Goal: Task Accomplishment & Management: Use online tool/utility

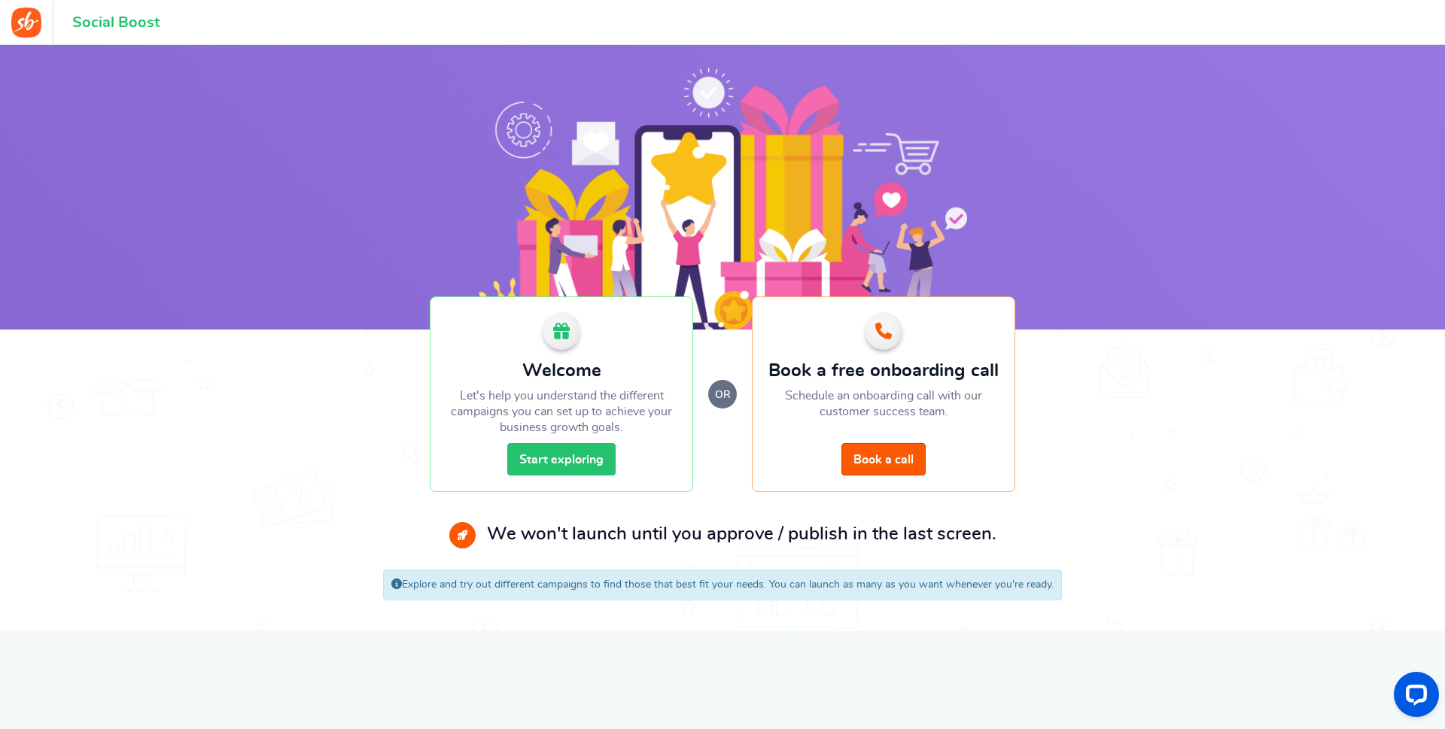
click at [570, 458] on link "Start exploring" at bounding box center [561, 459] width 108 height 32
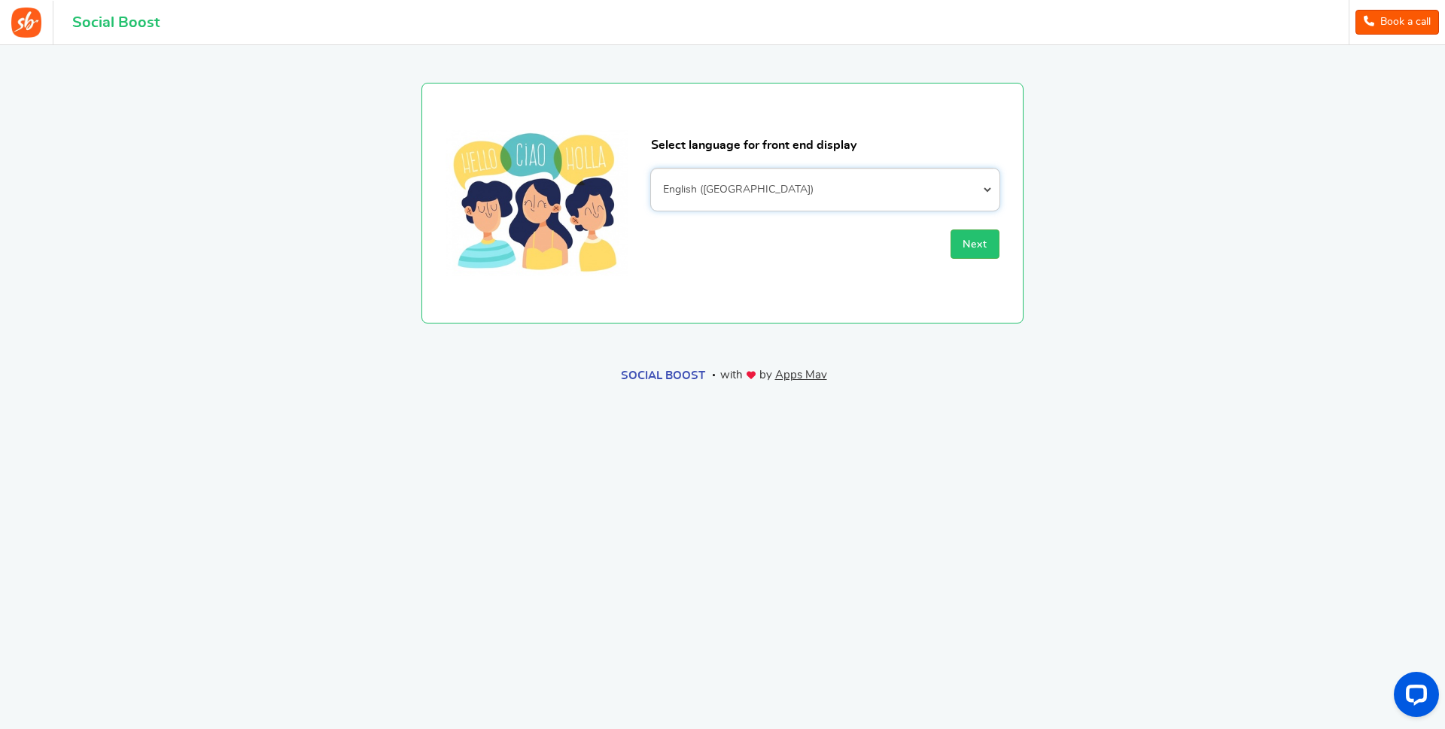
click at [651, 169] on select "Afrikaans Albanian Arabic Armenian Azerbaijani Basque Belarusian Bengali Bosnia…" at bounding box center [825, 190] width 348 height 42
select select "fr_FR"
click option "French (France)" at bounding box center [0, 0] width 0 height 0
click at [974, 245] on span "Next" at bounding box center [975, 244] width 25 height 11
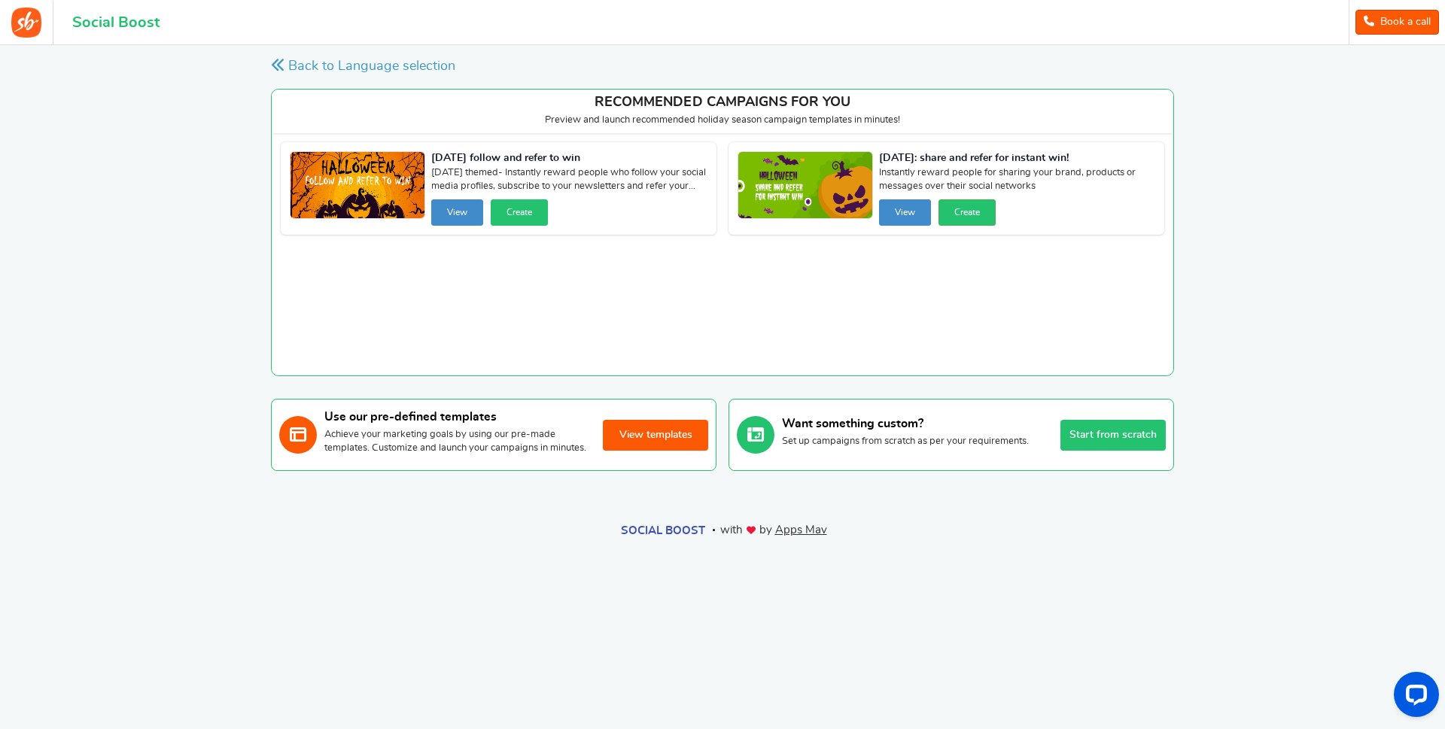
click at [518, 212] on button "Create" at bounding box center [519, 212] width 57 height 26
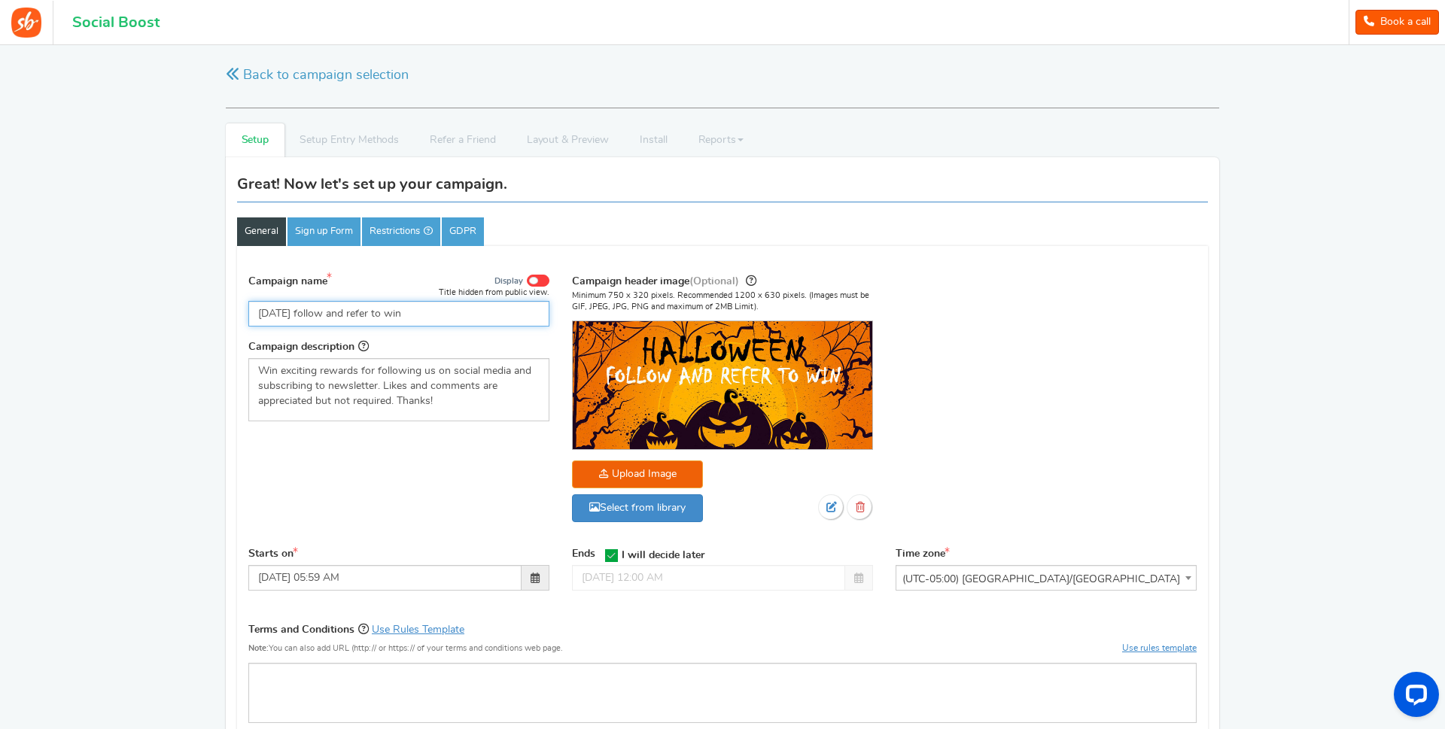
click at [464, 315] on input "[DATE] follow and refer to win" at bounding box center [398, 314] width 301 height 26
drag, startPoint x: 470, startPoint y: 311, endPoint x: 312, endPoint y: 310, distance: 158.0
click at [312, 310] on input "[DATE] follow and refer to win" at bounding box center [398, 314] width 301 height 26
type input "[DATE] suivez et gagnez"
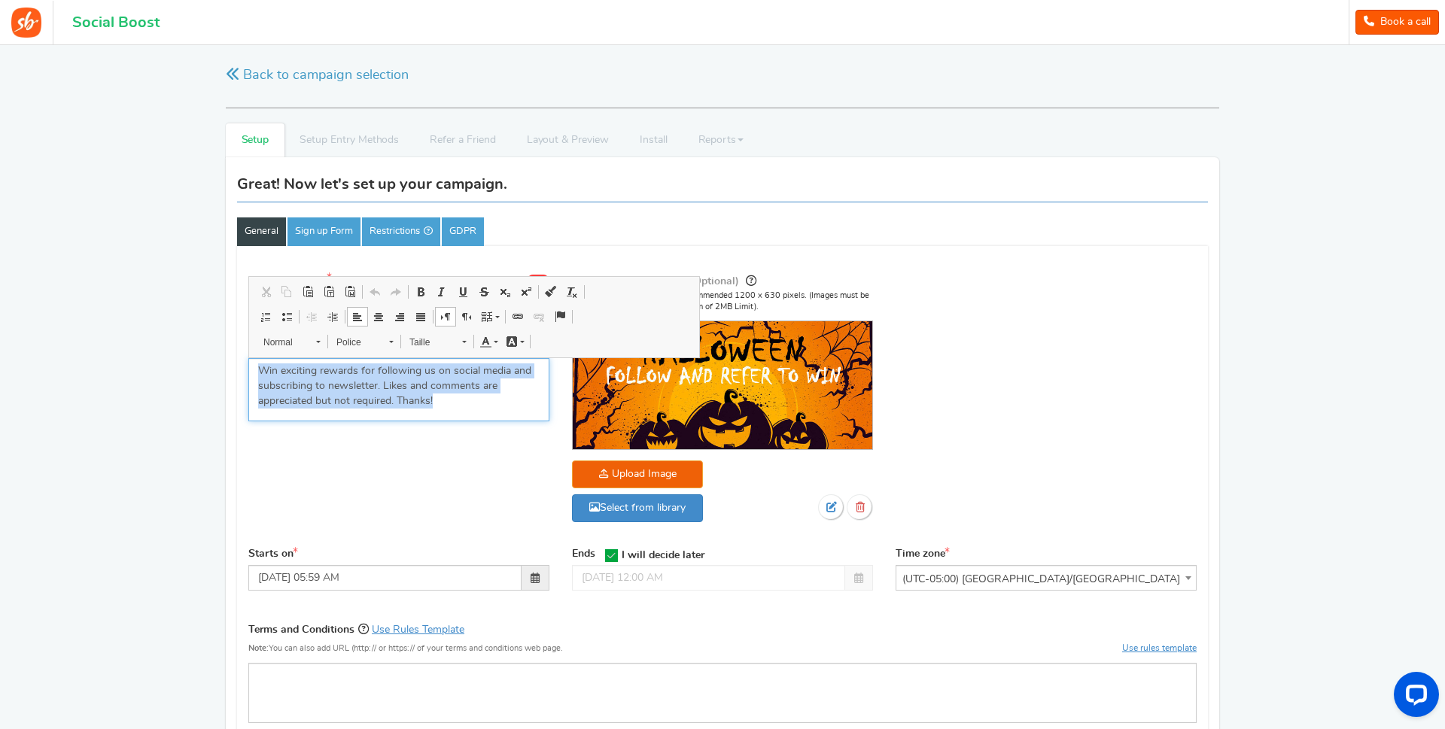
drag, startPoint x: 458, startPoint y: 406, endPoint x: 242, endPoint y: 375, distance: 218.3
click at [242, 375] on div "Campaign name Display Title hidden from public view. [DATE] suivez et gagnez Th…" at bounding box center [399, 352] width 324 height 160
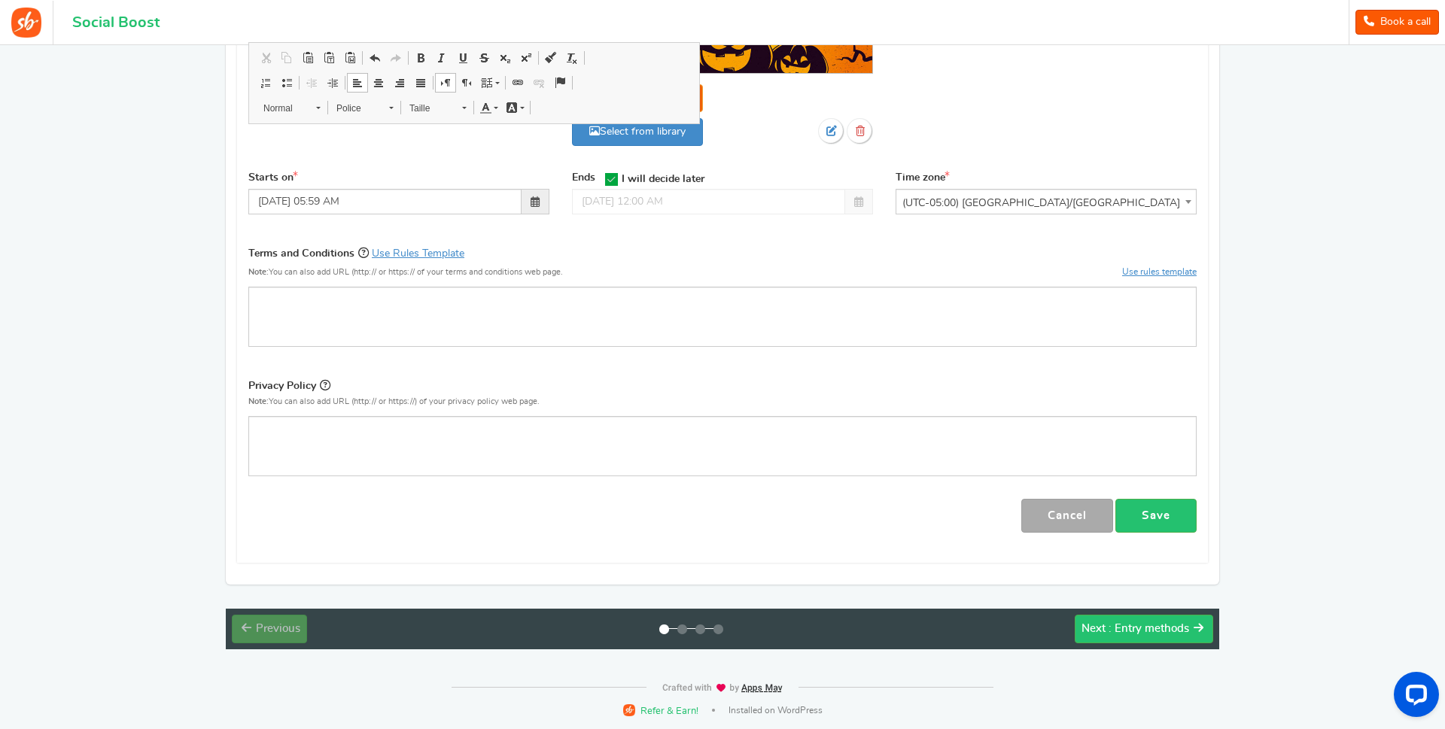
scroll to position [146, 0]
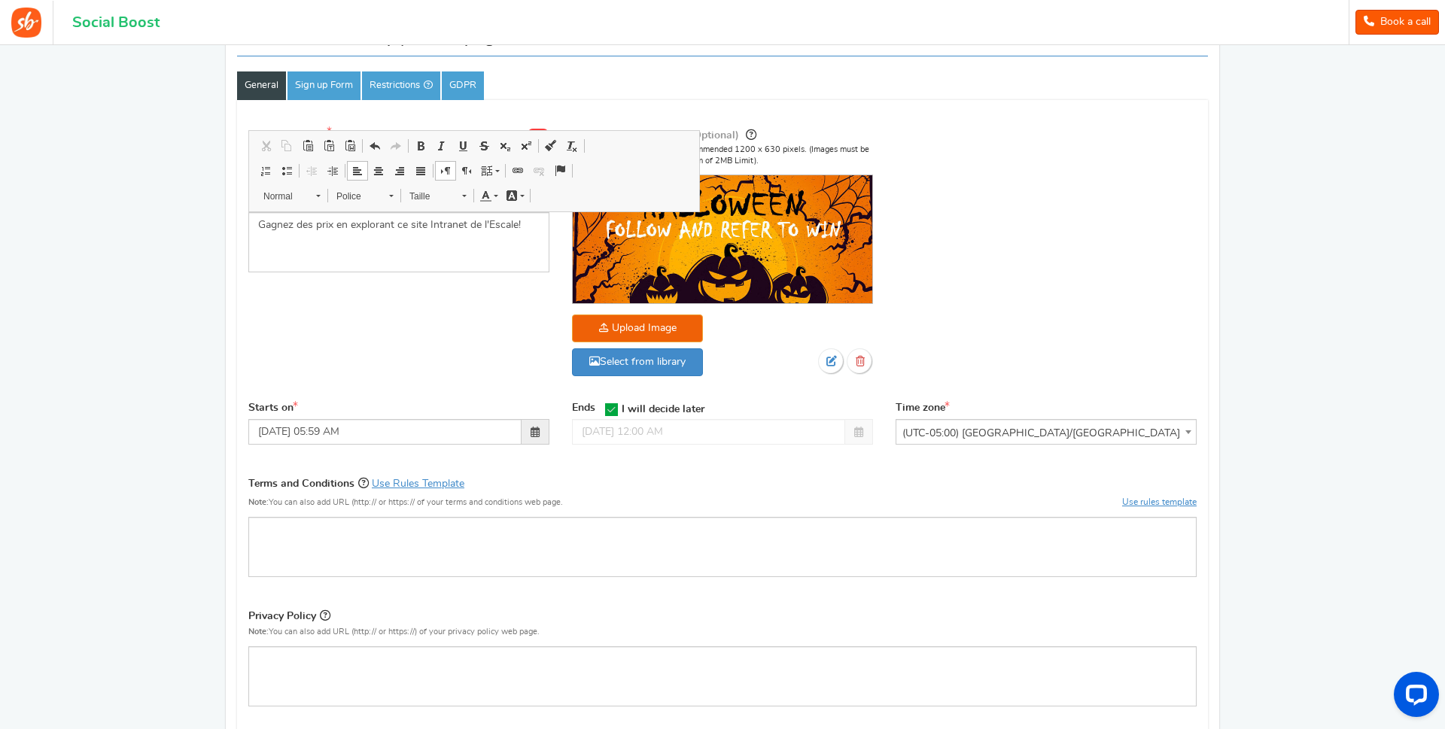
click at [400, 328] on div "Campaign name Display Title hidden from public view. [DATE] suivez et gagnez Th…" at bounding box center [722, 259] width 971 height 281
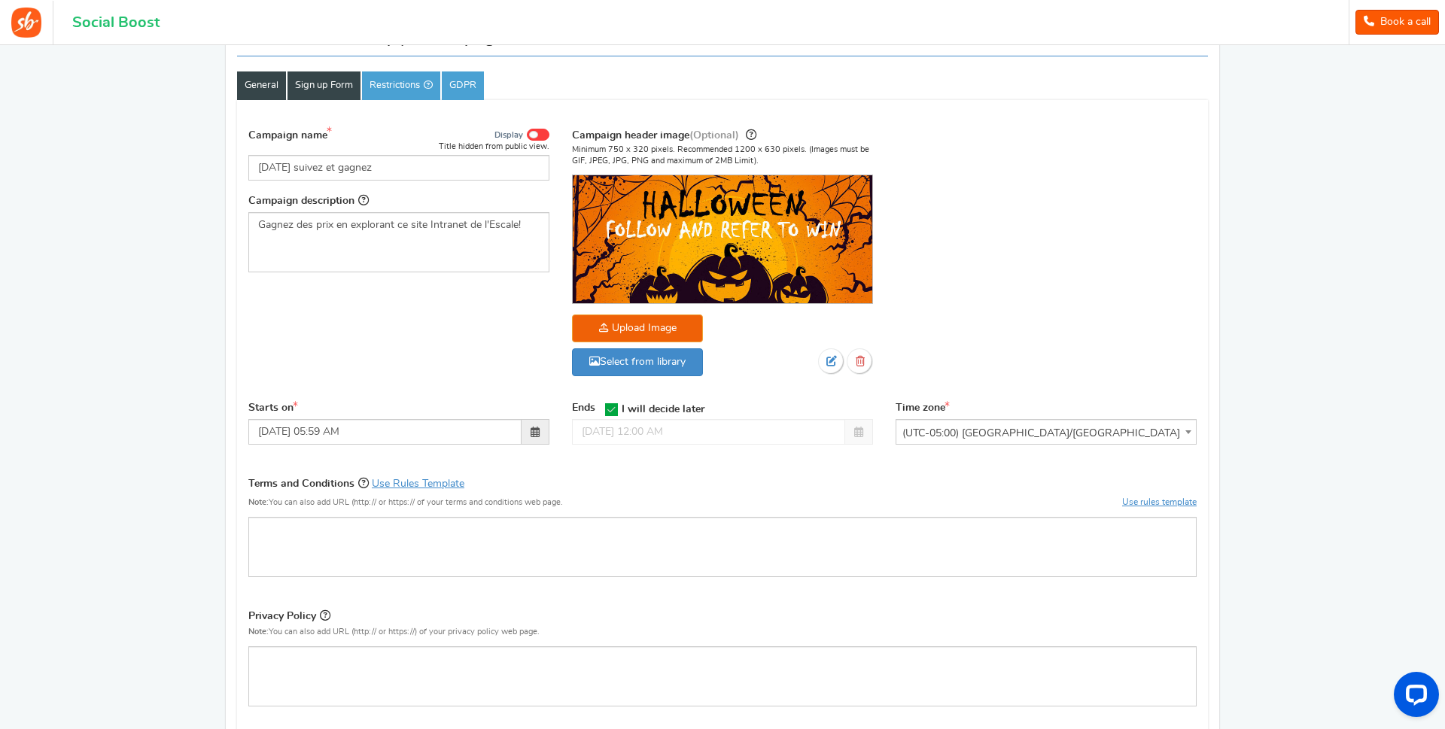
click at [319, 80] on link "Sign up Form" at bounding box center [323, 85] width 73 height 29
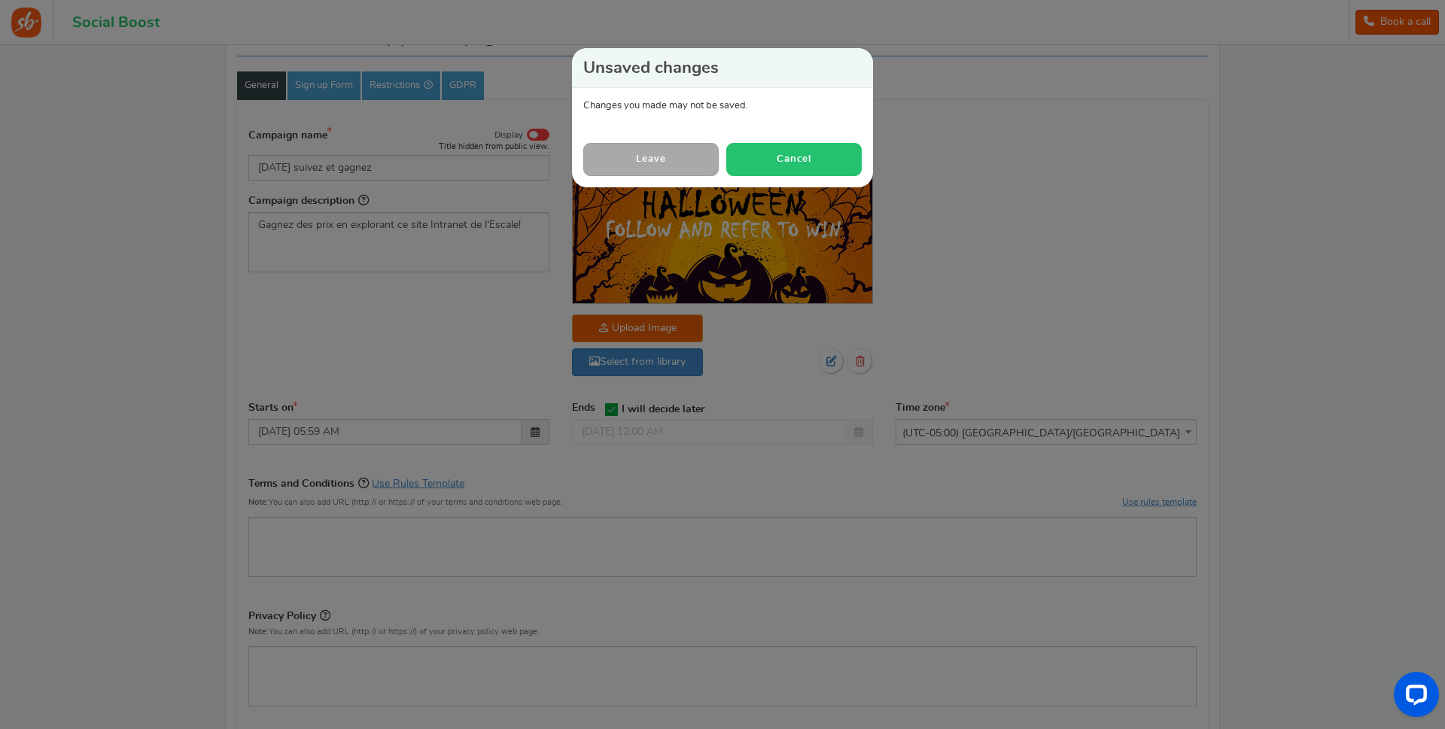
click at [787, 149] on button "Cancel" at bounding box center [793, 159] width 135 height 32
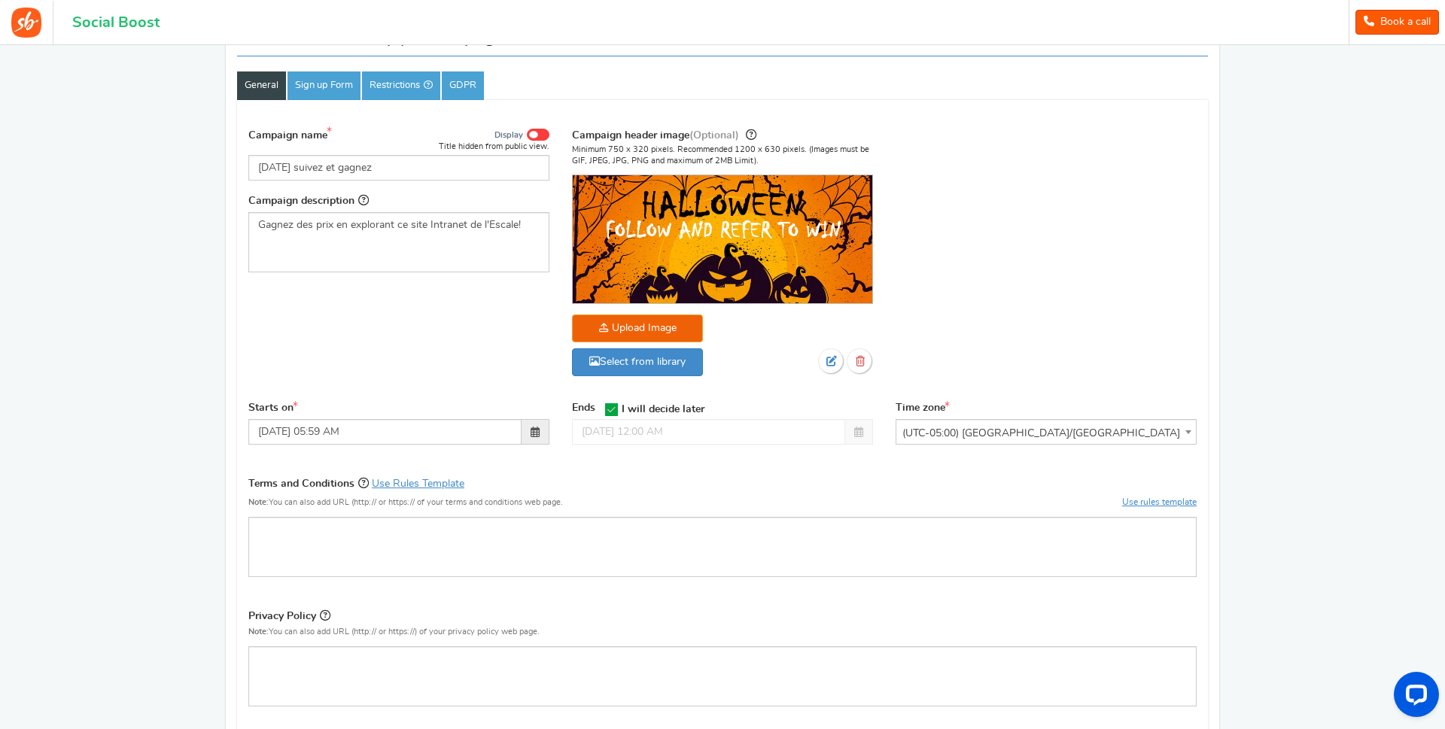
scroll to position [376, 0]
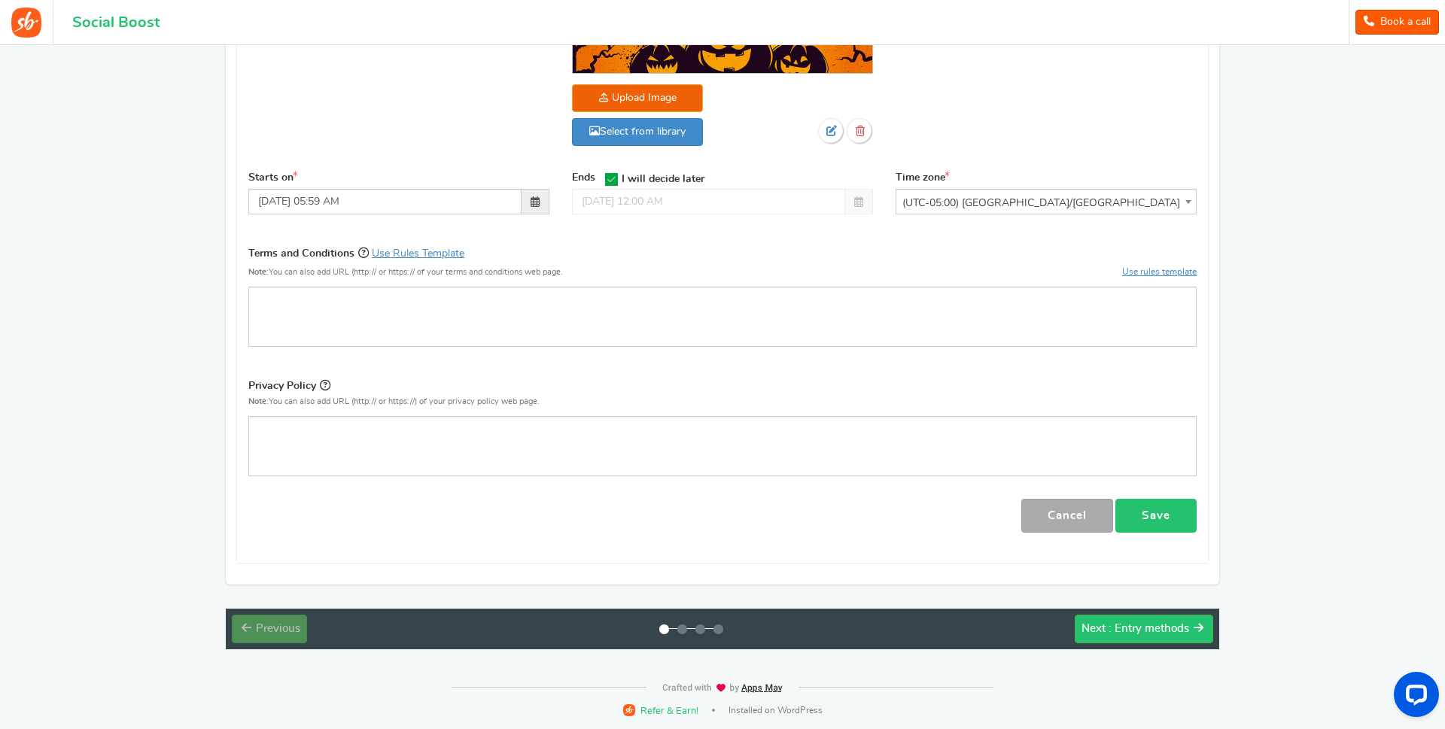
click at [1151, 507] on link "Save" at bounding box center [1155, 516] width 81 height 34
click at [1145, 634] on span ": Entry methods" at bounding box center [1149, 628] width 81 height 11
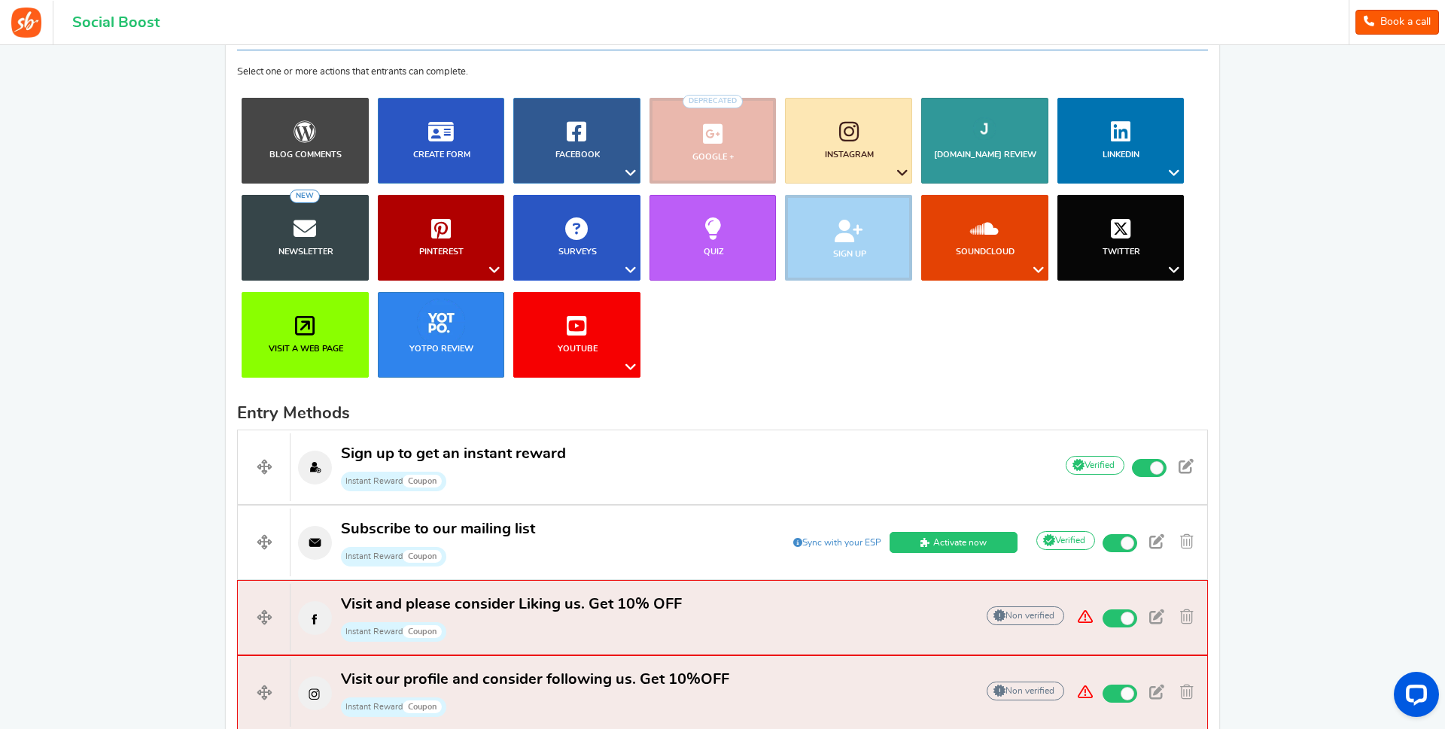
scroll to position [0, 0]
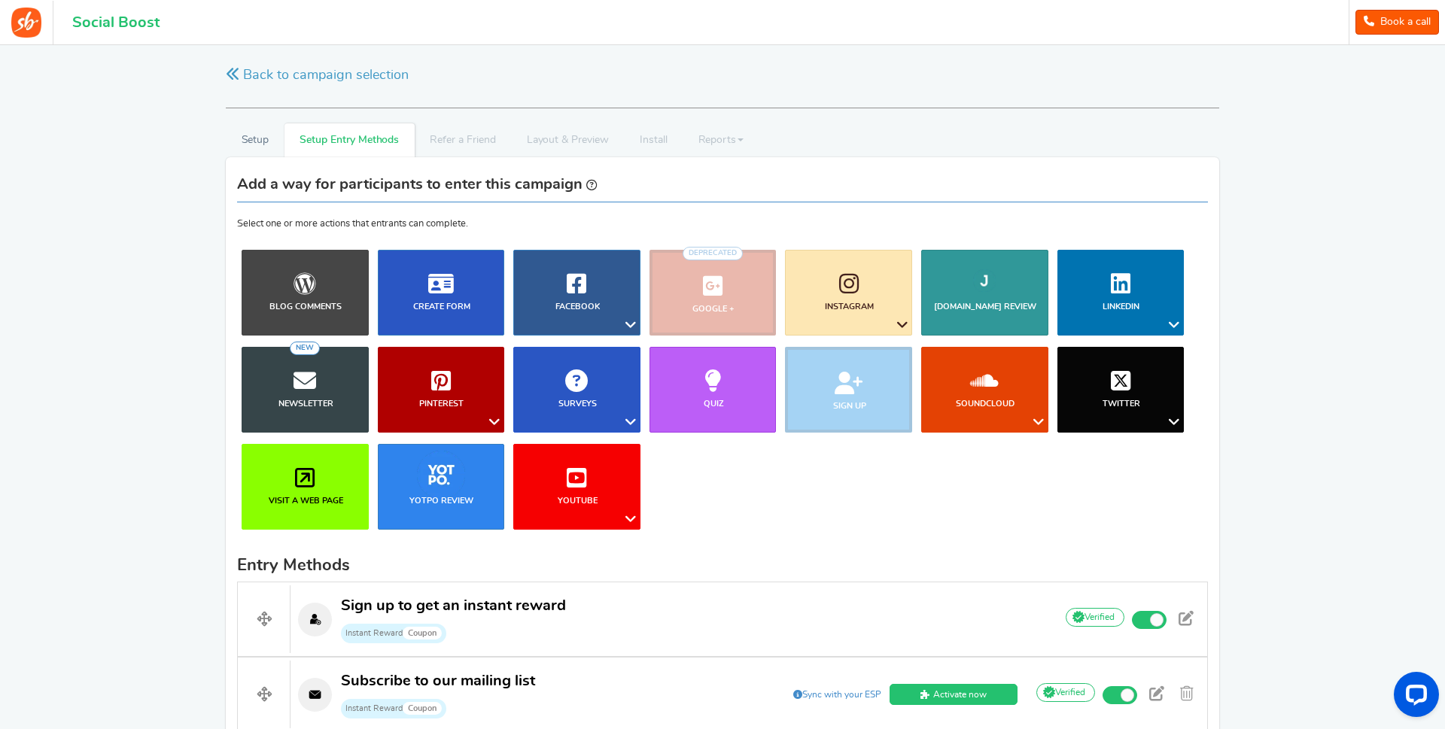
click at [839, 392] on li "Sign up" at bounding box center [848, 390] width 136 height 86
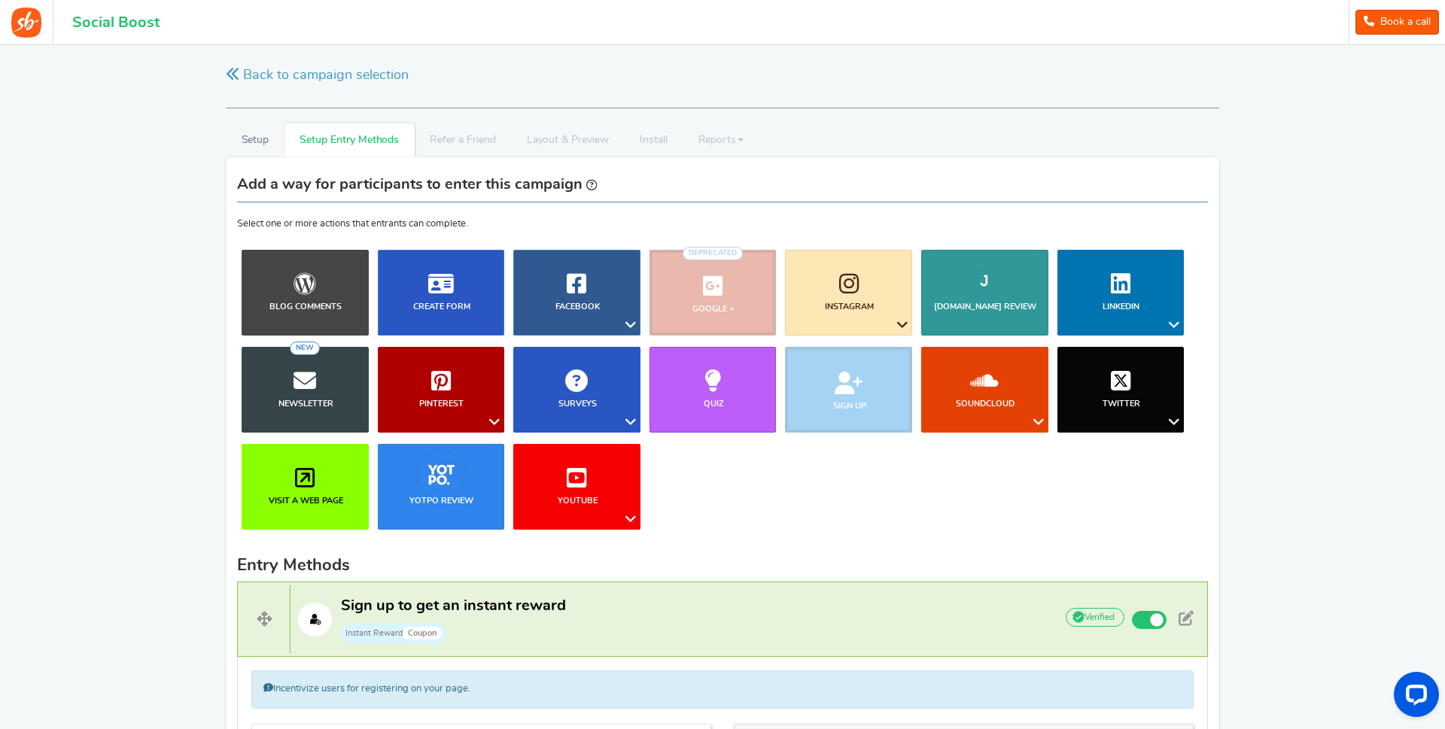
click at [839, 392] on li "Sign up" at bounding box center [848, 390] width 136 height 86
click at [313, 287] on icon at bounding box center [305, 283] width 23 height 23
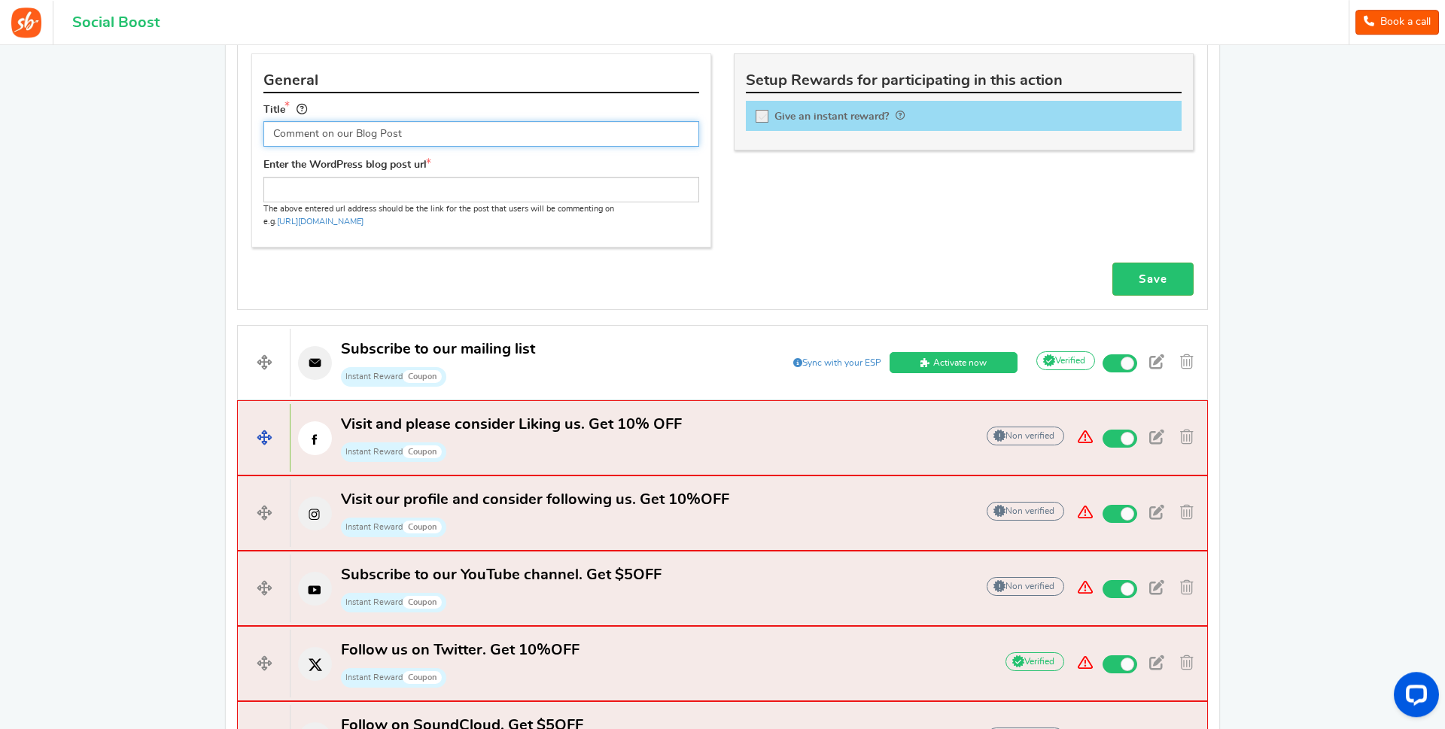
scroll to position [1609, 0]
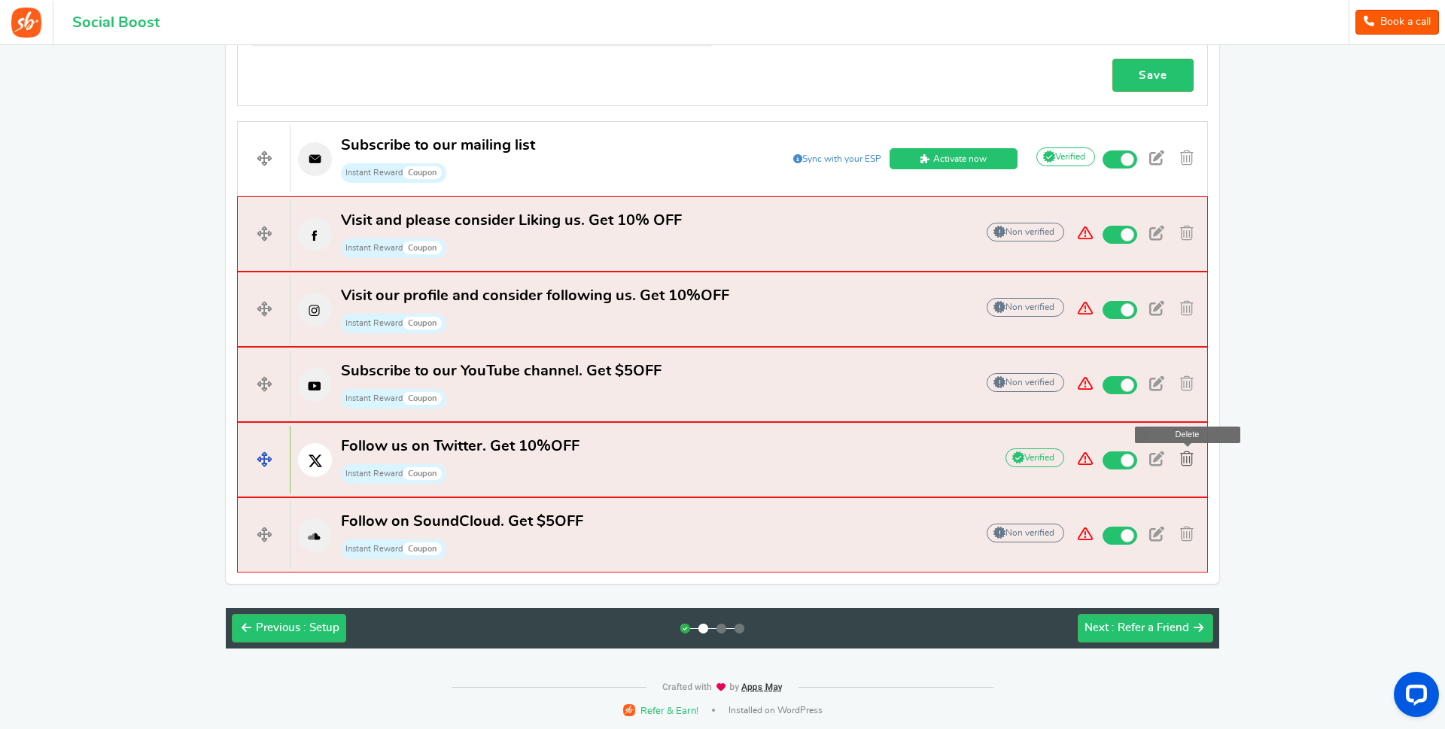
click at [1185, 461] on span at bounding box center [1187, 459] width 14 height 15
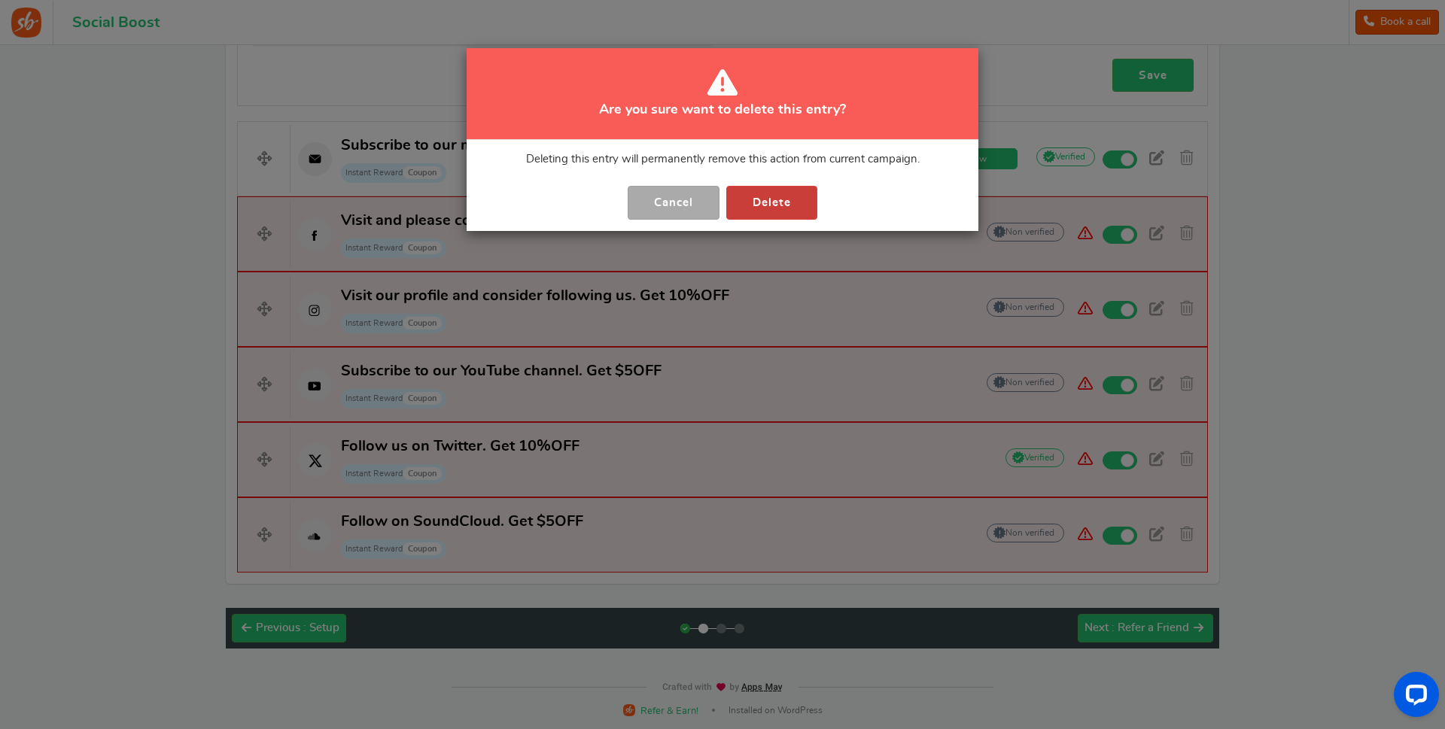
click at [768, 201] on button "Delete" at bounding box center [771, 203] width 91 height 34
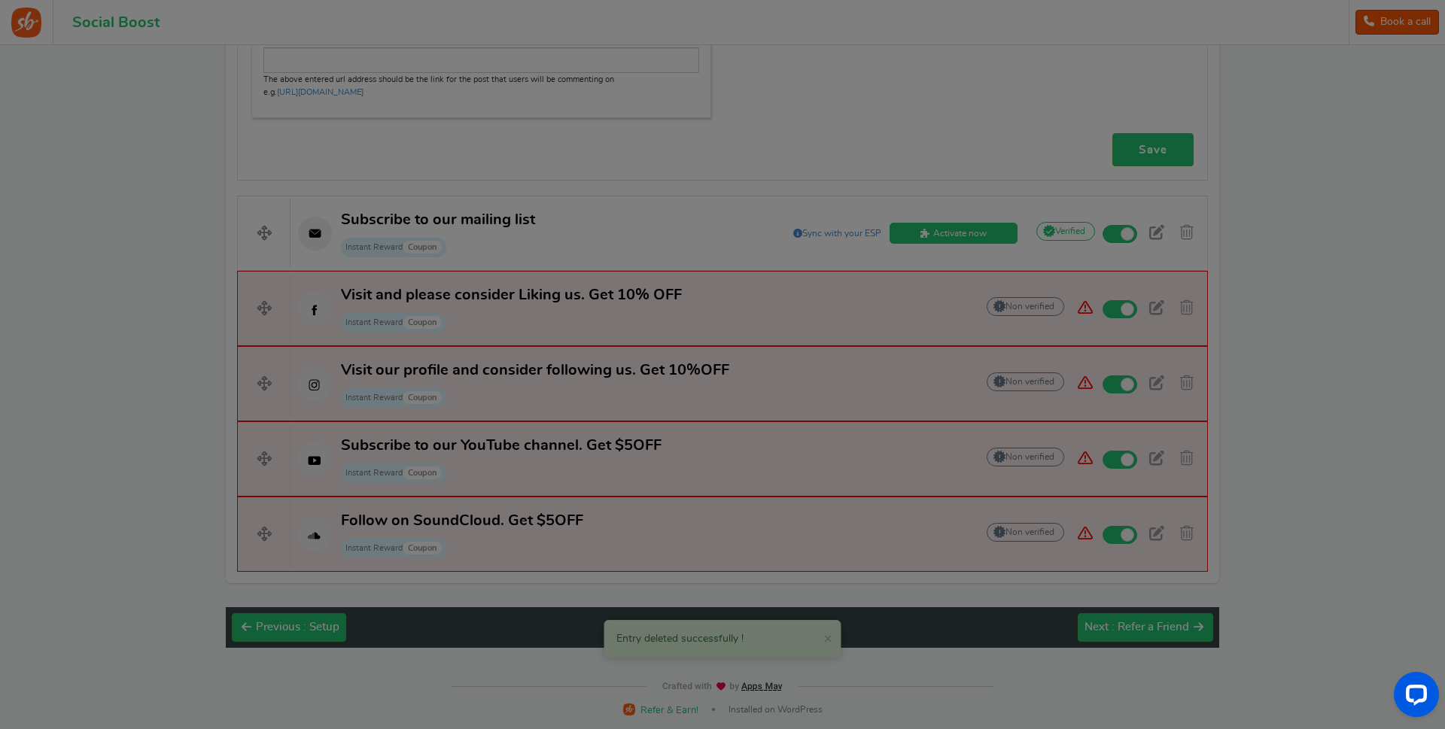
scroll to position [1534, 0]
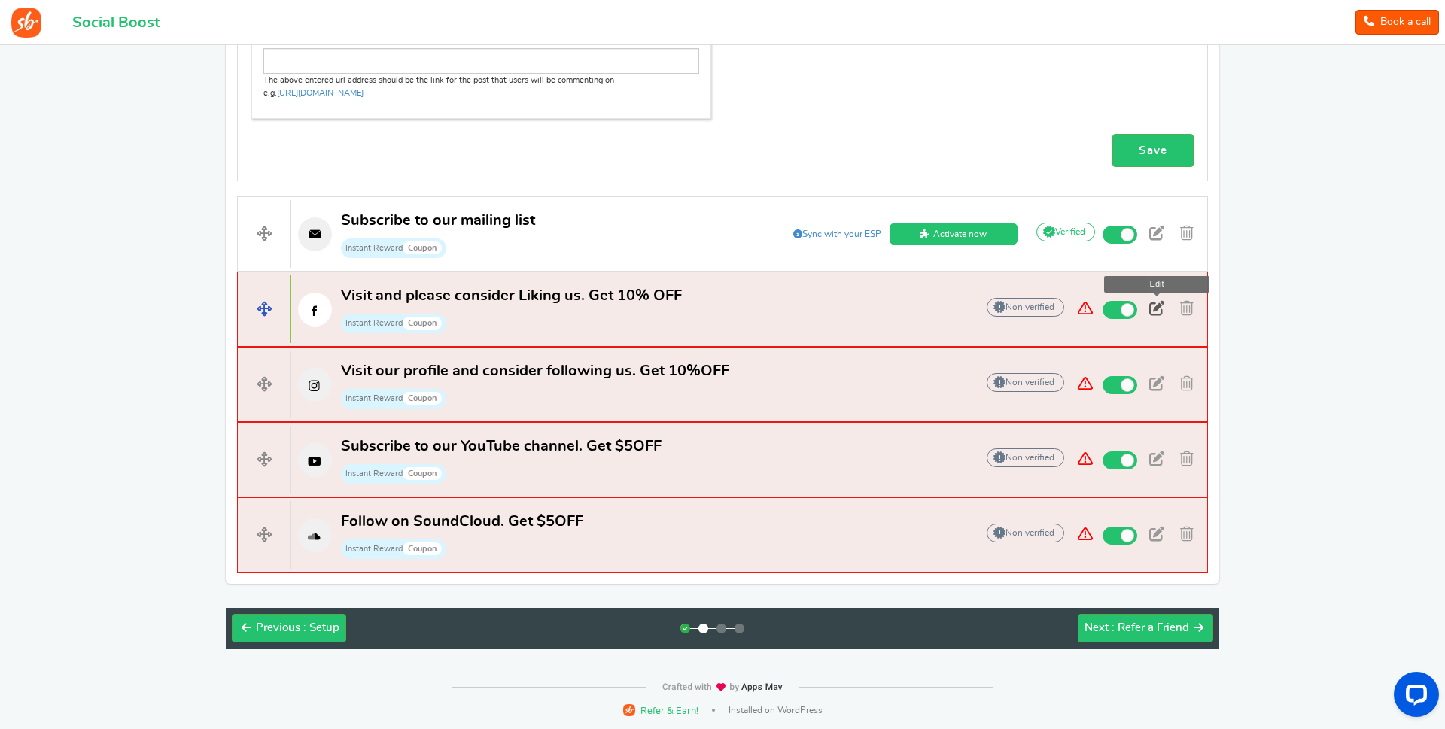
click at [1159, 308] on span at bounding box center [1156, 308] width 15 height 15
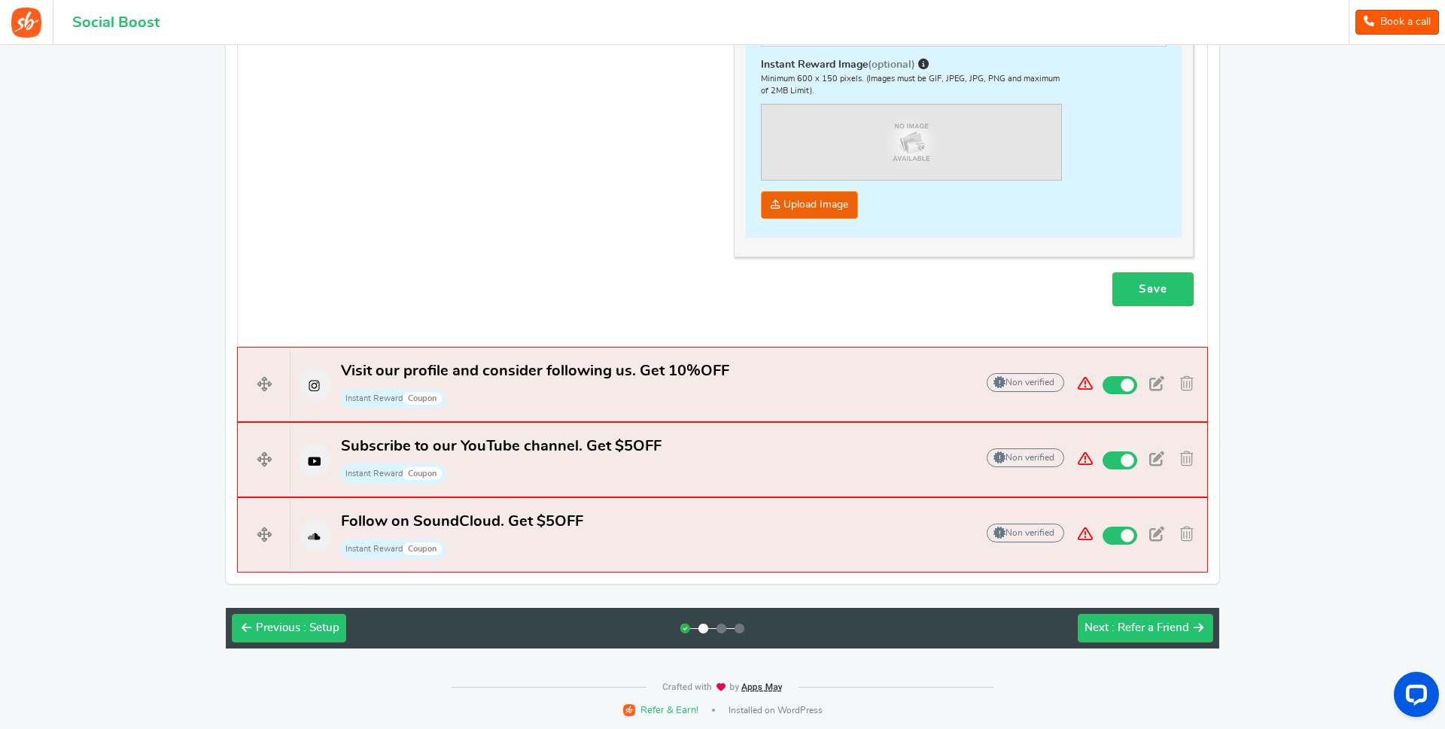
scroll to position [551, 0]
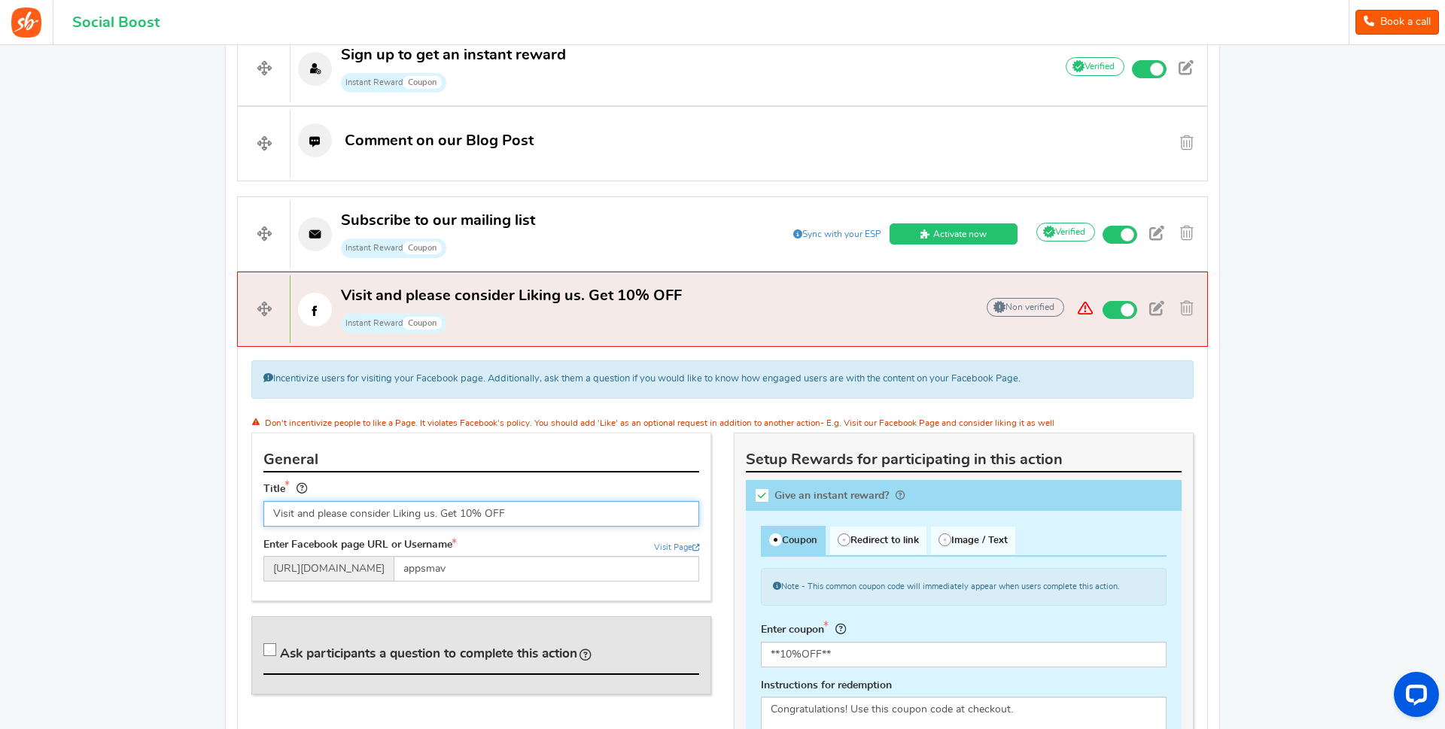
drag, startPoint x: 530, startPoint y: 512, endPoint x: 261, endPoint y: 512, distance: 268.7
click at [263, 512] on input "Visit and please consider Liking us. Get 10% OFF" at bounding box center [481, 514] width 436 height 26
type input "Faites vivre le site Facebook de l'Escale"
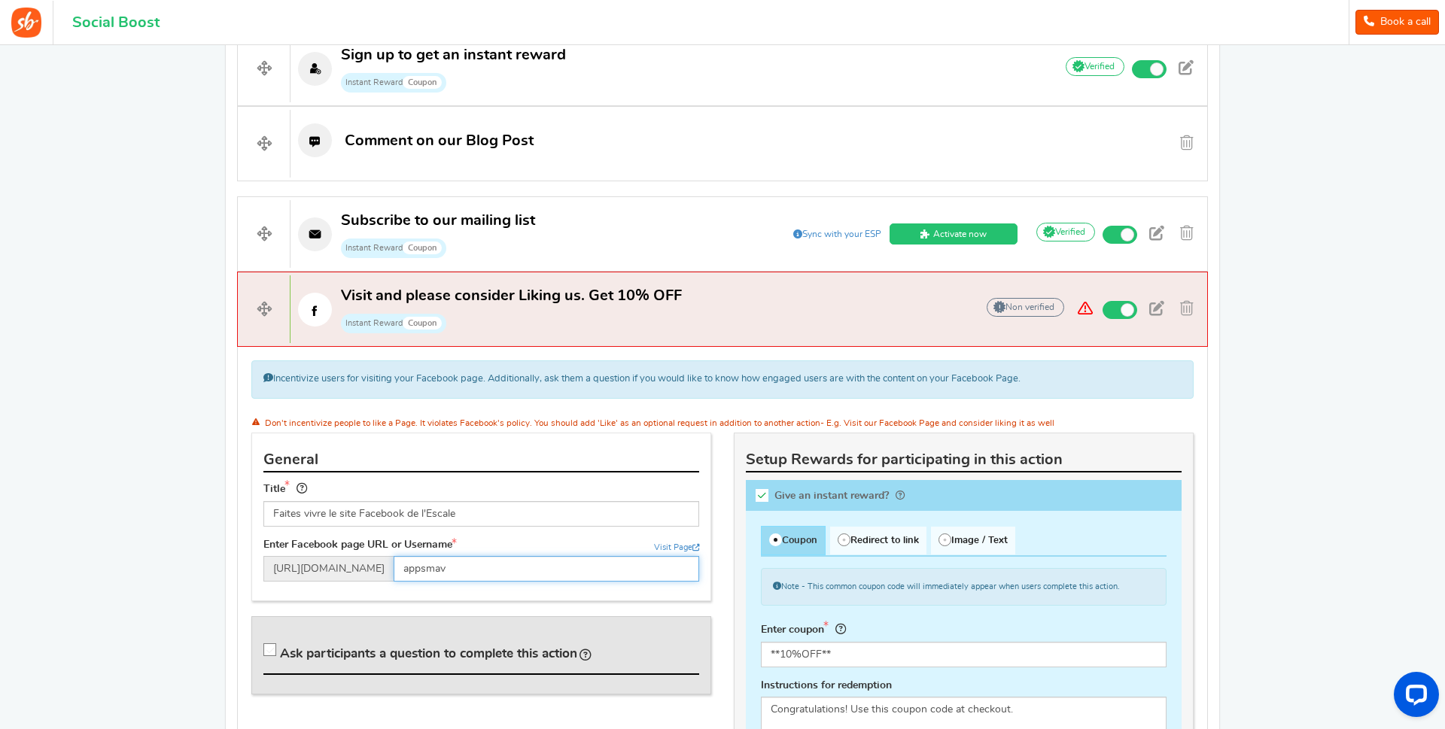
drag, startPoint x: 482, startPoint y: 570, endPoint x: 421, endPoint y: 567, distance: 61.0
click at [421, 567] on input "appsmav" at bounding box center [547, 569] width 306 height 26
paste input "lescaleassociation"
type input "lescaleassociation"
click at [689, 546] on link "Visit Page" at bounding box center [676, 547] width 45 height 11
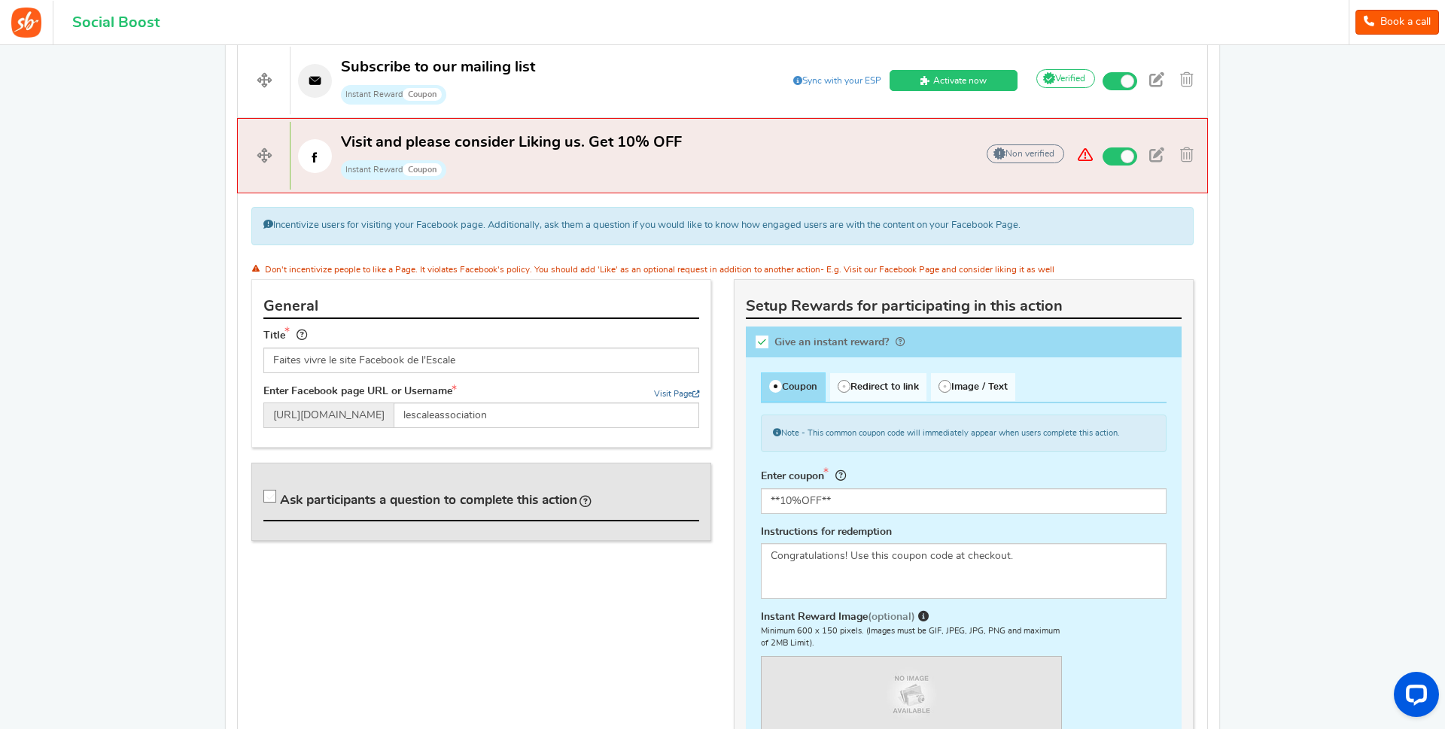
scroll to position [781, 0]
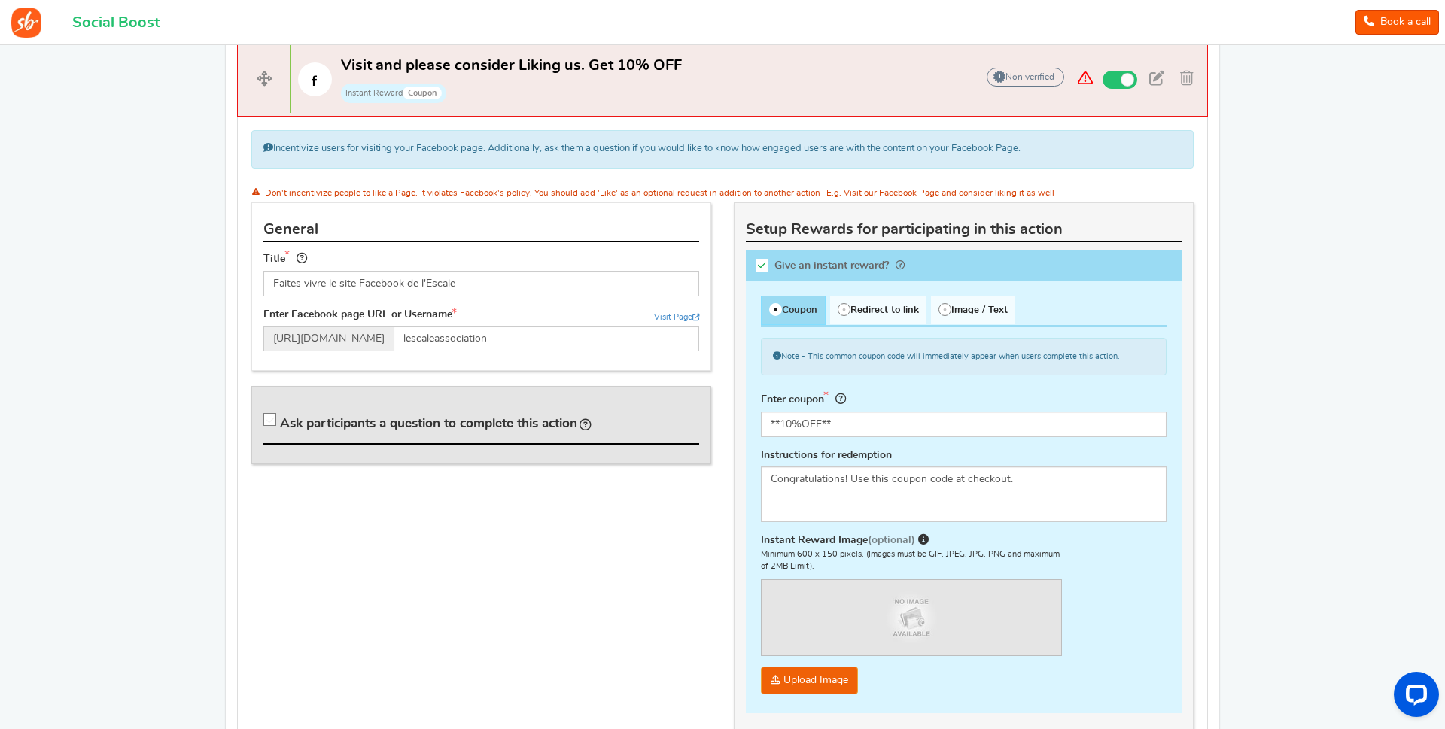
click at [273, 416] on icon at bounding box center [270, 420] width 13 height 13
click at [273, 416] on input "Ask participants a question to complete this action" at bounding box center [272, 422] width 15 height 15
checkbox input "true"
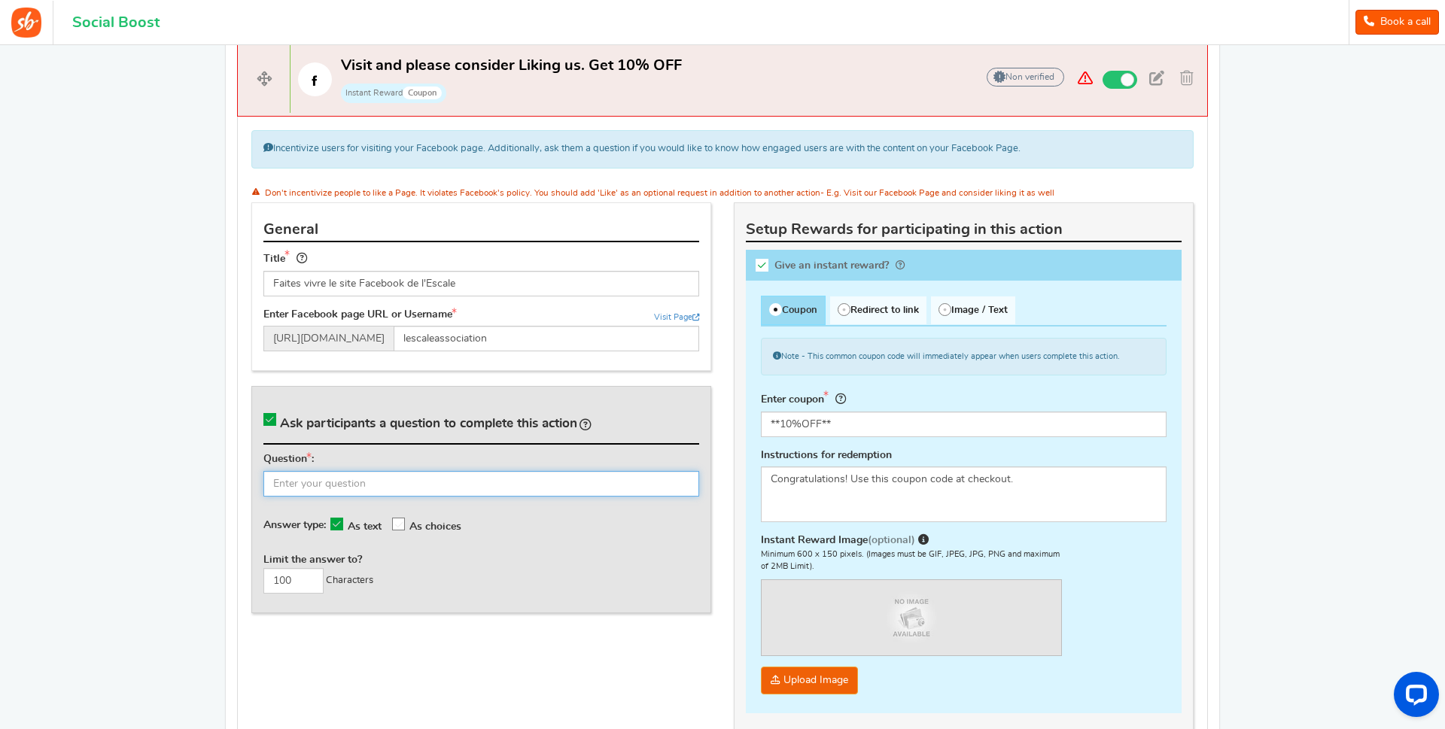
click at [394, 487] on input "text" at bounding box center [481, 484] width 436 height 26
type input "Avez-vous déjà laissé un commentaire ou un 'like'?"
click at [406, 526] on icon at bounding box center [399, 525] width 13 height 13
click at [406, 526] on input "As choices" at bounding box center [406, 524] width 0 height 10
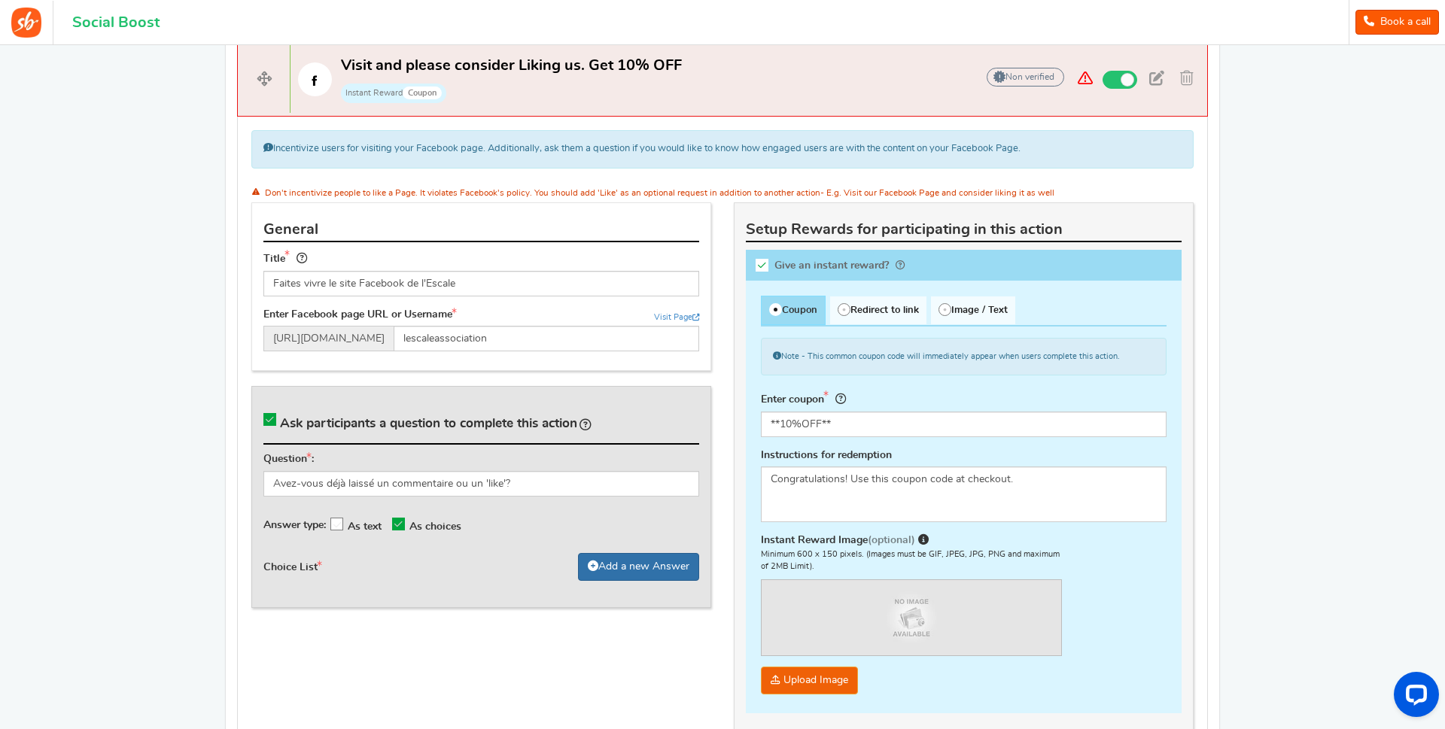
click at [652, 566] on link "Add a new Answer" at bounding box center [638, 567] width 121 height 28
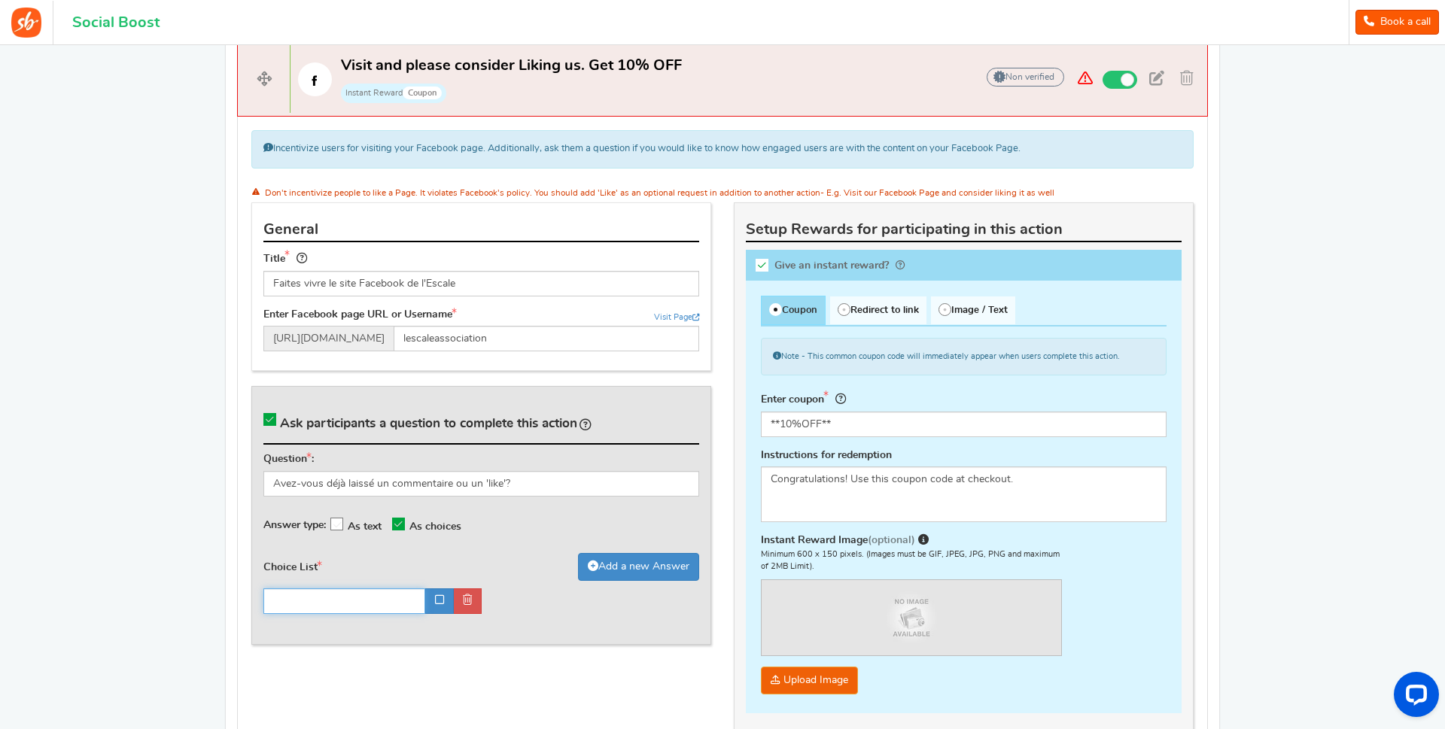
click at [383, 607] on input "text" at bounding box center [344, 602] width 162 height 26
type input "Oui"
click at [441, 600] on icon at bounding box center [439, 600] width 9 height 11
click at [637, 565] on link "Add a new Answer" at bounding box center [638, 567] width 121 height 28
click at [583, 604] on input "text" at bounding box center [568, 602] width 151 height 26
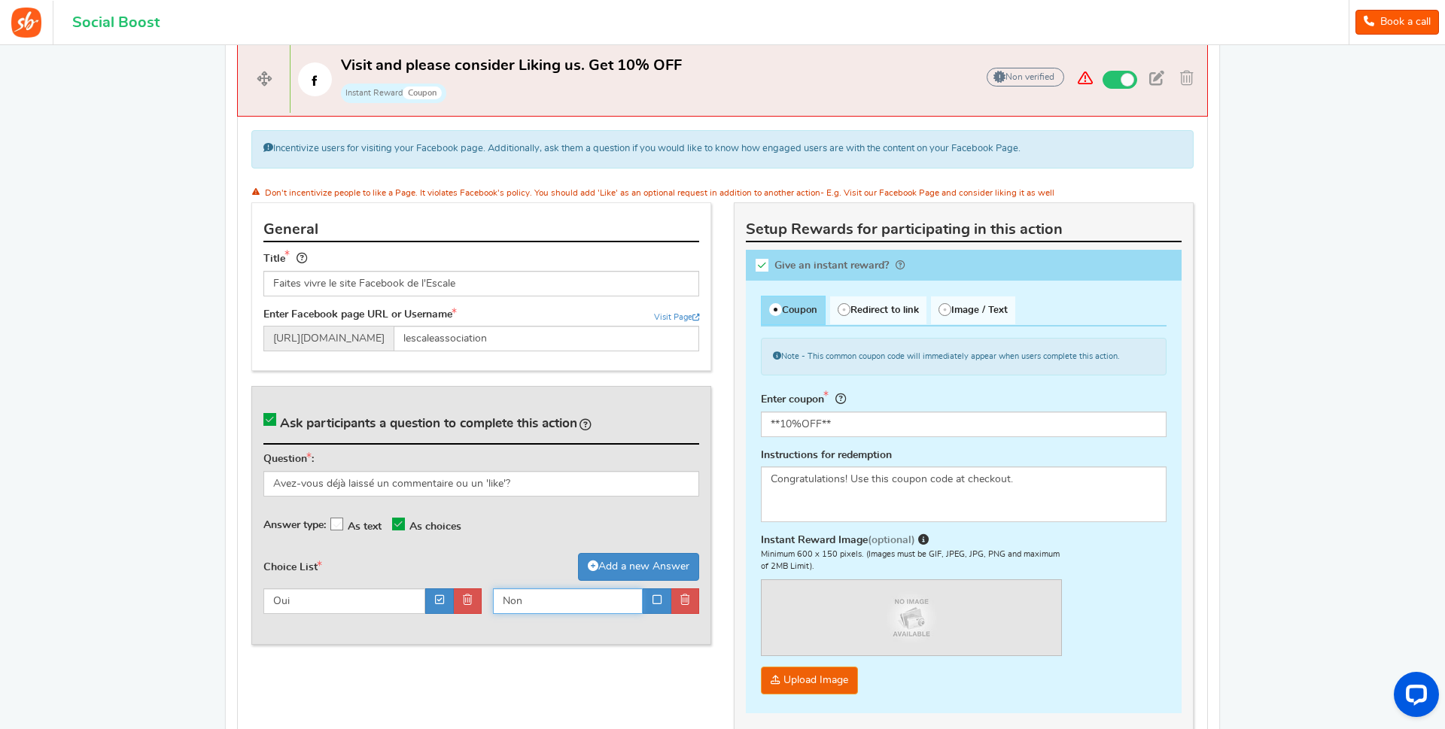
type input "Non"
drag, startPoint x: 846, startPoint y: 422, endPoint x: 738, endPoint y: 424, distance: 107.6
click at [761, 424] on input "**10%OFF**" at bounding box center [964, 425] width 406 height 26
drag, startPoint x: 829, startPoint y: 423, endPoint x: 878, endPoint y: 418, distance: 49.2
click at [832, 421] on input "** Réduction sur MonDèjAuBureau **" at bounding box center [964, 425] width 406 height 26
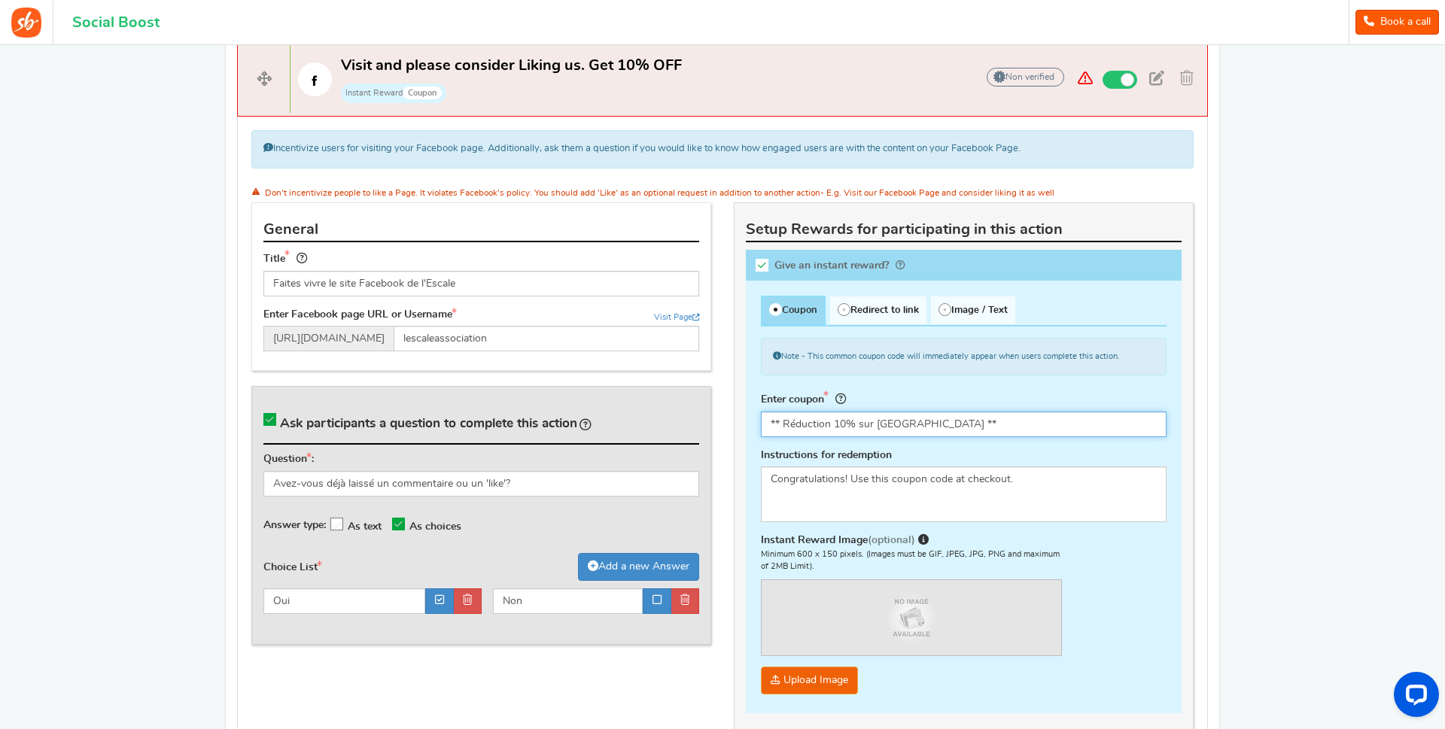
type input "** Réduction 10% sur [GEOGRAPHIC_DATA] **"
drag, startPoint x: 1045, startPoint y: 472, endPoint x: 757, endPoint y: 478, distance: 287.5
click at [761, 478] on textarea "Congratulations! Use this coupon code at checkout." at bounding box center [964, 495] width 406 height 56
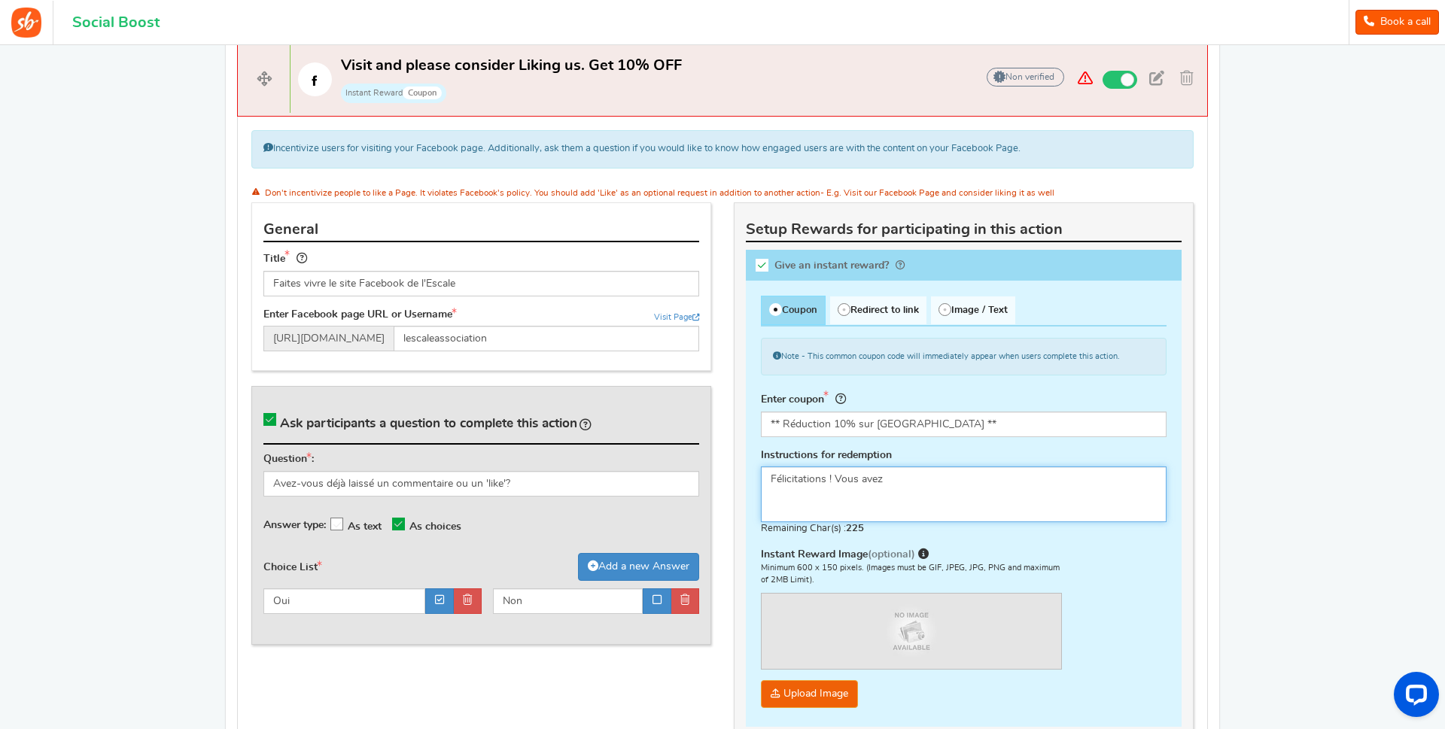
click at [902, 479] on textarea "Congratulations! Use this coupon code at checkout." at bounding box center [964, 495] width 406 height 56
click at [959, 497] on textarea "Congratulations! Use this coupon code at checkout." at bounding box center [964, 495] width 406 height 56
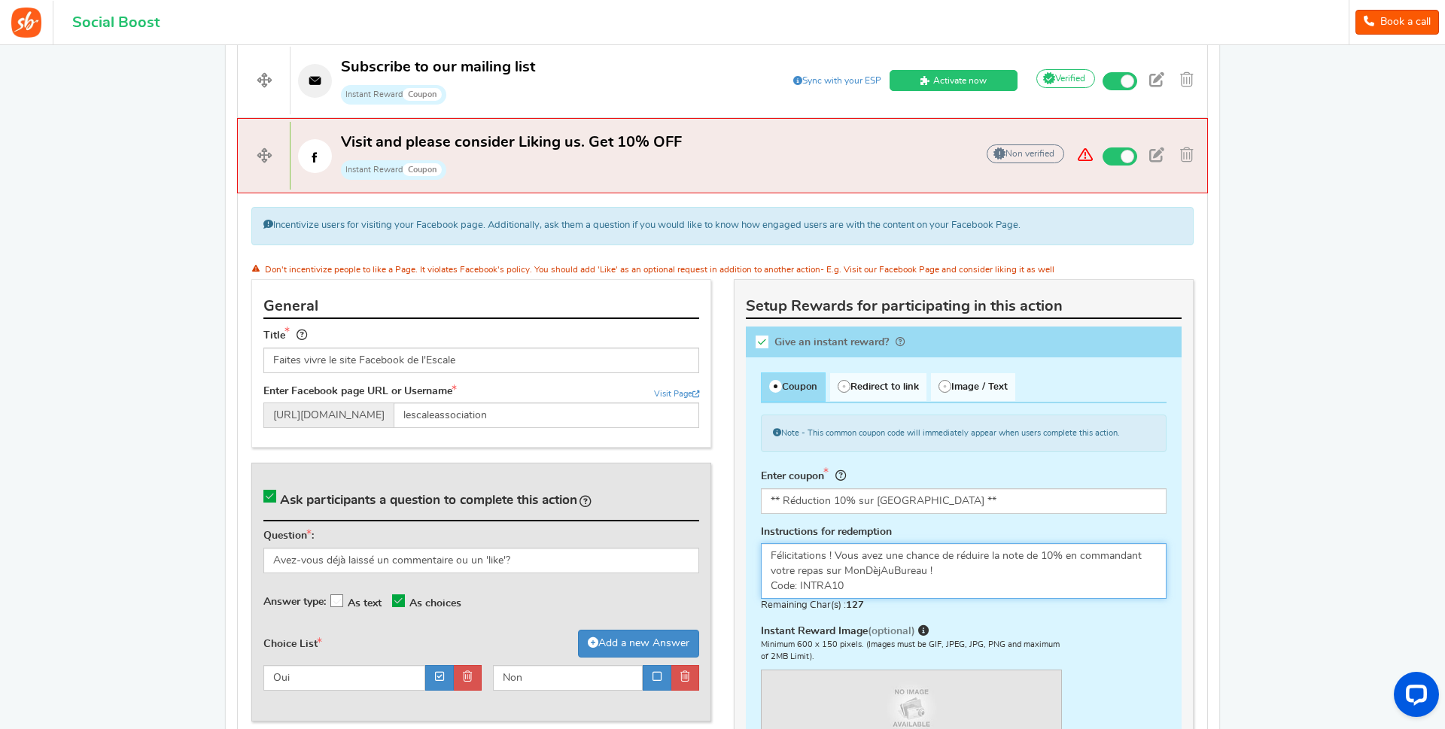
scroll to position [858, 0]
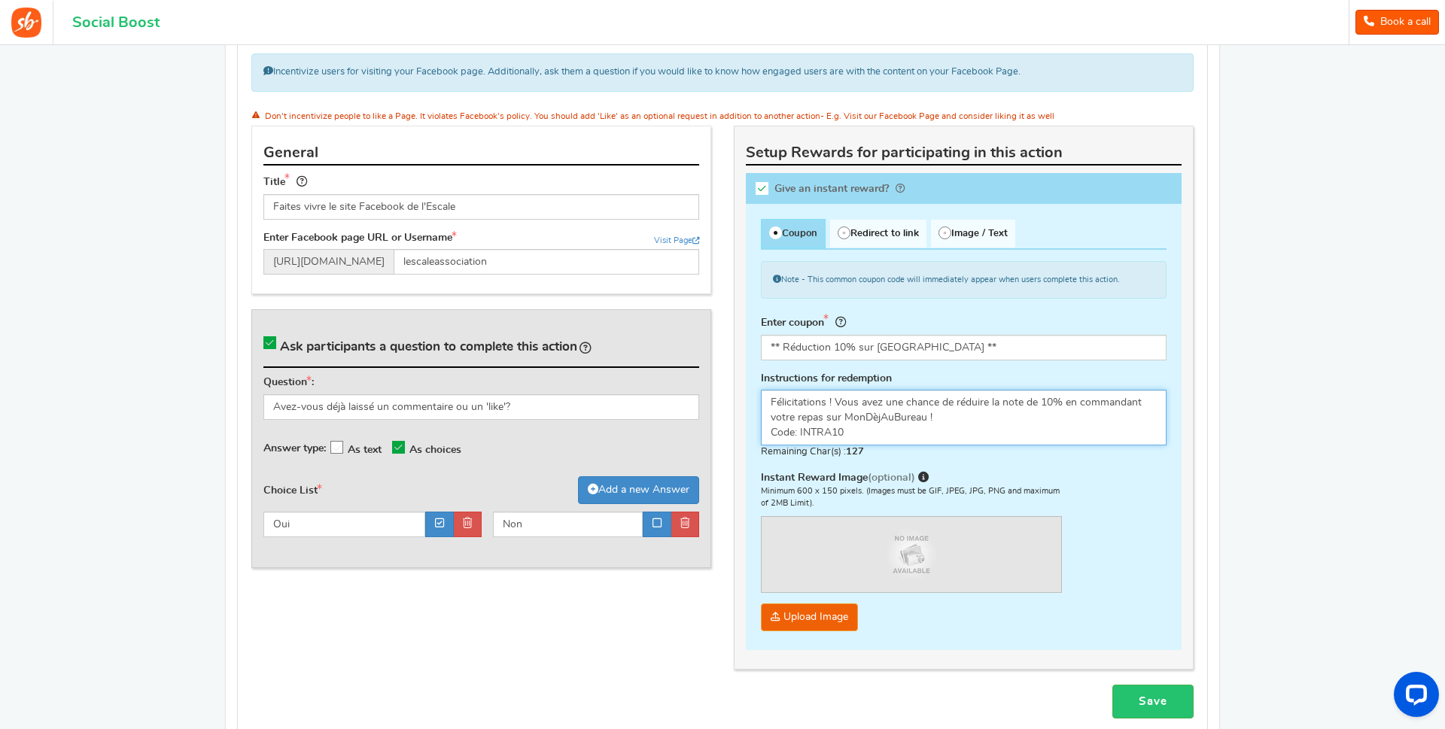
type textarea "Félicitations ! Vous avez une chance de réduire la note de 10% en commandant vo…"
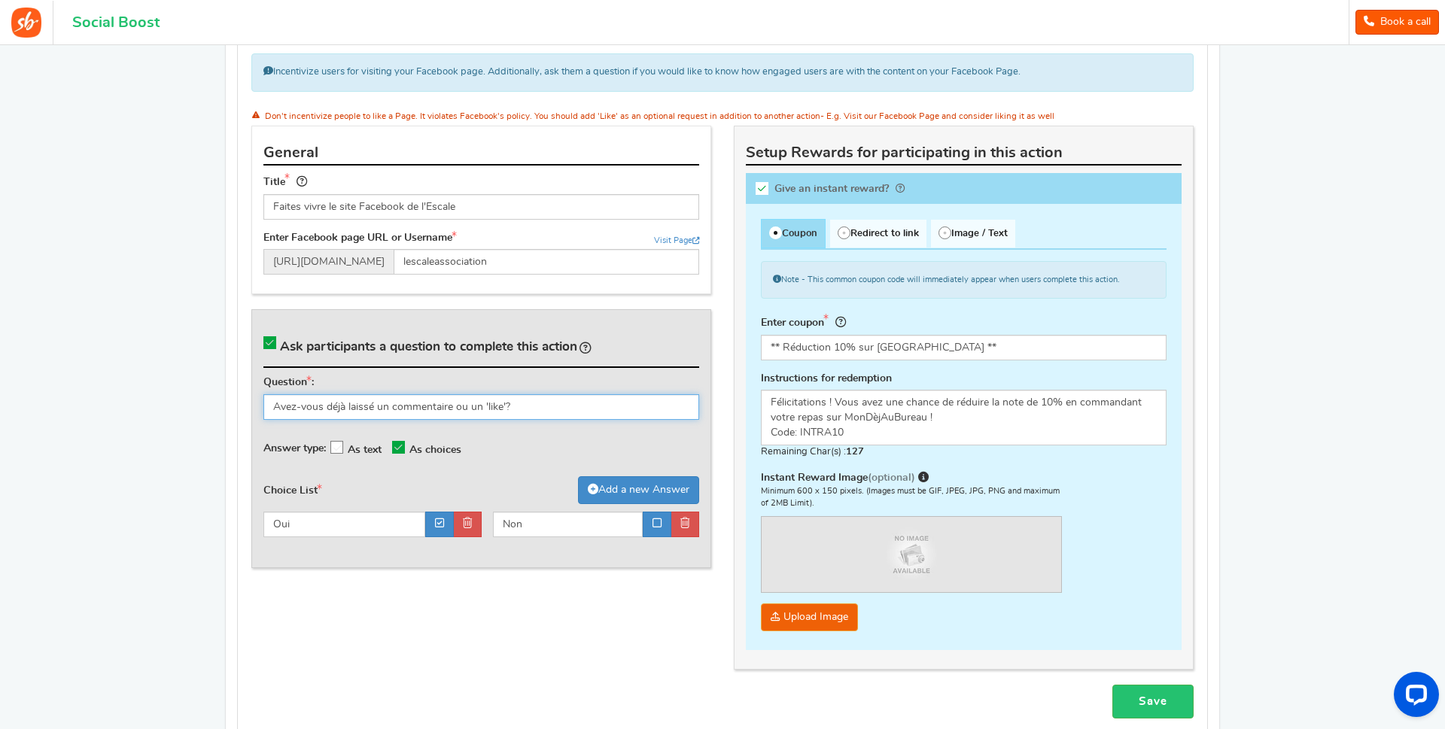
click at [506, 406] on input "Avez-vous déjà laissé un commentaire ou un 'like'?" at bounding box center [481, 407] width 436 height 26
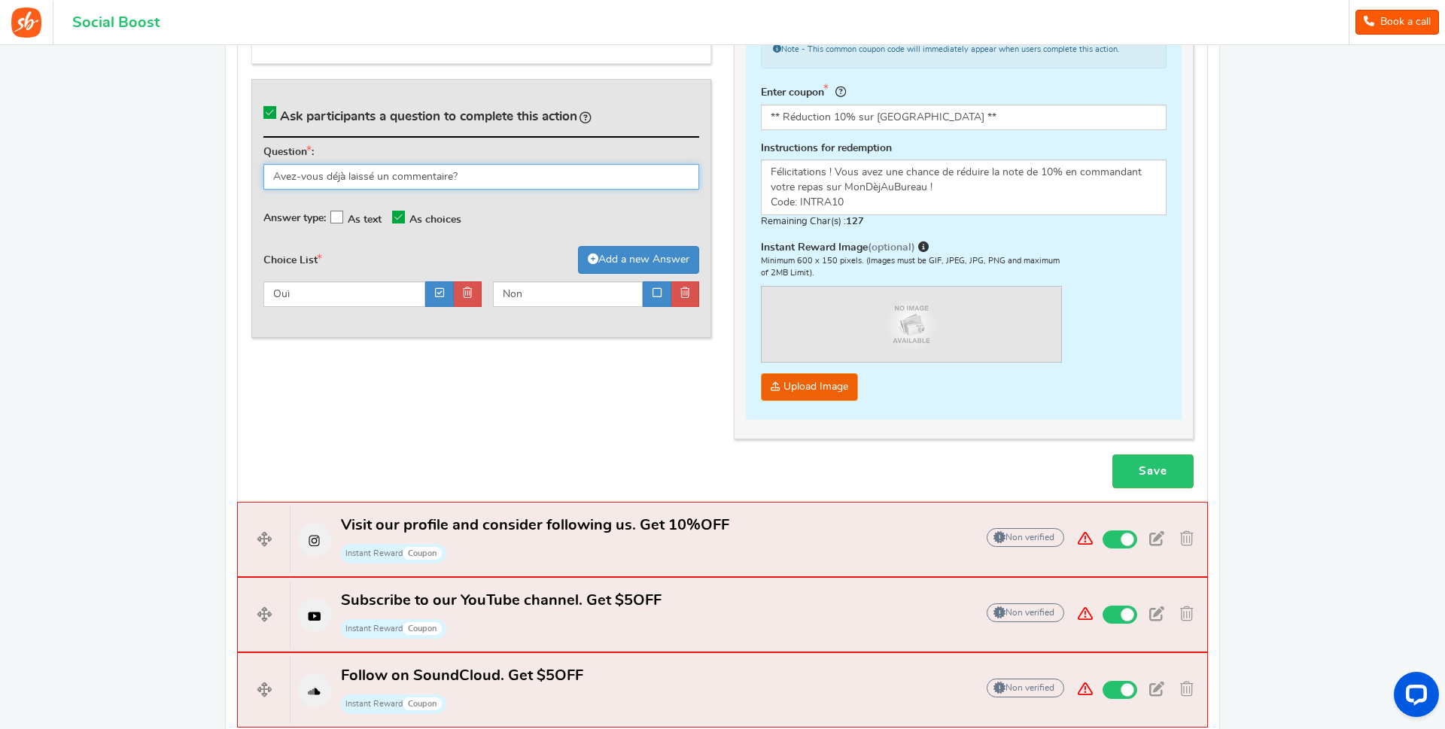
scroll to position [1165, 0]
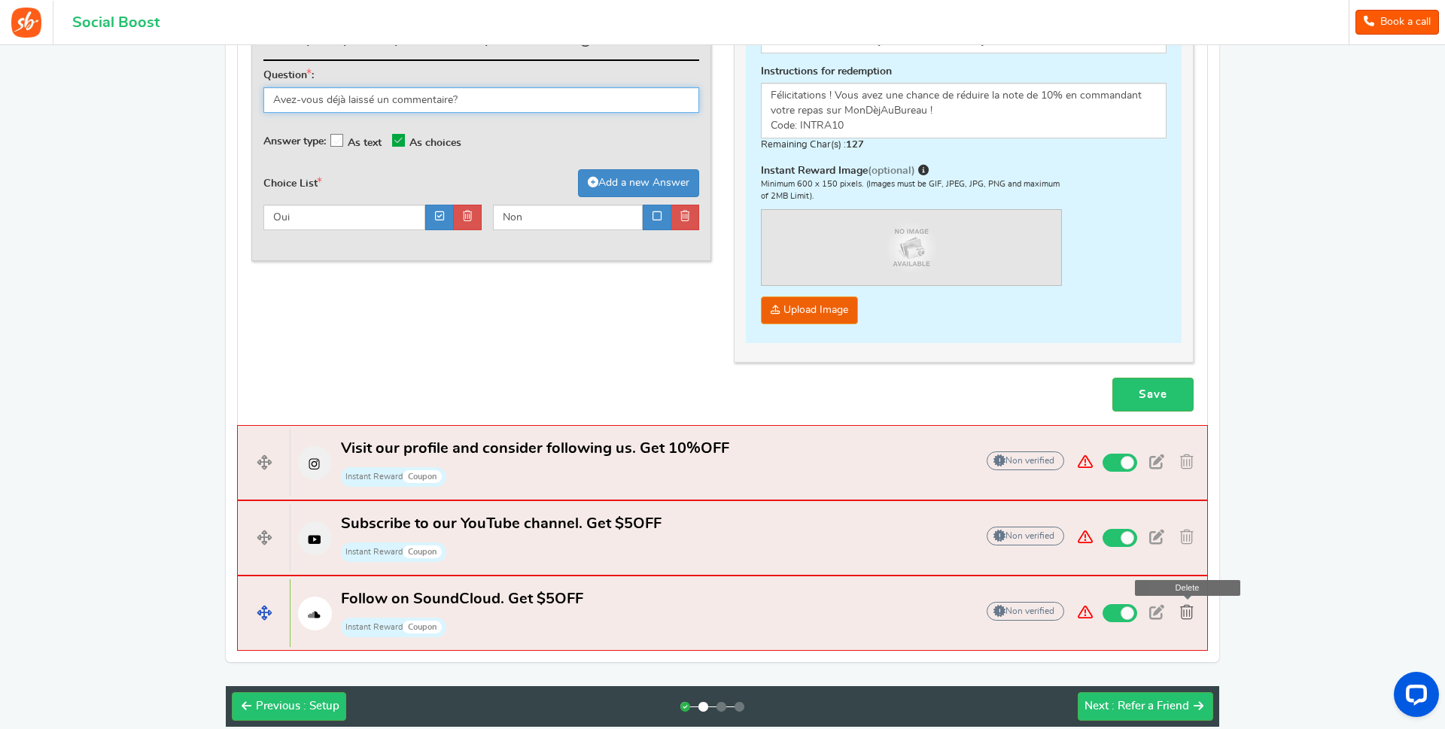
type input "Avez-vous déjà laissé un commentaire?"
click at [1188, 613] on span at bounding box center [1187, 612] width 14 height 15
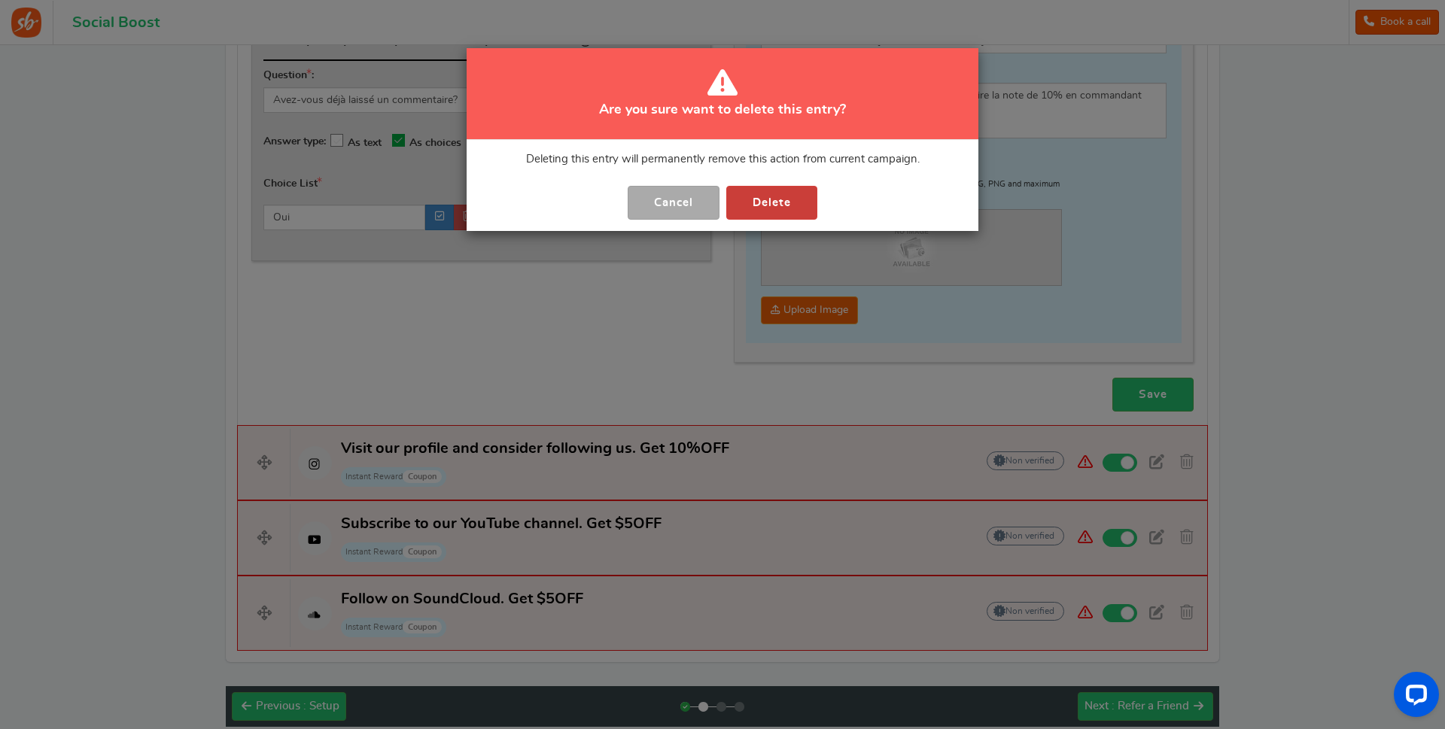
click at [781, 202] on button "Delete" at bounding box center [771, 203] width 91 height 34
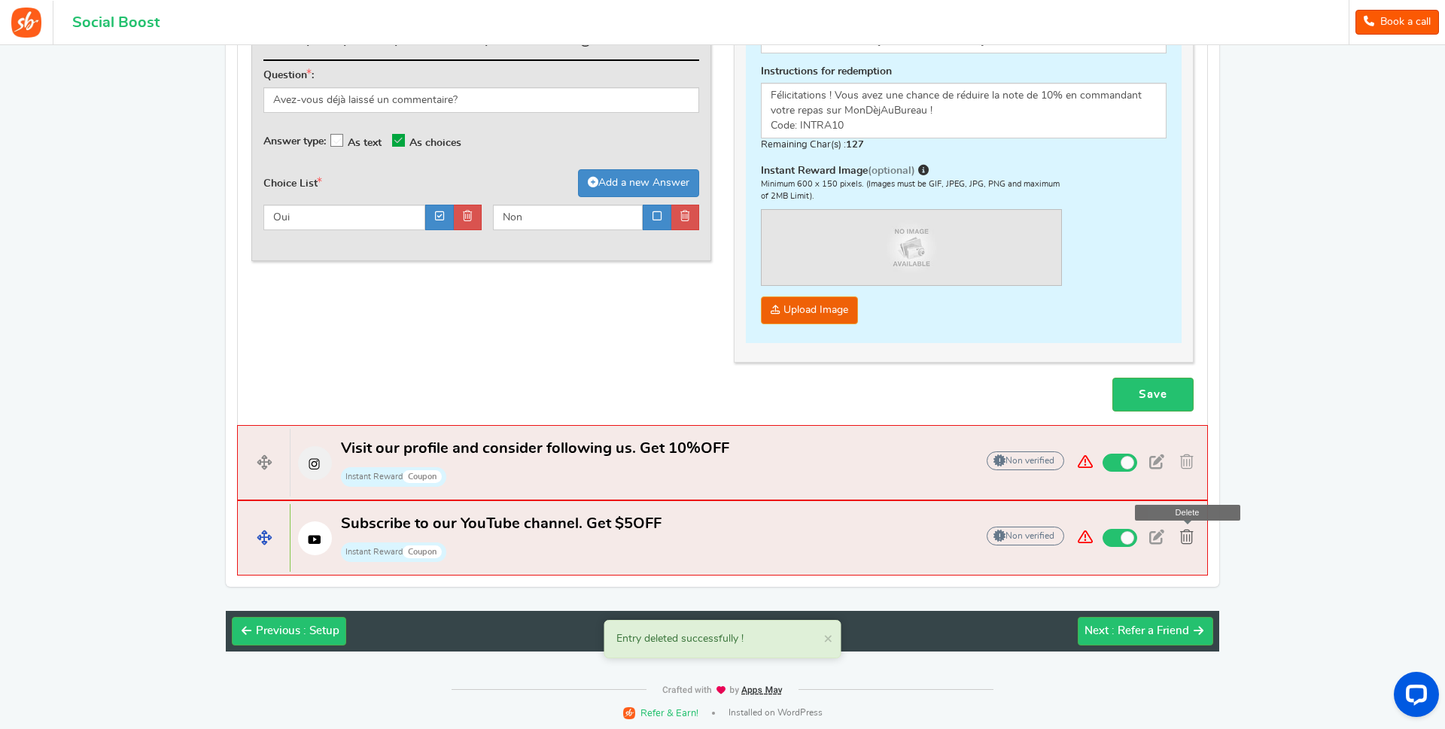
click at [1191, 542] on span at bounding box center [1187, 537] width 14 height 15
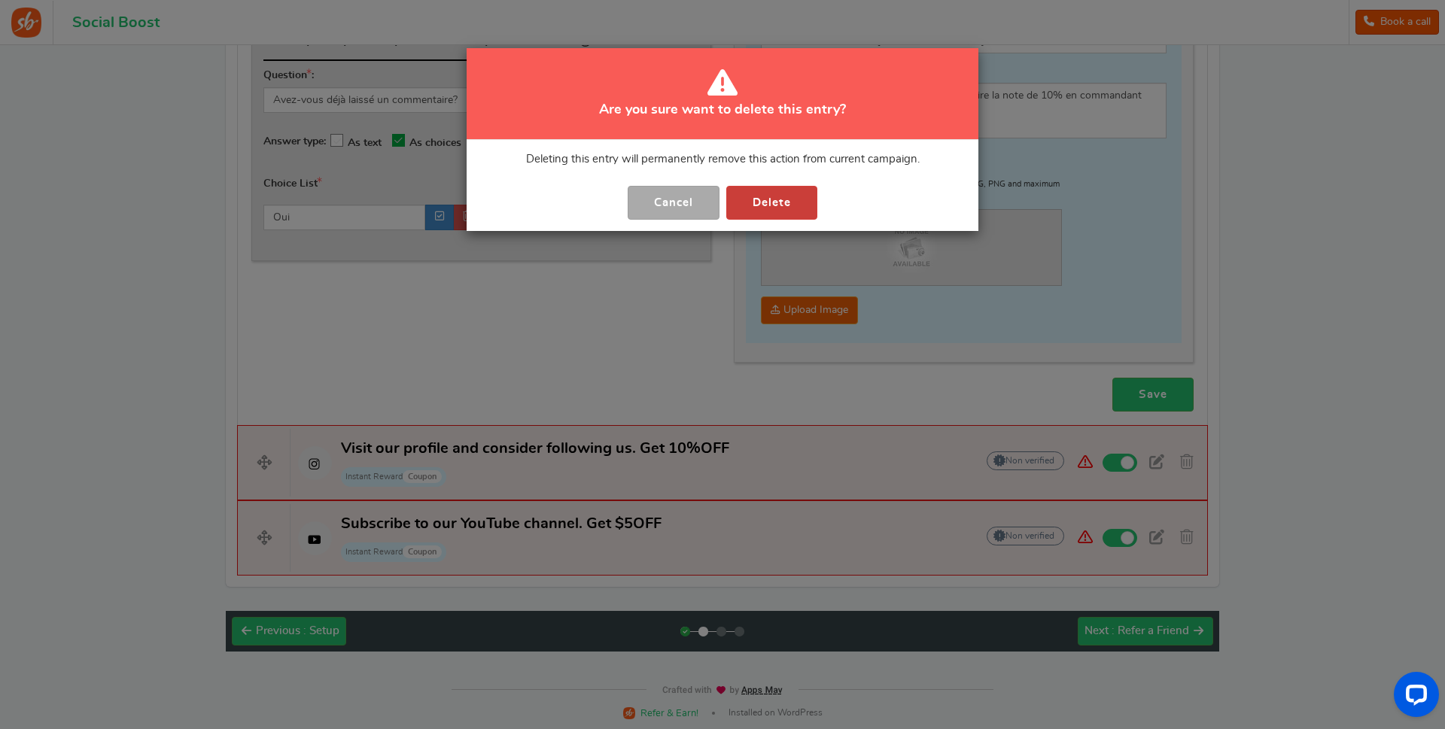
click at [783, 195] on button "Delete" at bounding box center [771, 203] width 91 height 34
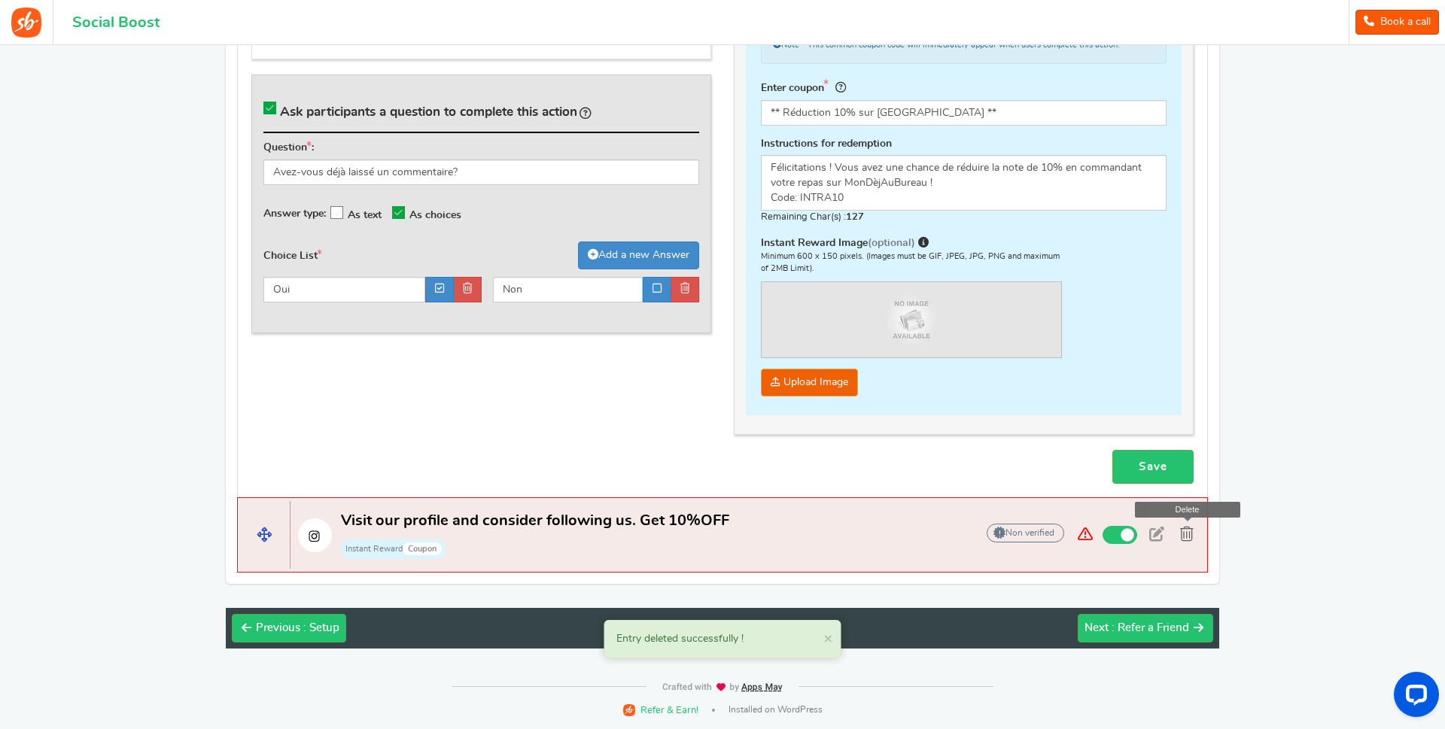
click at [1188, 533] on span at bounding box center [1187, 534] width 14 height 15
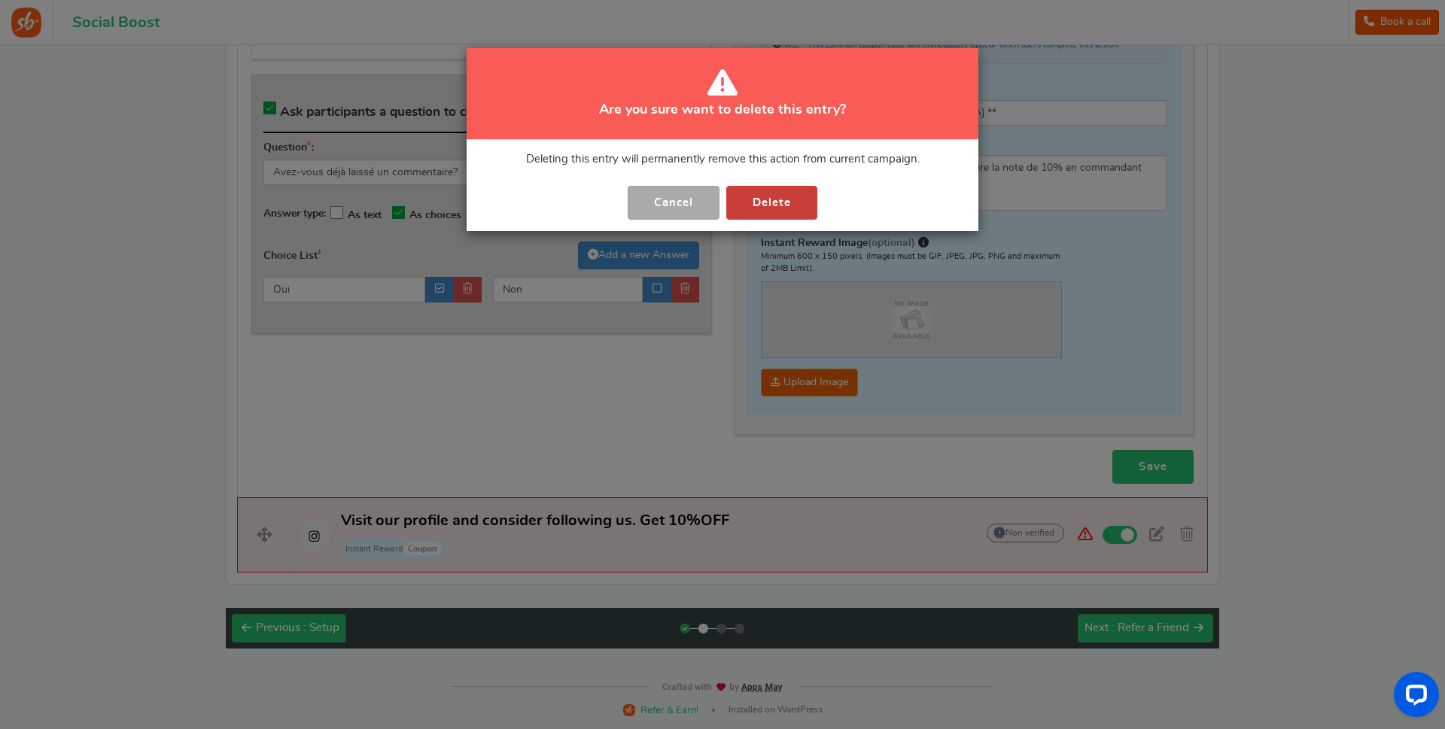
click at [771, 192] on button "Delete" at bounding box center [771, 203] width 91 height 34
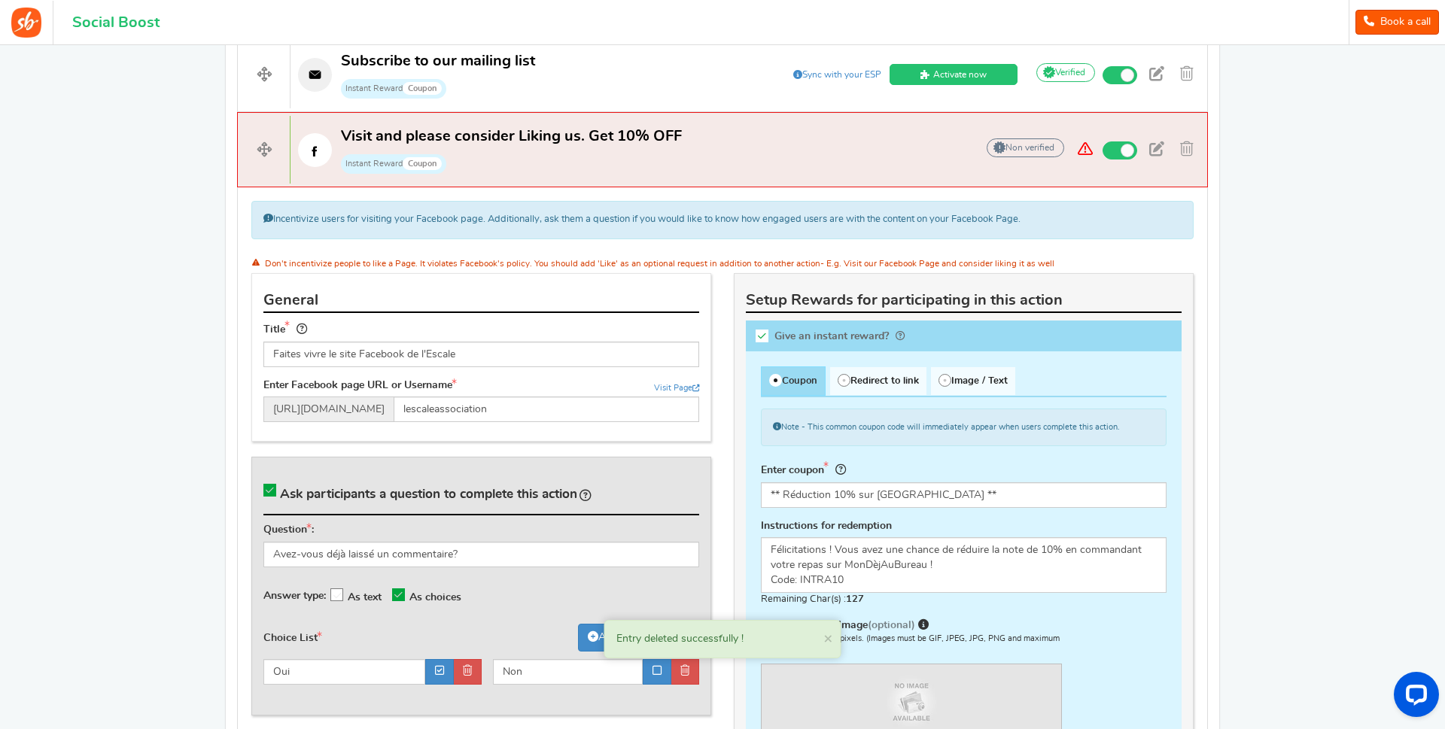
scroll to position [480, 0]
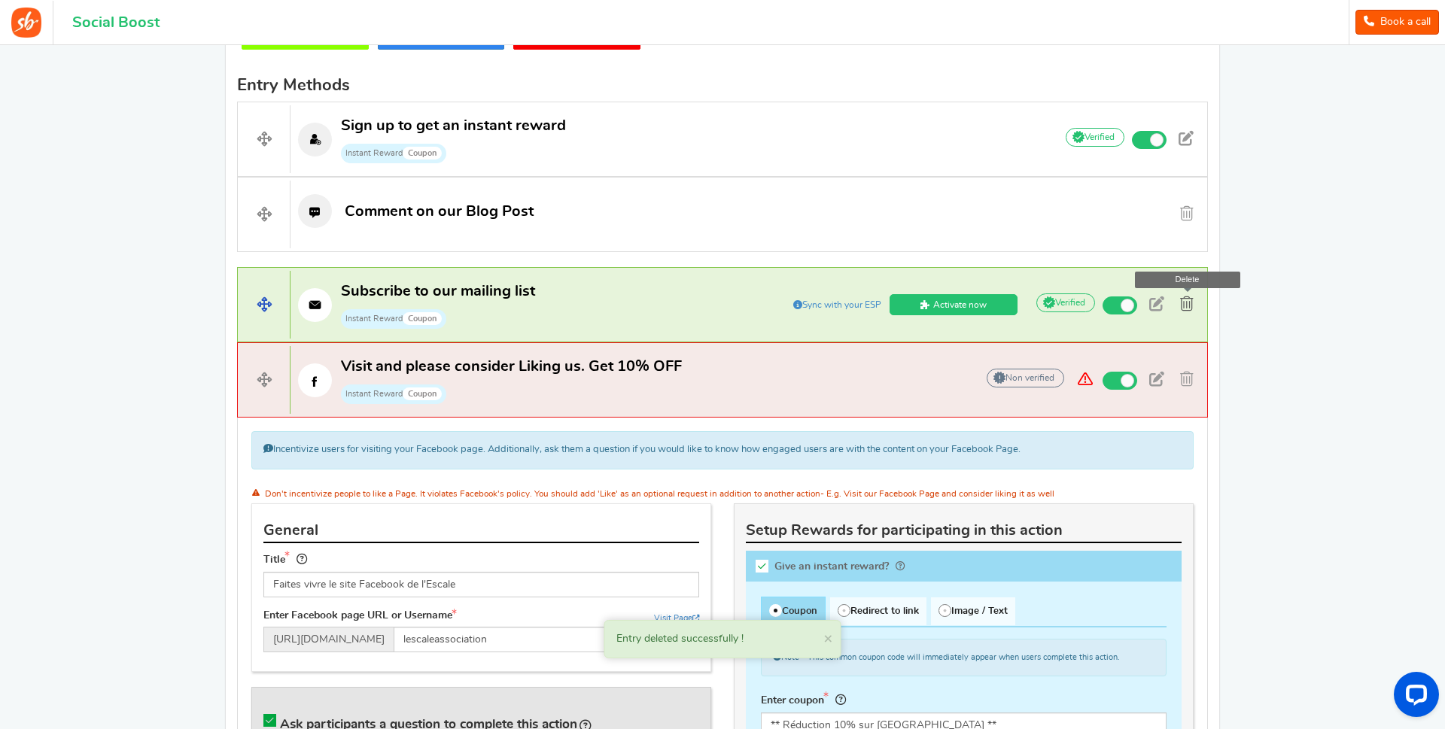
click at [1187, 306] on span at bounding box center [1187, 304] width 14 height 15
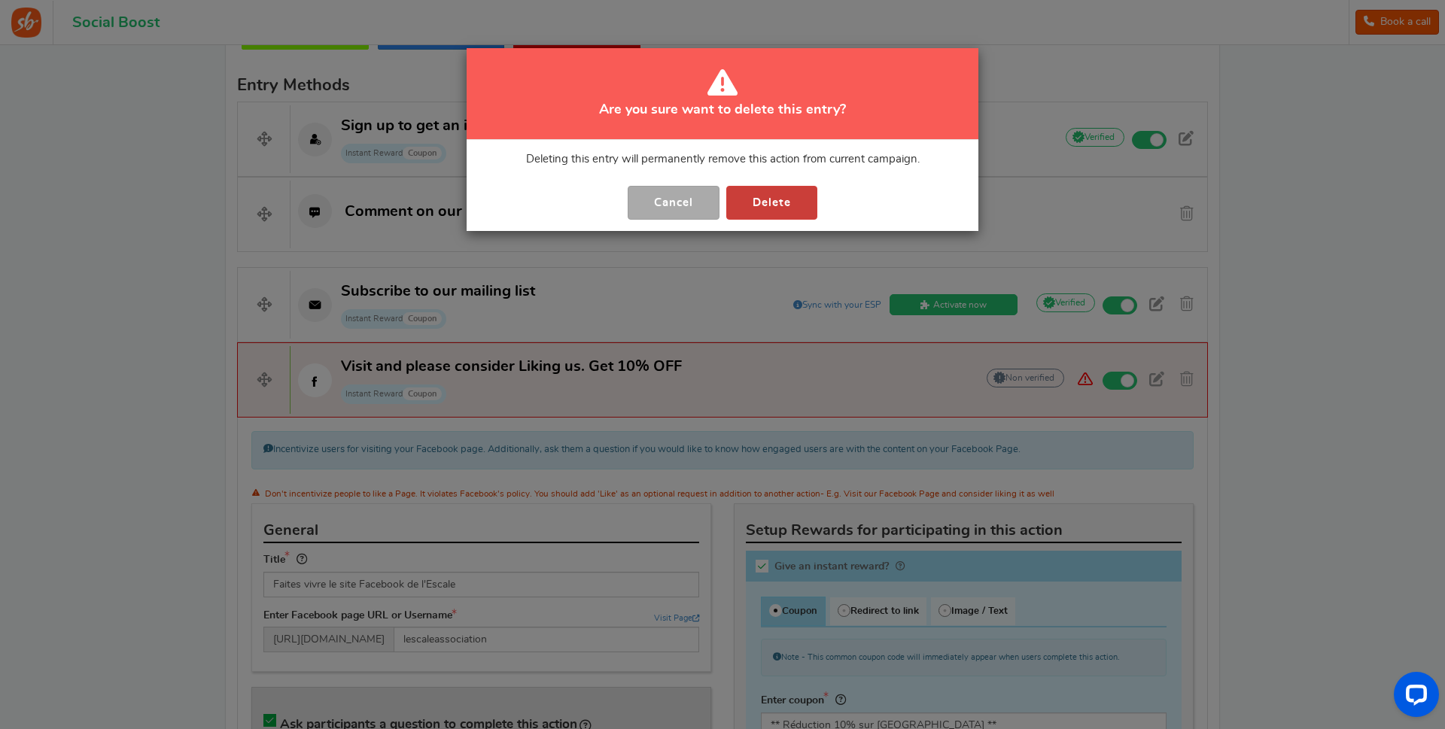
click at [763, 197] on button "Delete" at bounding box center [771, 203] width 91 height 34
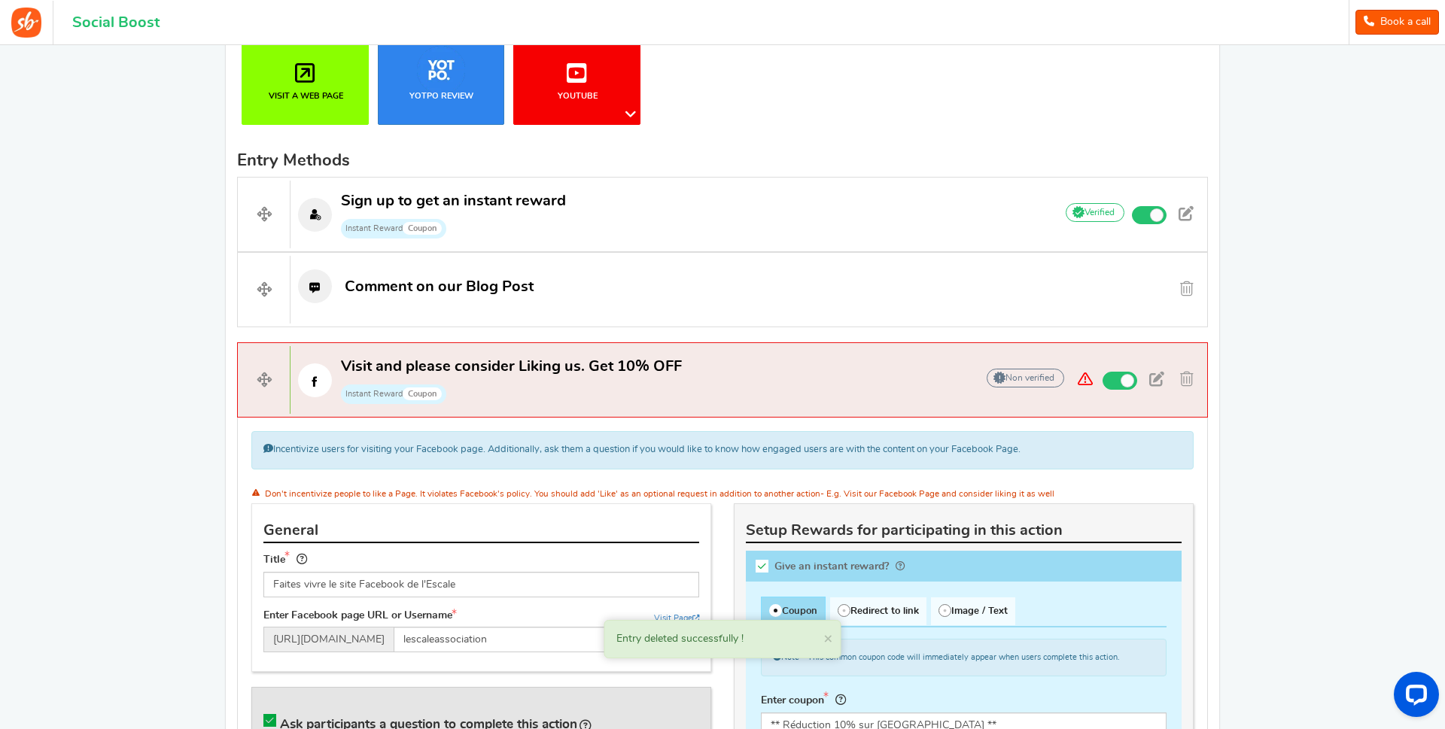
scroll to position [328, 0]
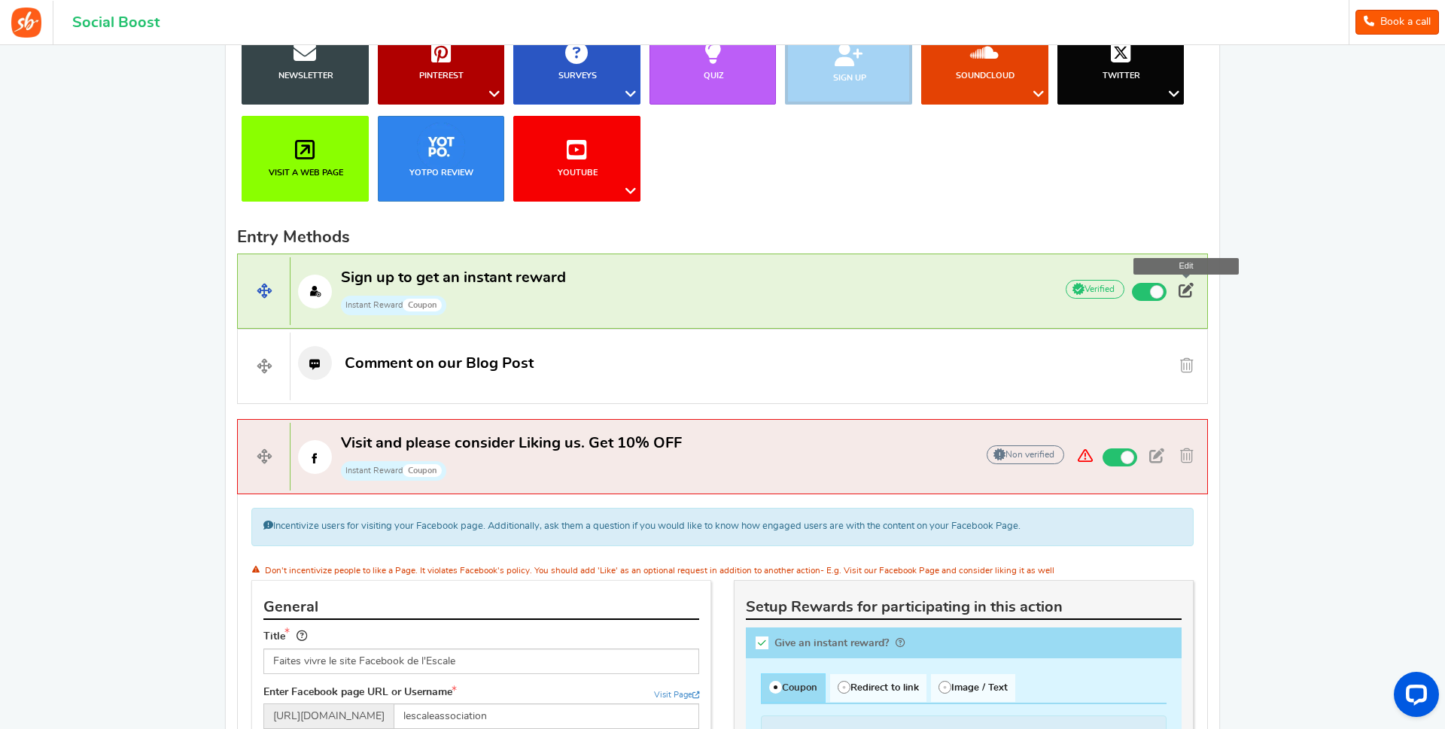
click at [1185, 291] on span at bounding box center [1186, 290] width 15 height 15
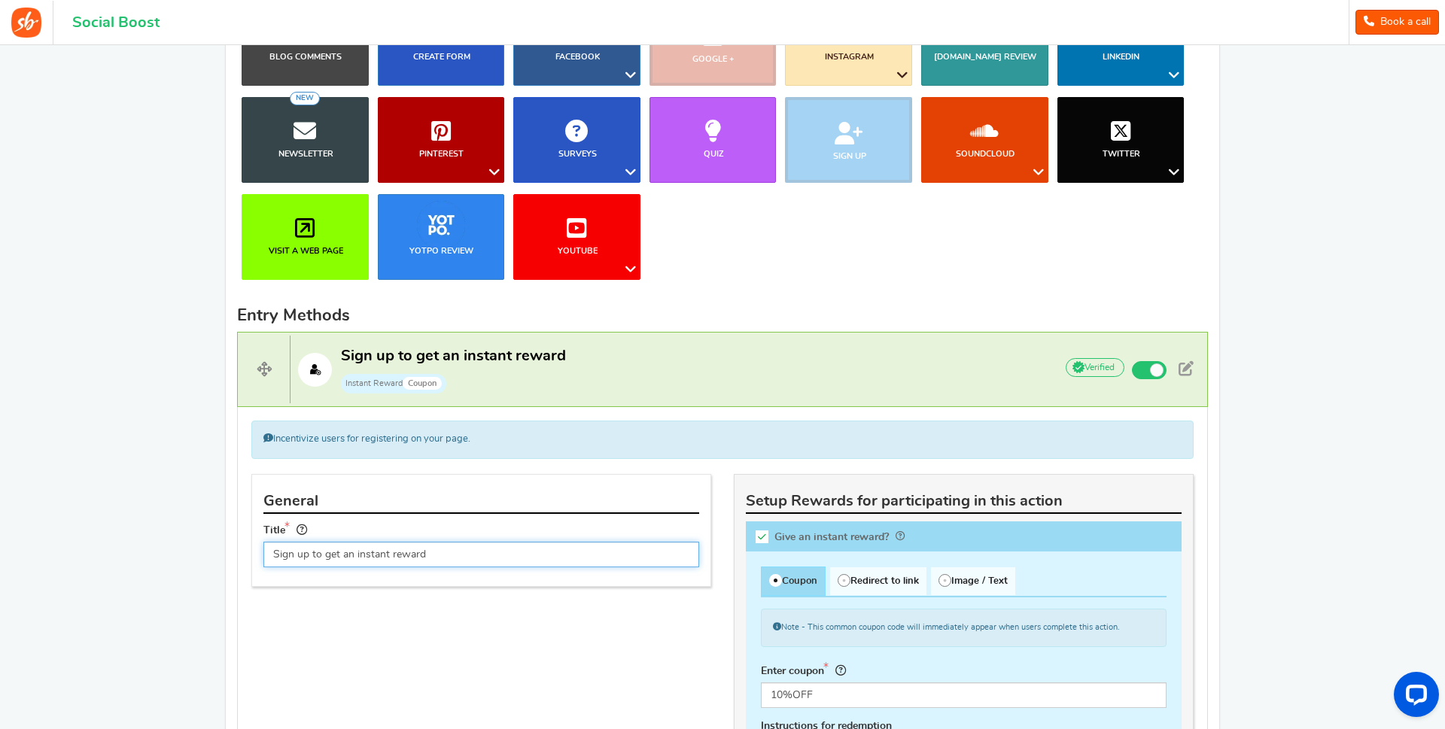
scroll to position [403, 0]
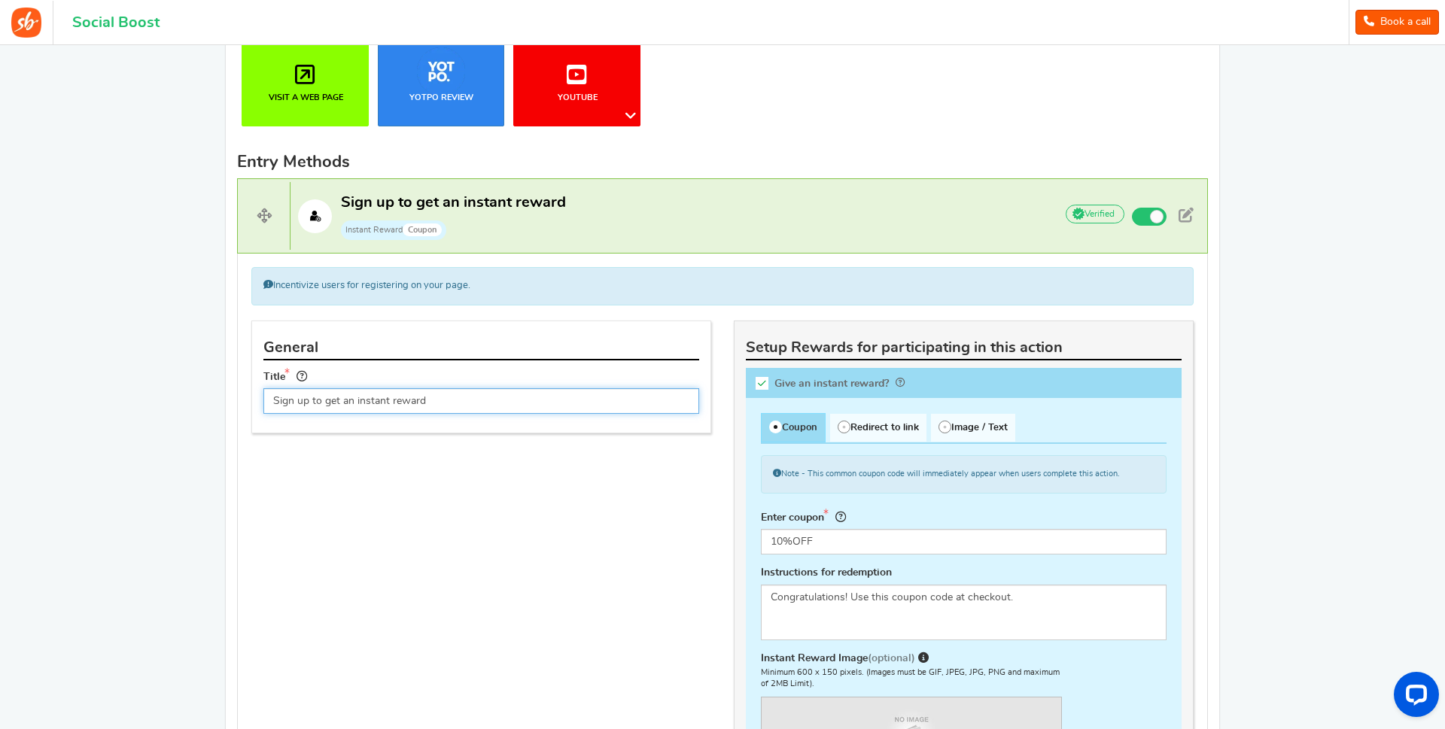
drag, startPoint x: 451, startPoint y: 403, endPoint x: 254, endPoint y: 406, distance: 196.4
click at [263, 406] on input "Sign up to get an instant reward" at bounding box center [481, 401] width 436 height 26
type input "Enregistrez vous sur le site Intranet de l'Escale"
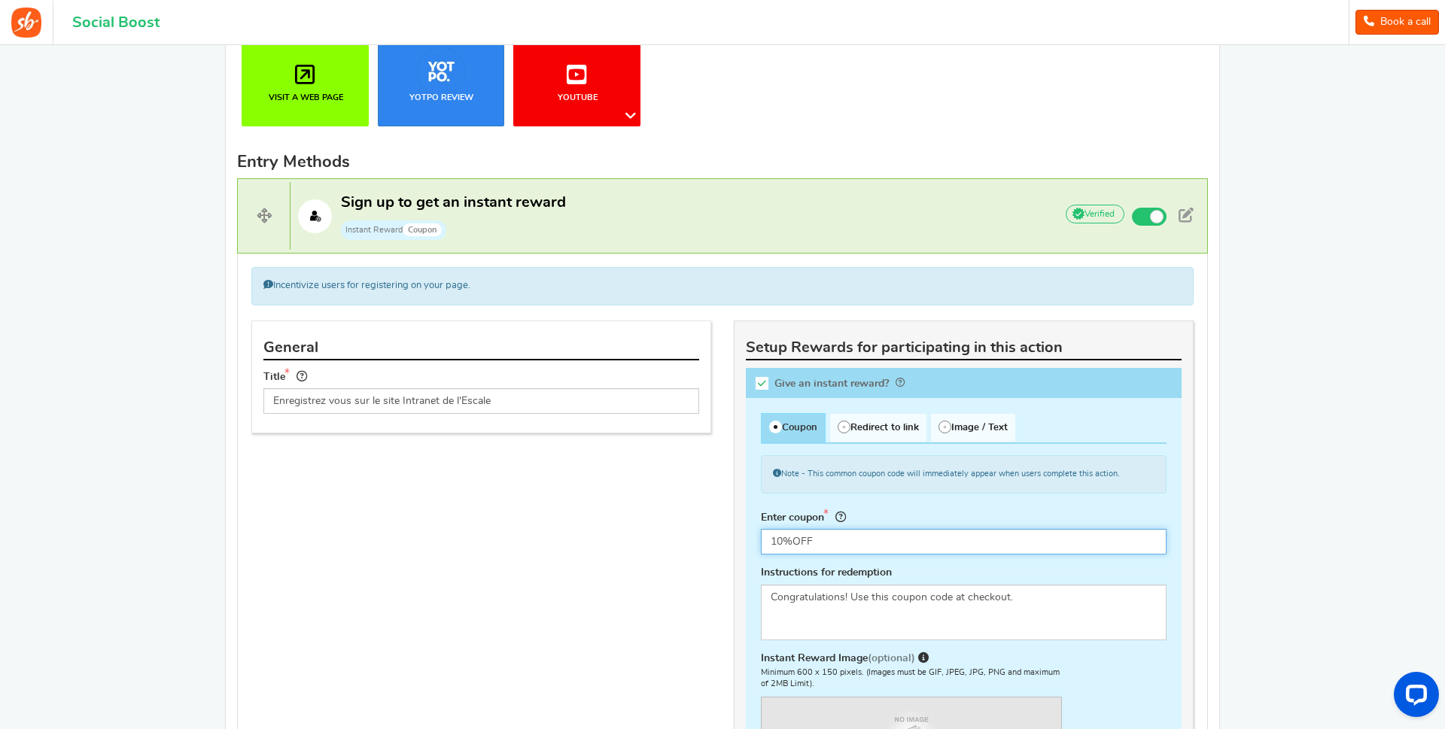
drag, startPoint x: 823, startPoint y: 541, endPoint x: 771, endPoint y: 541, distance: 51.9
click at [771, 541] on input "10%OFF" at bounding box center [964, 542] width 406 height 26
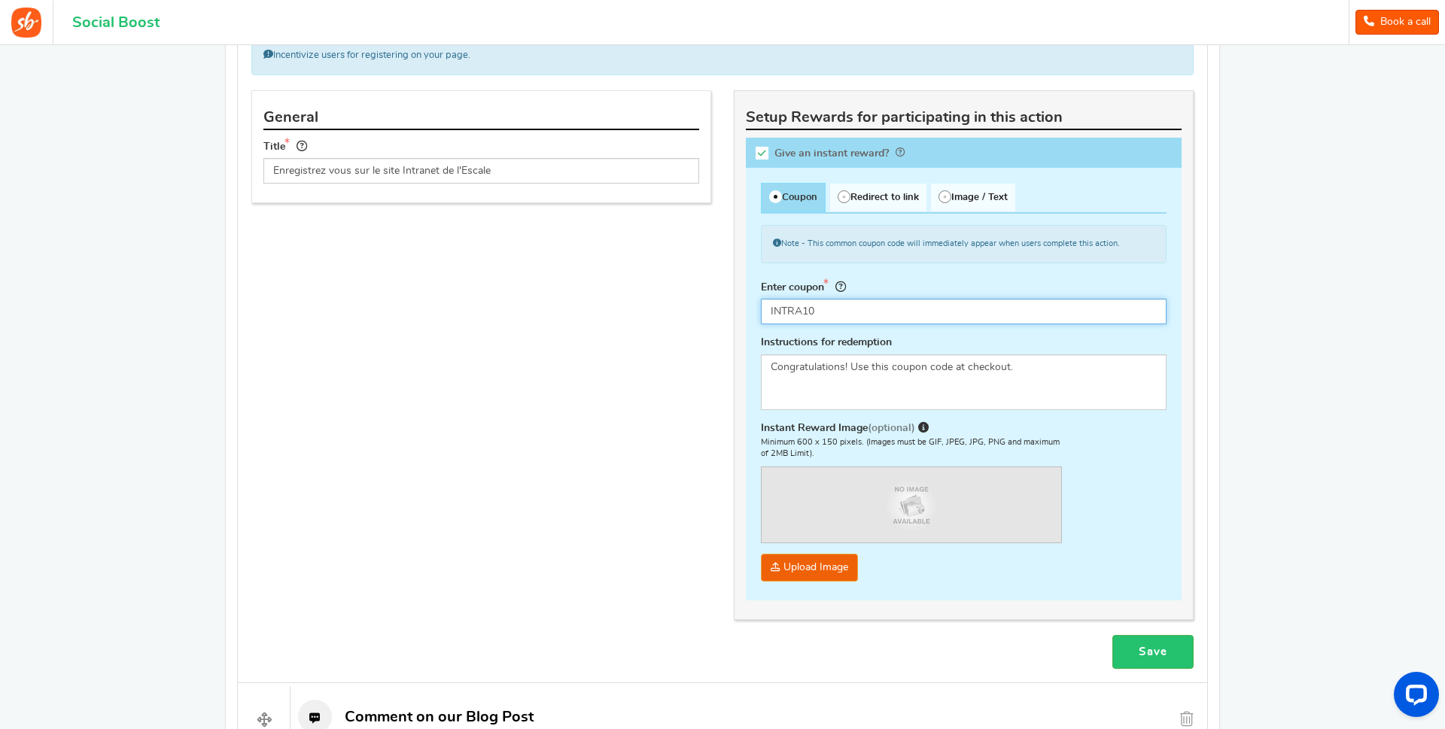
type input "INTRA10"
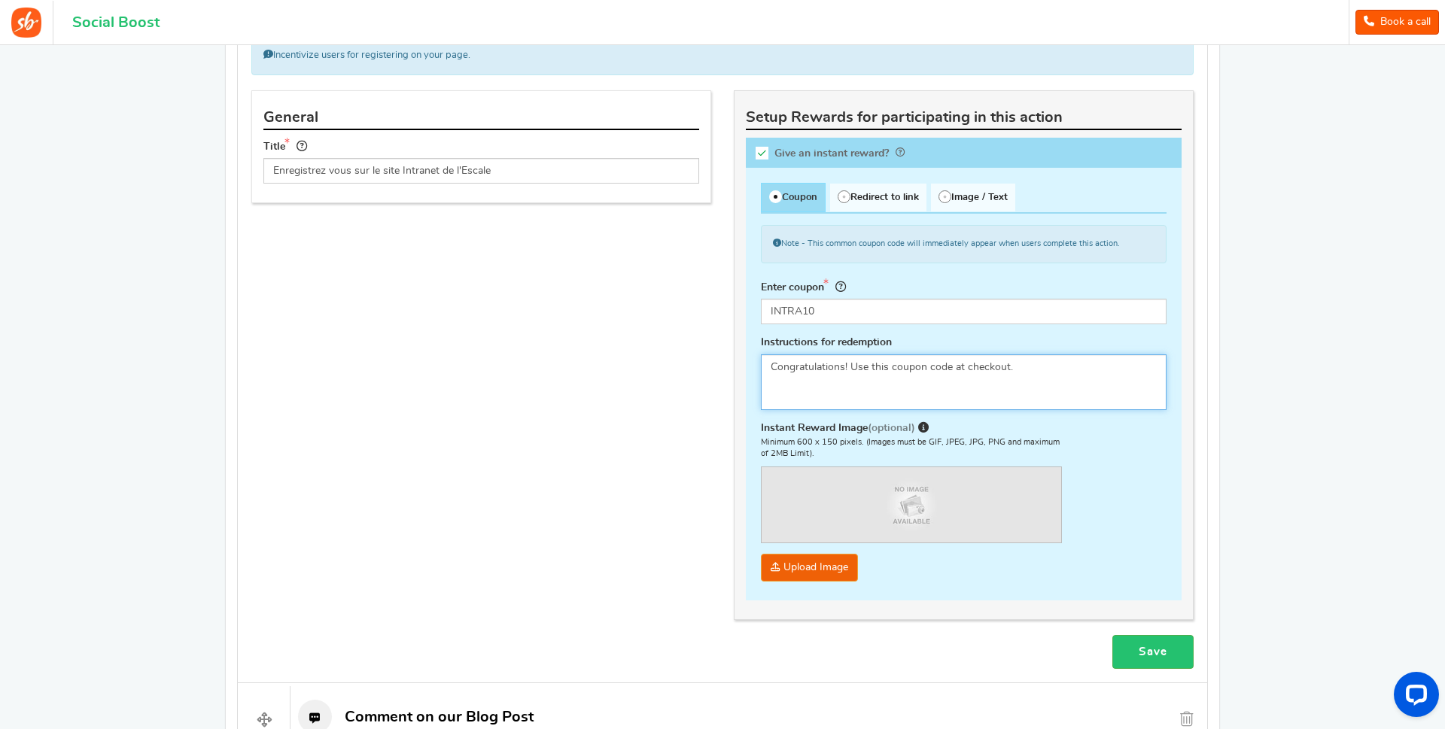
drag, startPoint x: 1030, startPoint y: 371, endPoint x: 762, endPoint y: 373, distance: 267.9
click at [762, 373] on textarea "Congratulations! Use this coupon code at checkout." at bounding box center [964, 382] width 406 height 56
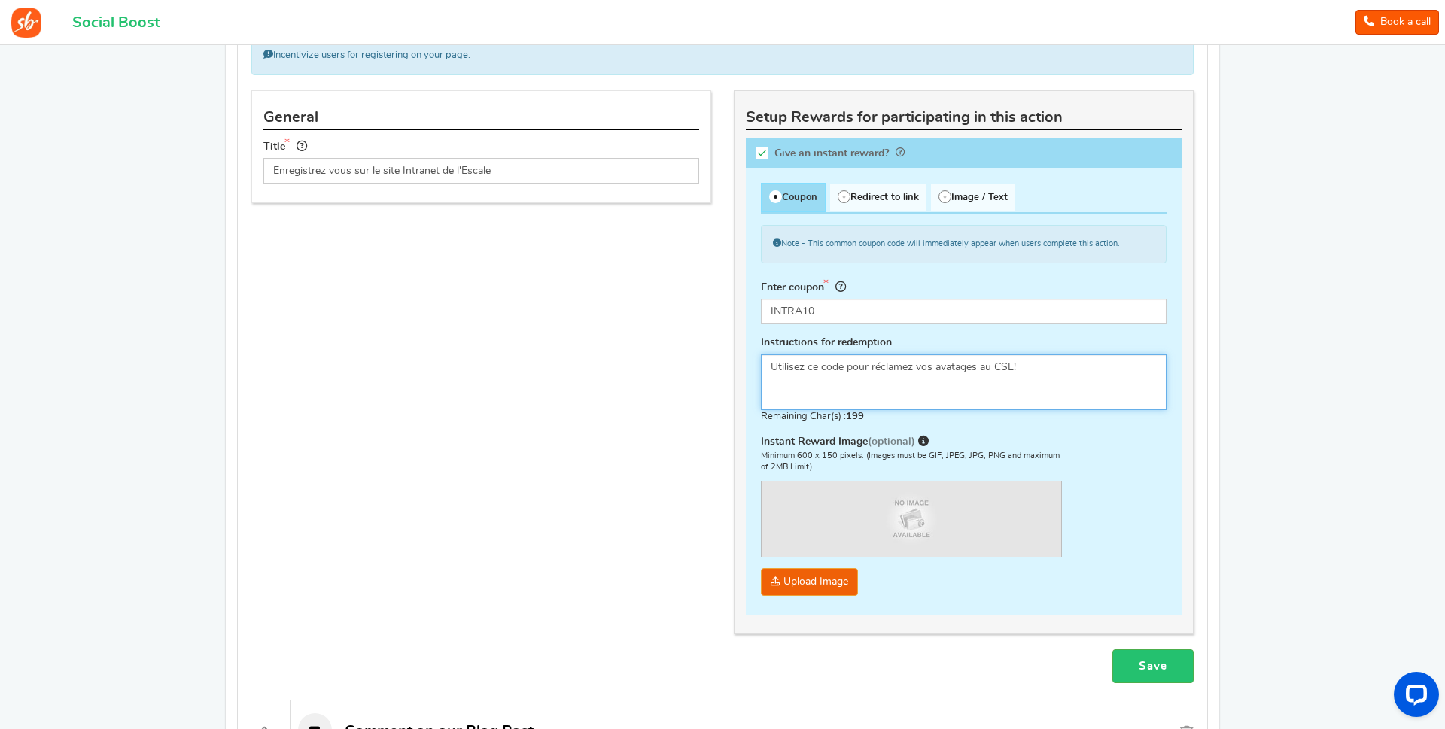
click at [913, 366] on textarea "Congratulations! Use this coupon code at checkout." at bounding box center [964, 382] width 406 height 56
click at [950, 366] on textarea "Congratulations! Use this coupon code at checkout." at bounding box center [964, 382] width 406 height 56
type textarea "Utilisez ce code pour réclamer vos avantages au CSE!"
click at [1154, 671] on link "Save" at bounding box center [1152, 666] width 81 height 34
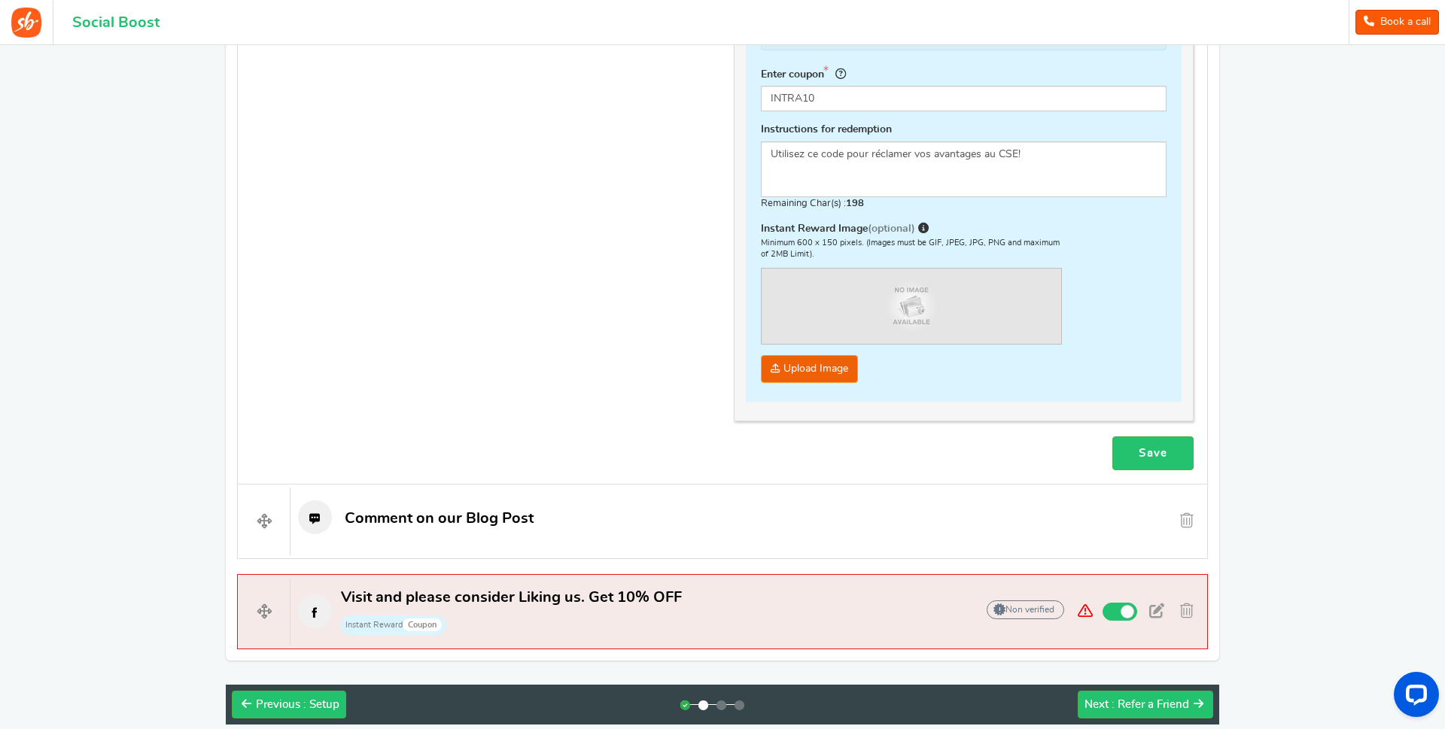
scroll to position [923, 0]
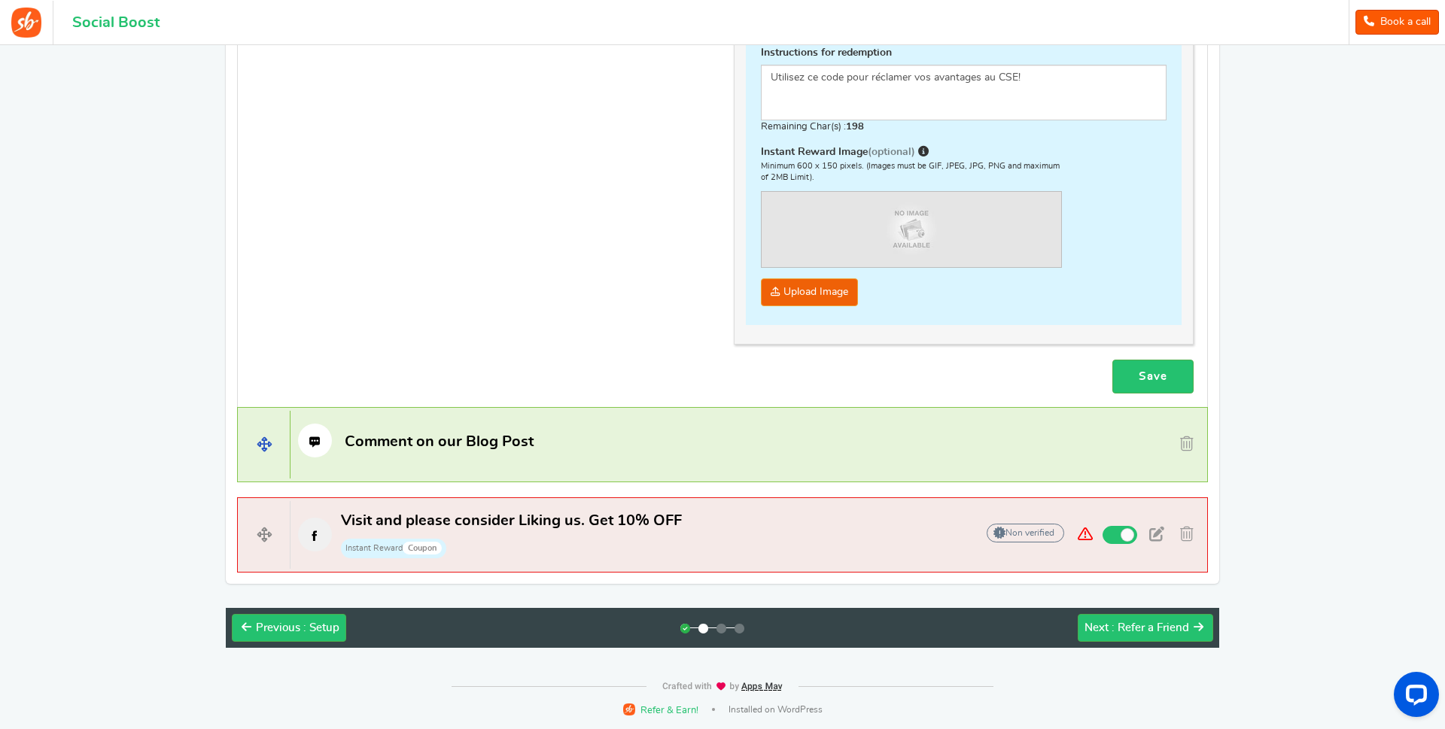
click at [978, 459] on h4 "Comment on our Blog Post Non verified Due to platform policies, we cannot verif…" at bounding box center [722, 444] width 971 height 75
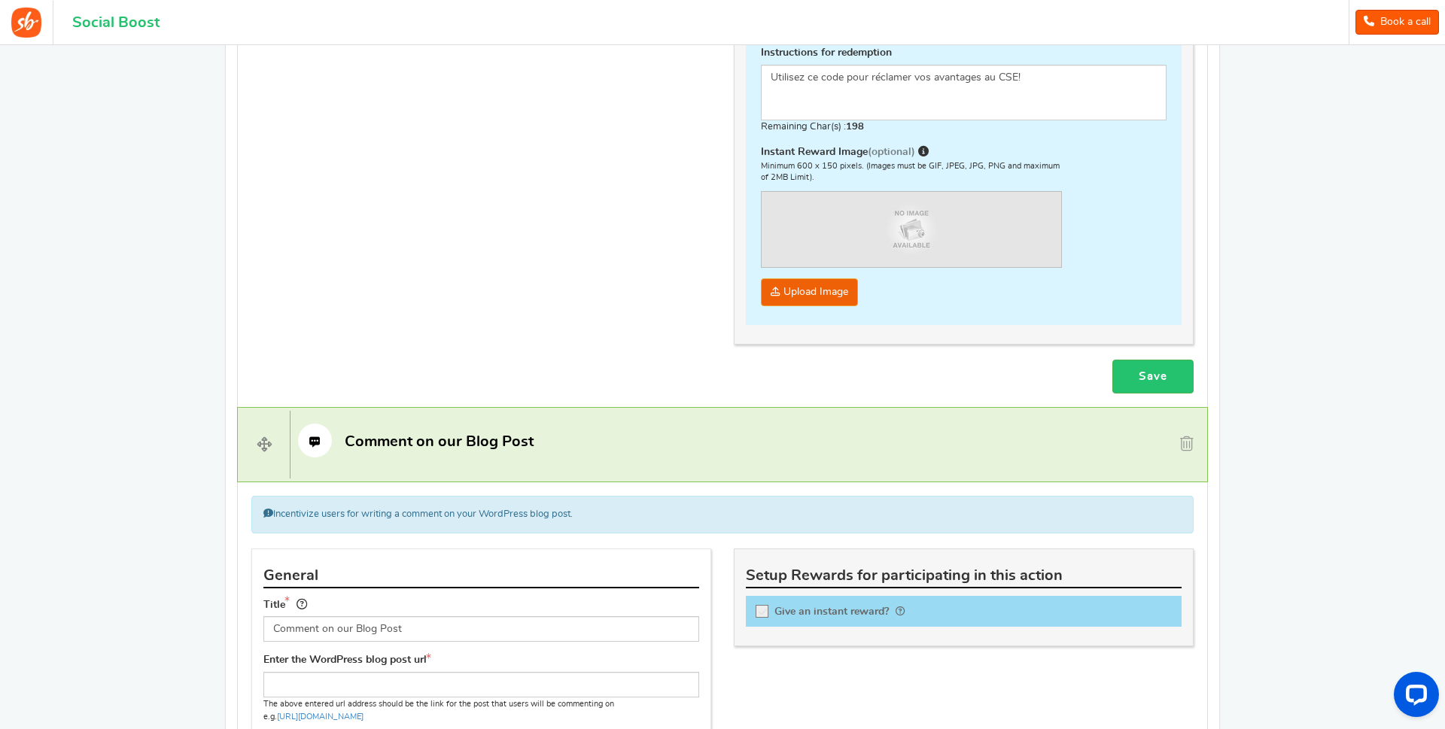
scroll to position [1154, 0]
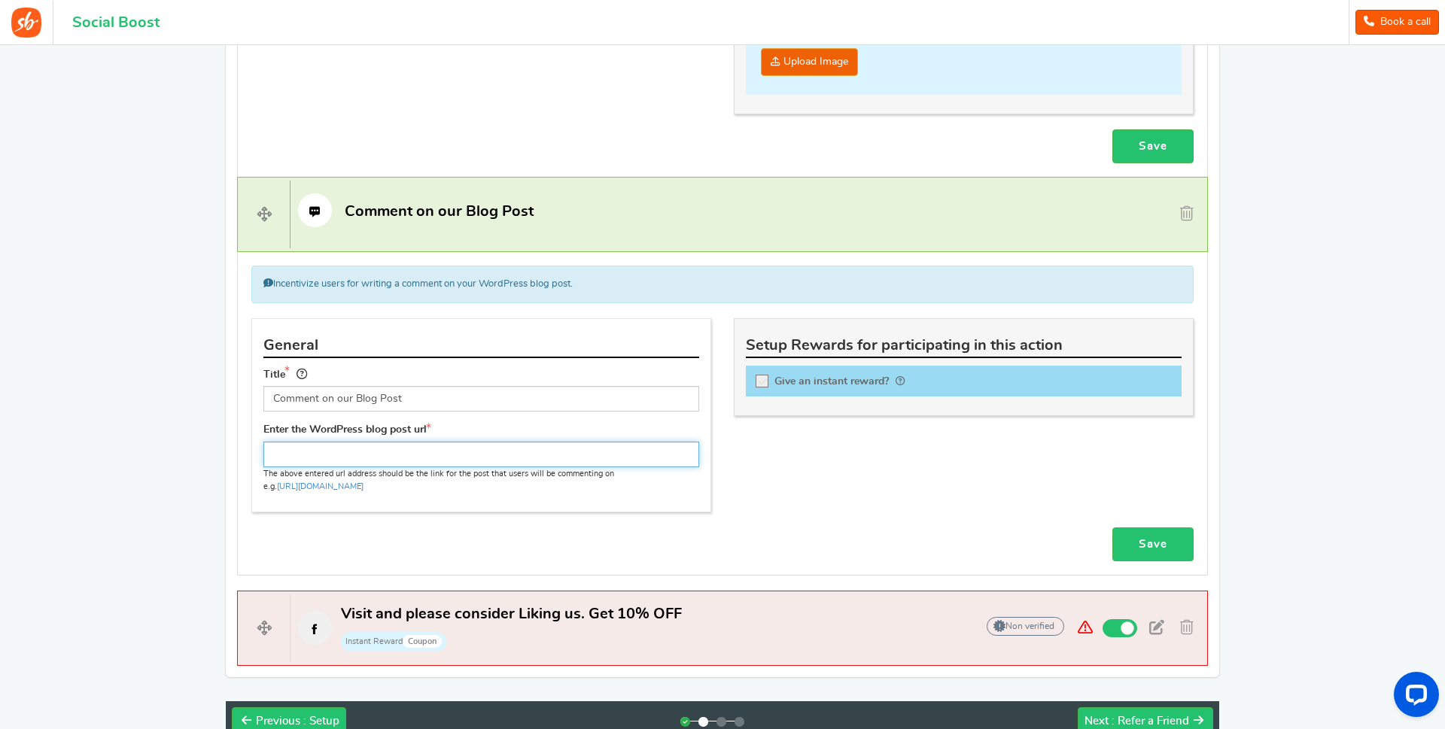
click at [527, 454] on input "text" at bounding box center [481, 455] width 436 height 26
click at [415, 453] on input "text" at bounding box center [481, 455] width 436 height 26
paste input "[URL][DOMAIN_NAME]"
type input "[URL][DOMAIN_NAME]"
click at [444, 397] on input "Comment on our Blog Post" at bounding box center [481, 399] width 436 height 26
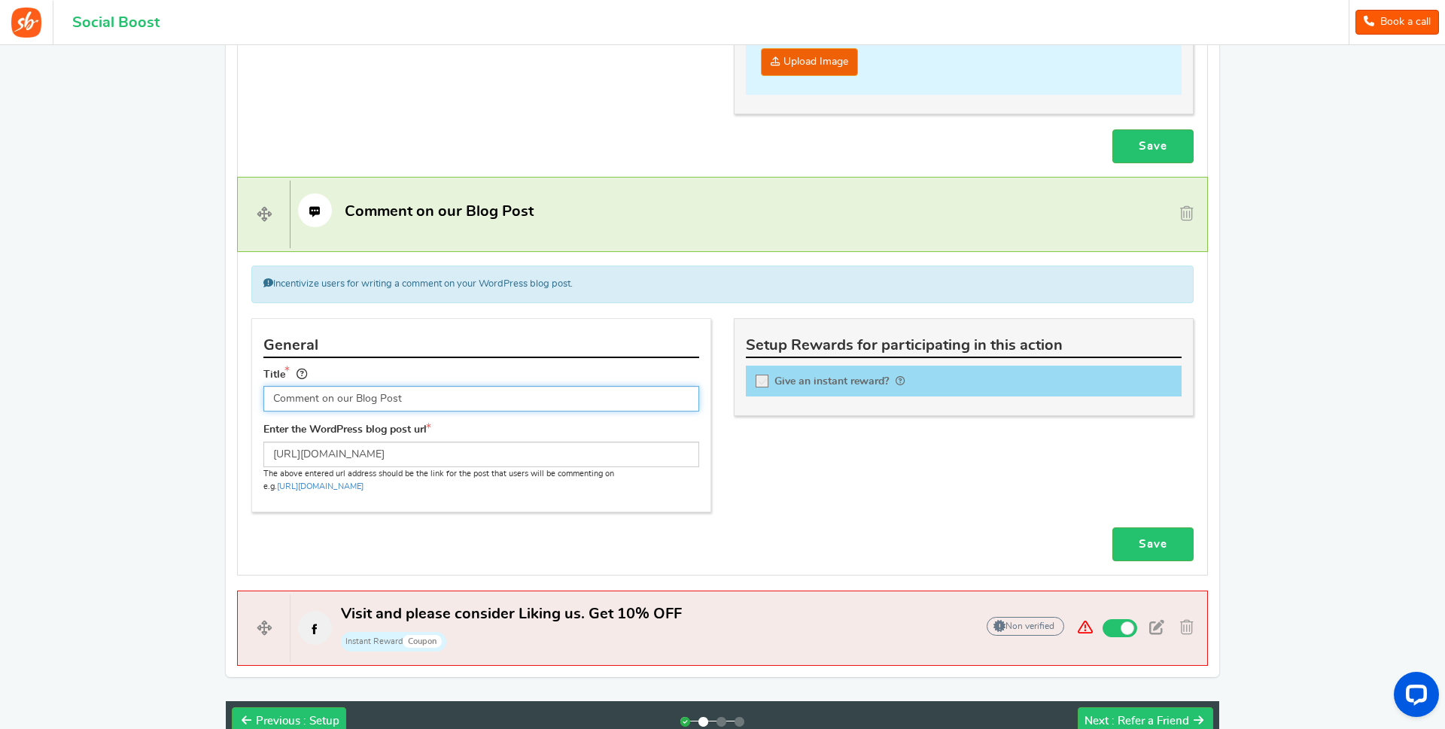
drag, startPoint x: 461, startPoint y: 397, endPoint x: 270, endPoint y: 395, distance: 190.4
click at [270, 395] on input "Comment on our Blog Post" at bounding box center [481, 399] width 436 height 26
click at [282, 398] on input "COmmentaire laissé sur" at bounding box center [481, 399] width 436 height 26
click at [407, 399] on input "Commentaire laissé sur" at bounding box center [481, 399] width 436 height 26
click at [399, 401] on input "Commentaire laissé sur" at bounding box center [481, 399] width 436 height 26
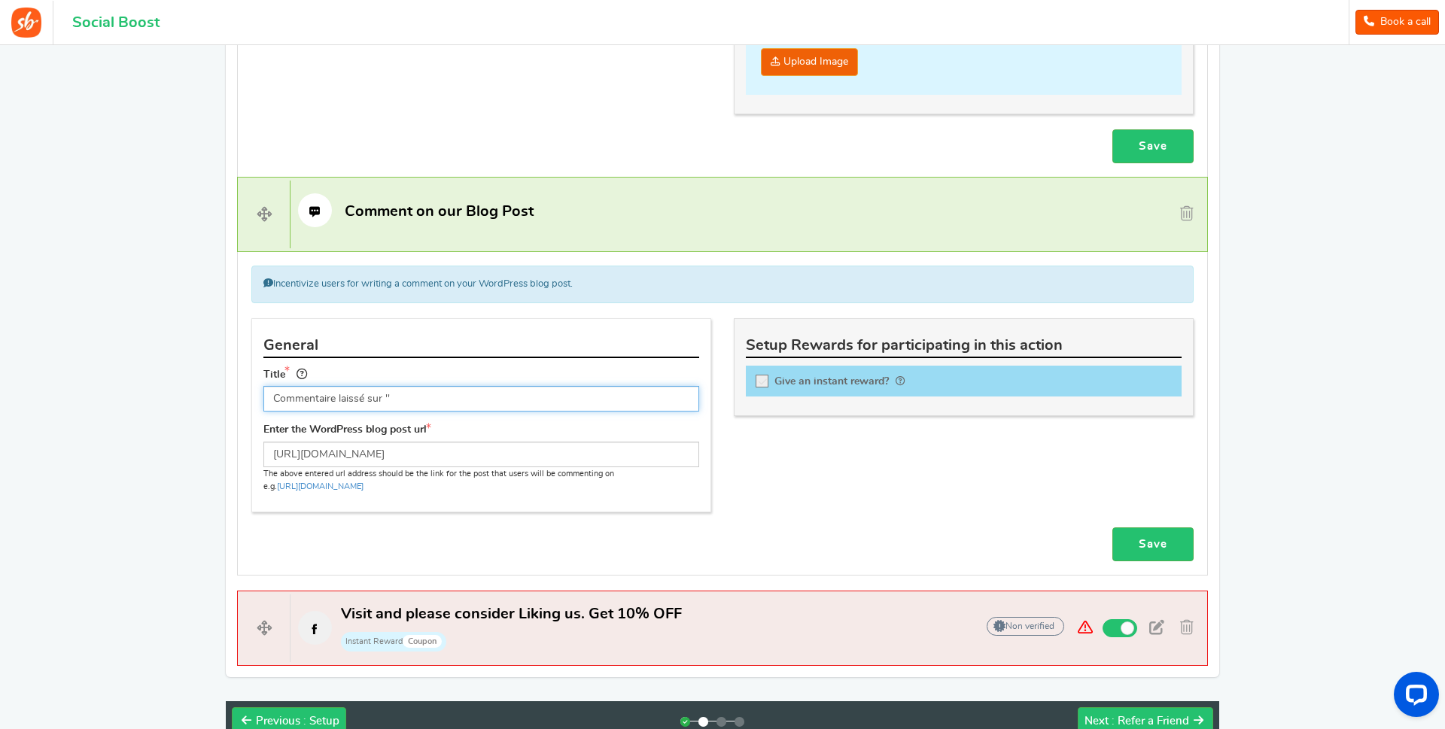
paste input "Article Standard Pour Etablissement"
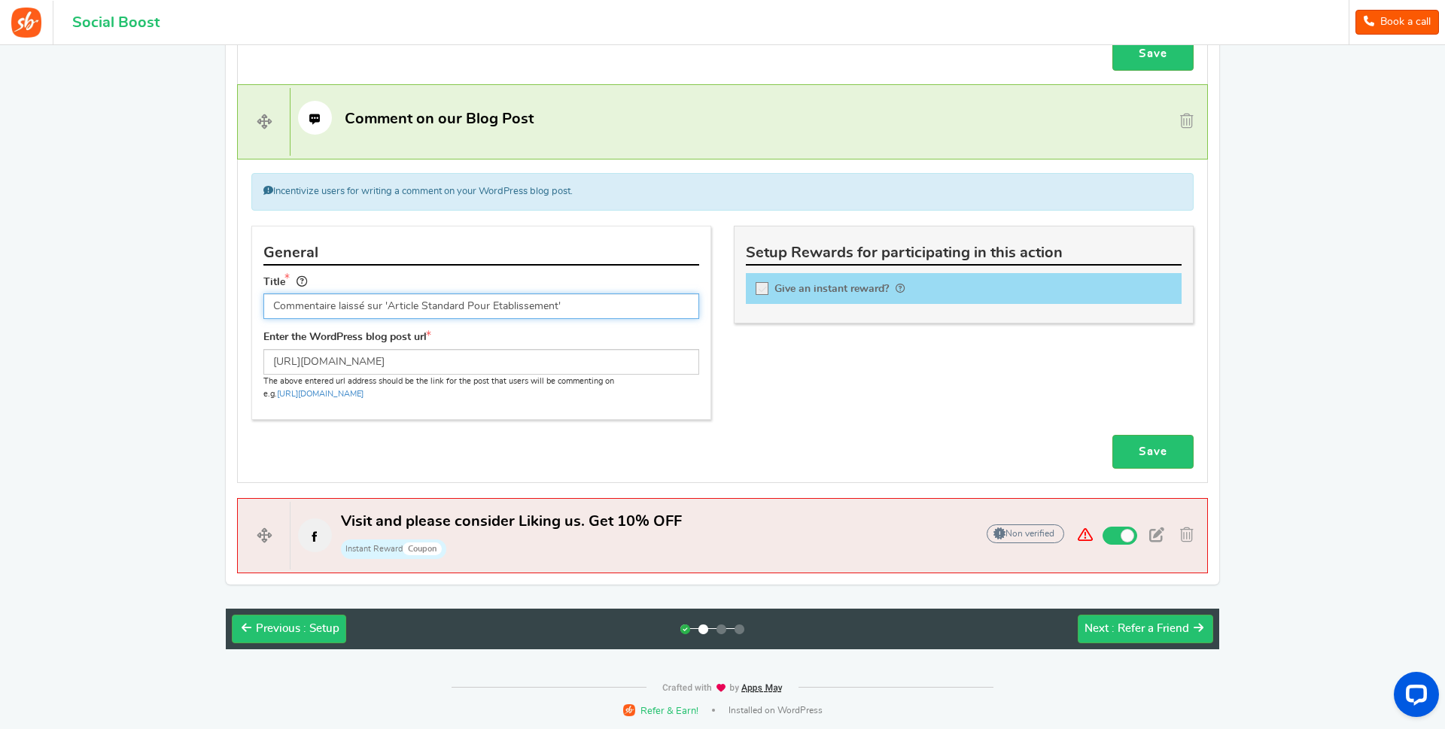
type input "Commentaire laissé sur 'Article Standard Pour Etablissement'"
click at [767, 288] on icon at bounding box center [762, 289] width 13 height 13
click at [767, 288] on input "Give an instant reward?" at bounding box center [766, 291] width 15 height 15
checkbox input "true"
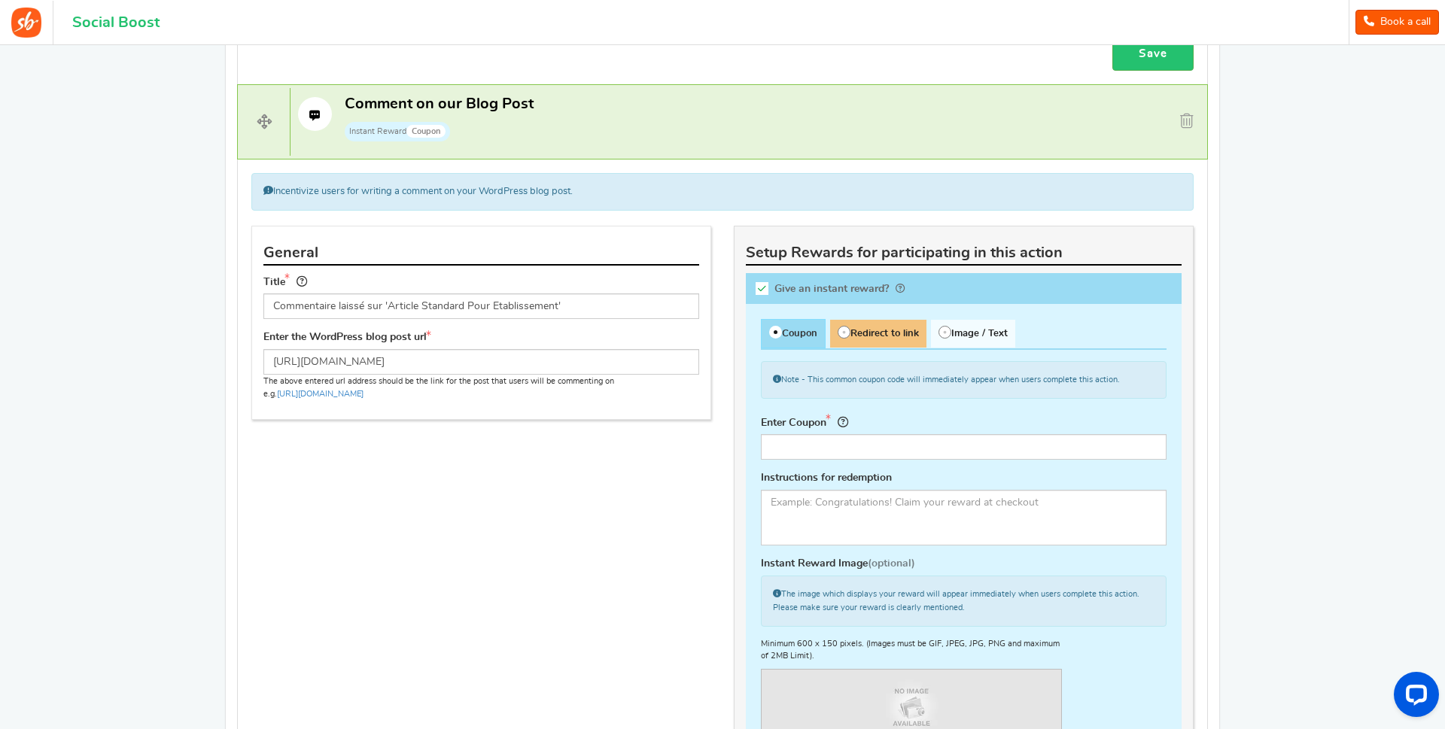
click at [856, 332] on span "Redirect to link" at bounding box center [878, 334] width 96 height 28
click at [840, 332] on input "Redirect to link" at bounding box center [835, 328] width 10 height 10
radio input "true"
click at [974, 331] on span "Image / Text" at bounding box center [973, 334] width 84 height 28
click at [941, 331] on input "Image / Text" at bounding box center [936, 328] width 10 height 10
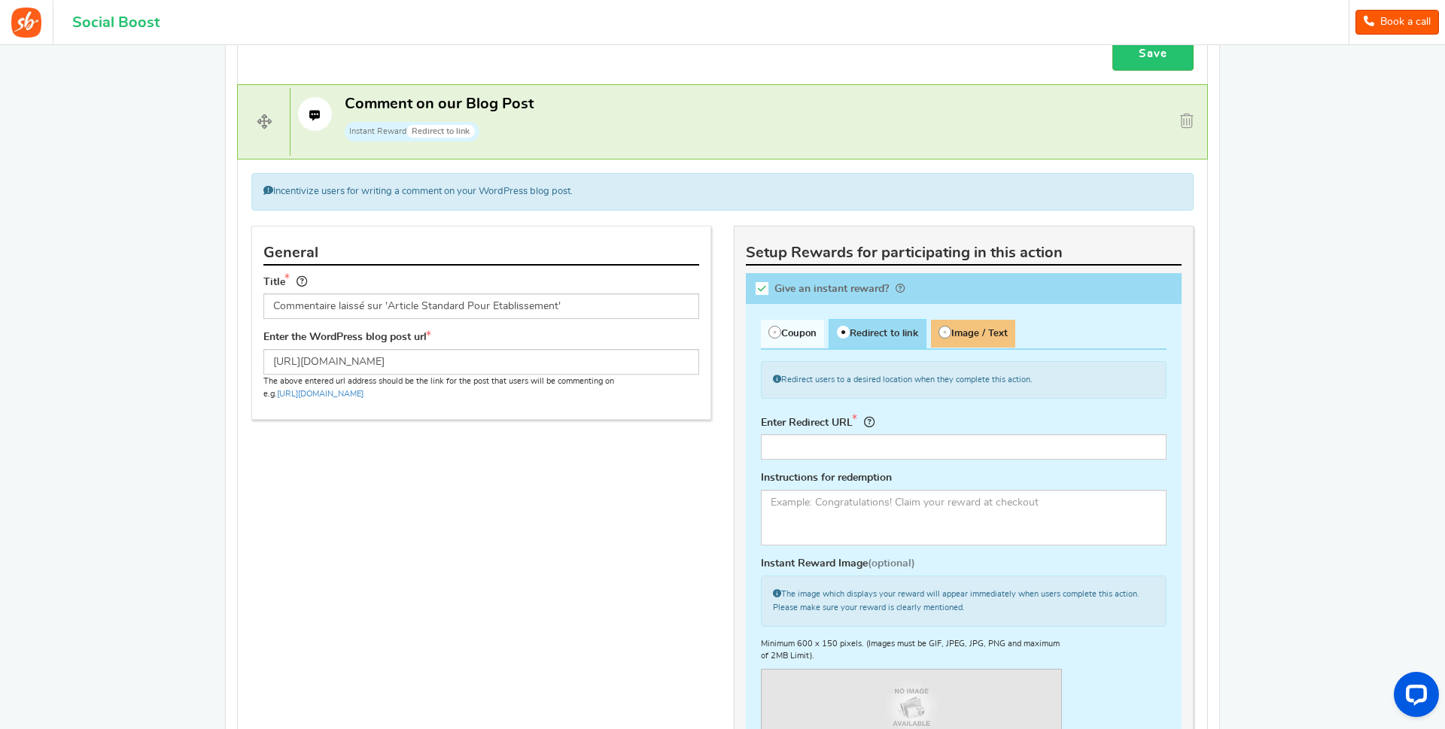
radio input "true"
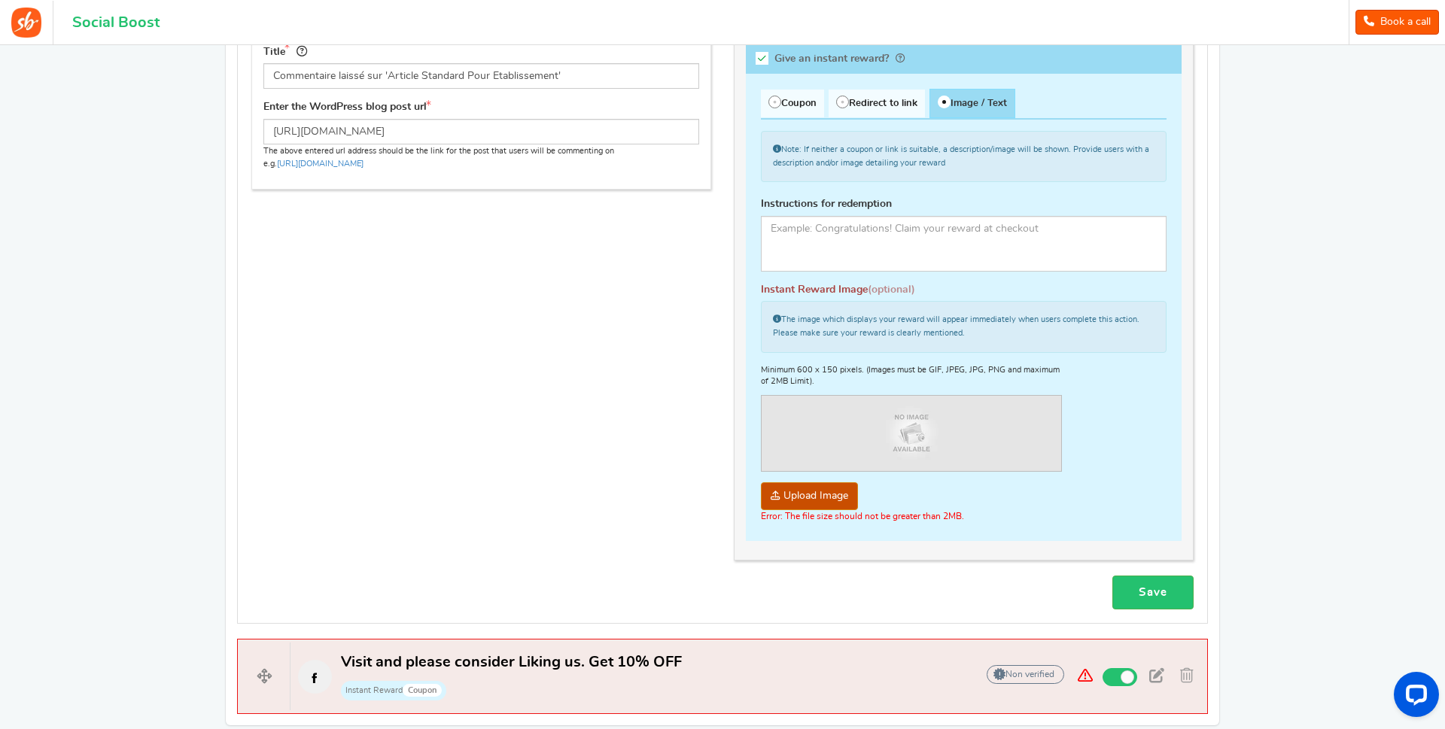
scroll to position [1553, 0]
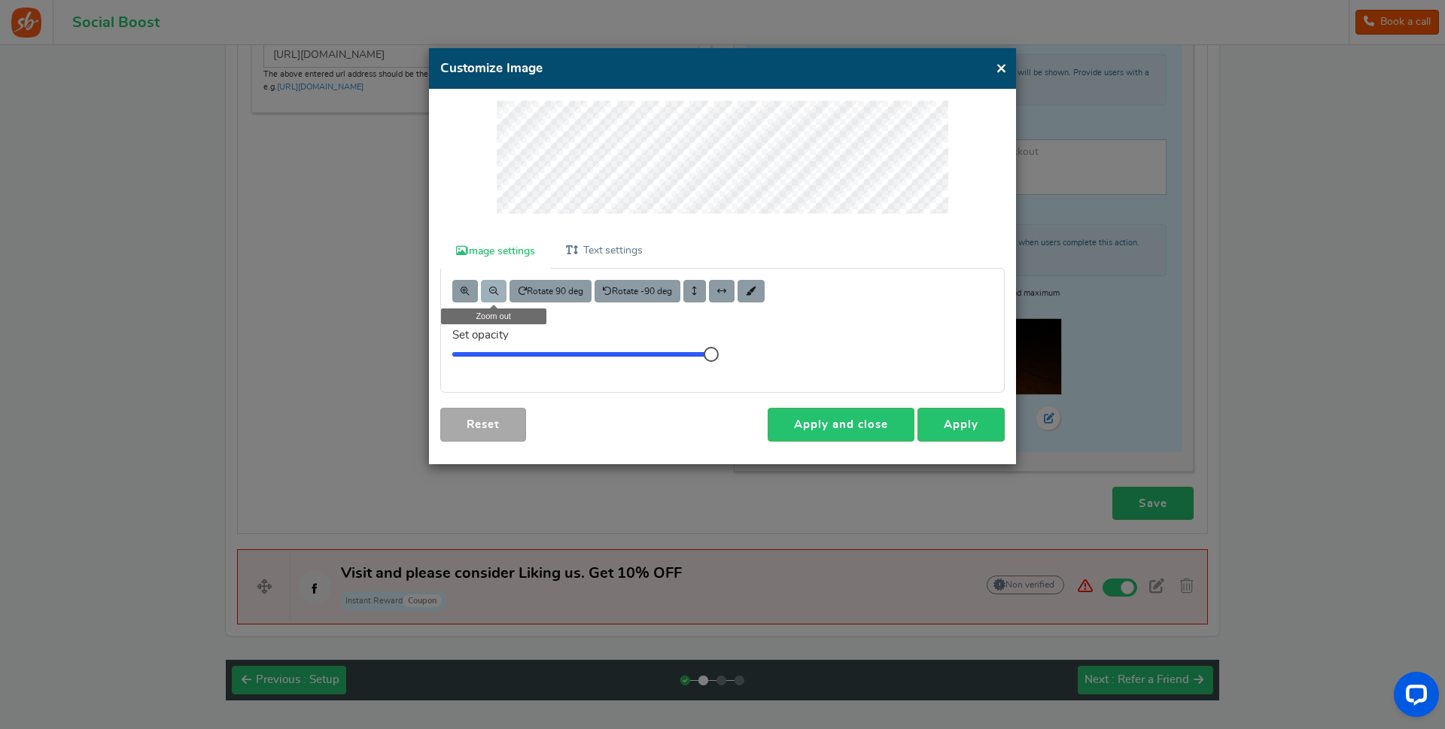
click at [492, 293] on span at bounding box center [493, 291] width 9 height 9
click at [491, 290] on span at bounding box center [493, 291] width 9 height 9
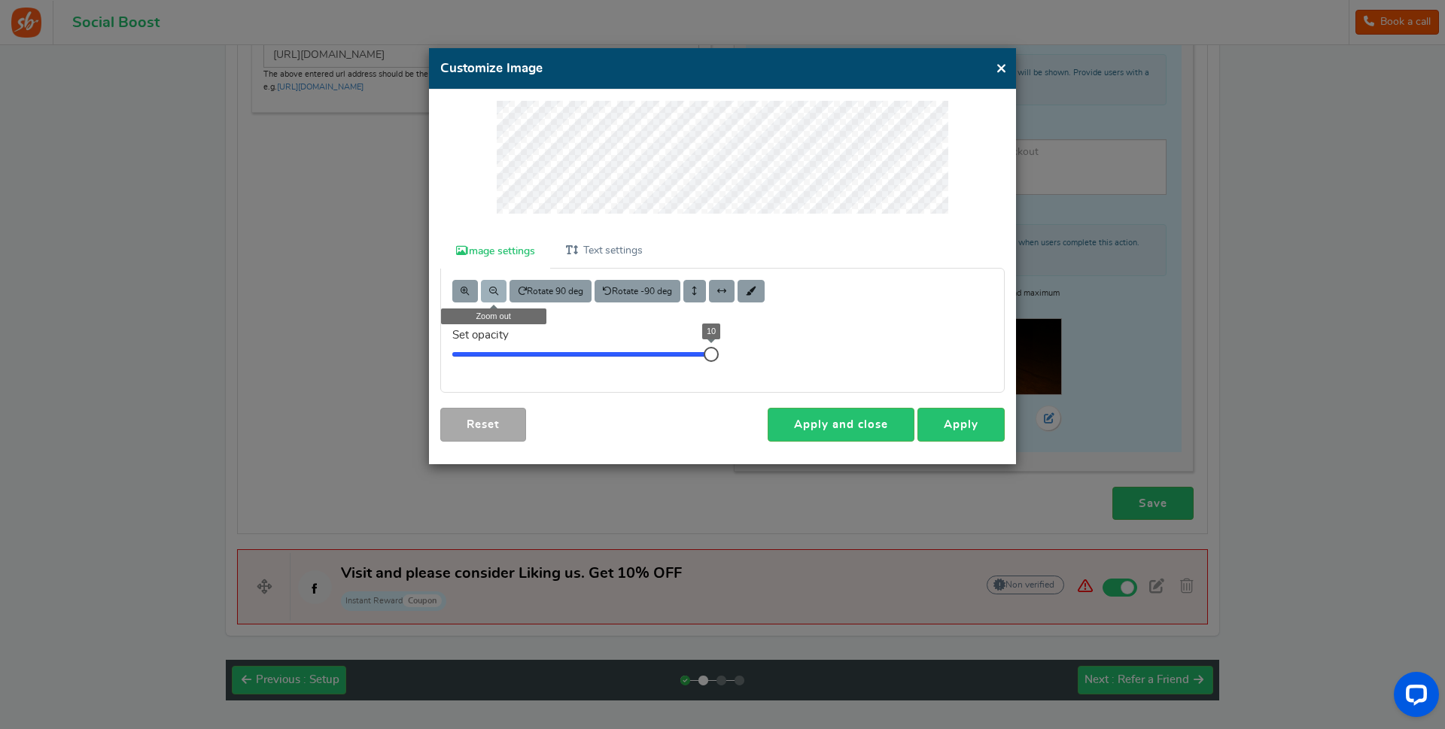
click at [492, 290] on span at bounding box center [493, 291] width 9 height 9
click at [496, 290] on span at bounding box center [493, 291] width 9 height 9
click at [472, 290] on button at bounding box center [465, 291] width 26 height 23
click at [491, 290] on span at bounding box center [493, 291] width 9 height 9
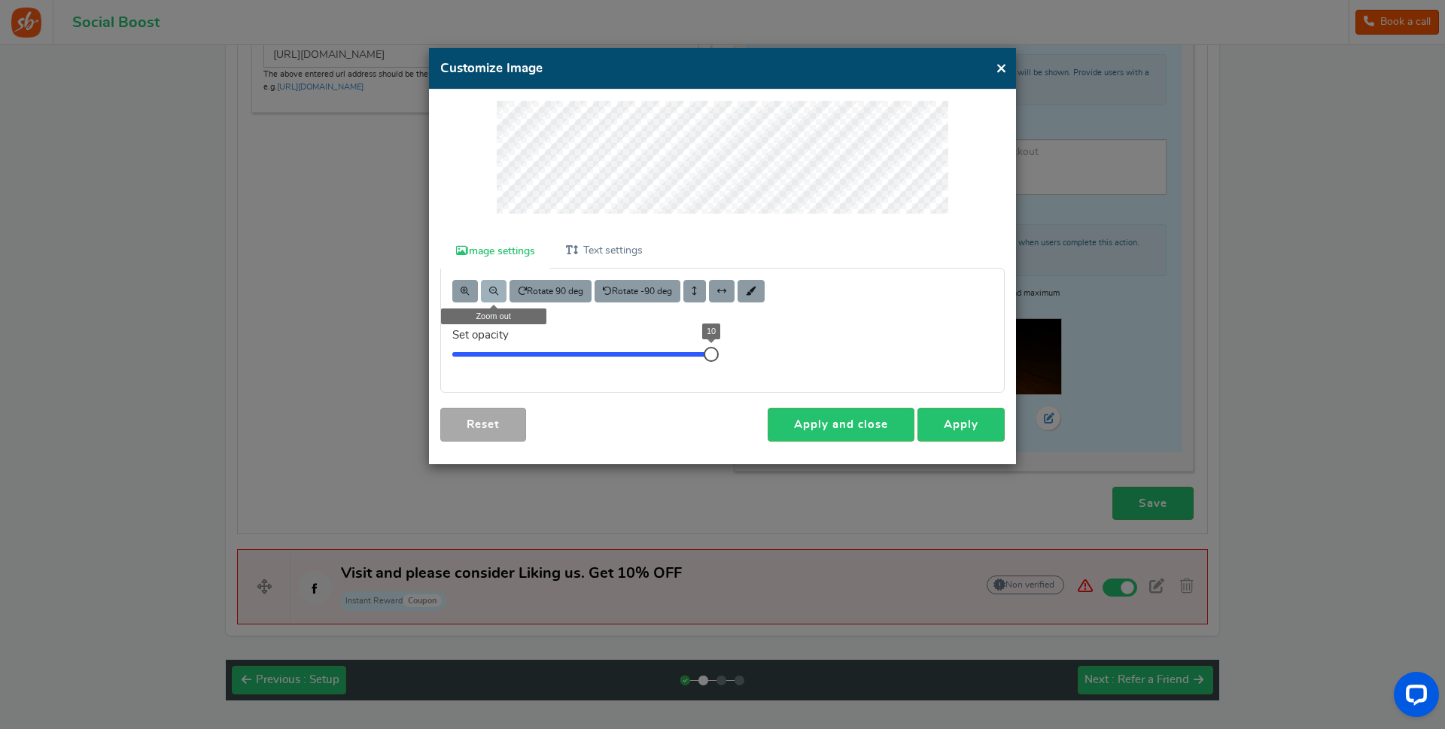
click at [491, 290] on span at bounding box center [493, 291] width 9 height 9
click at [756, 291] on span at bounding box center [751, 291] width 11 height 9
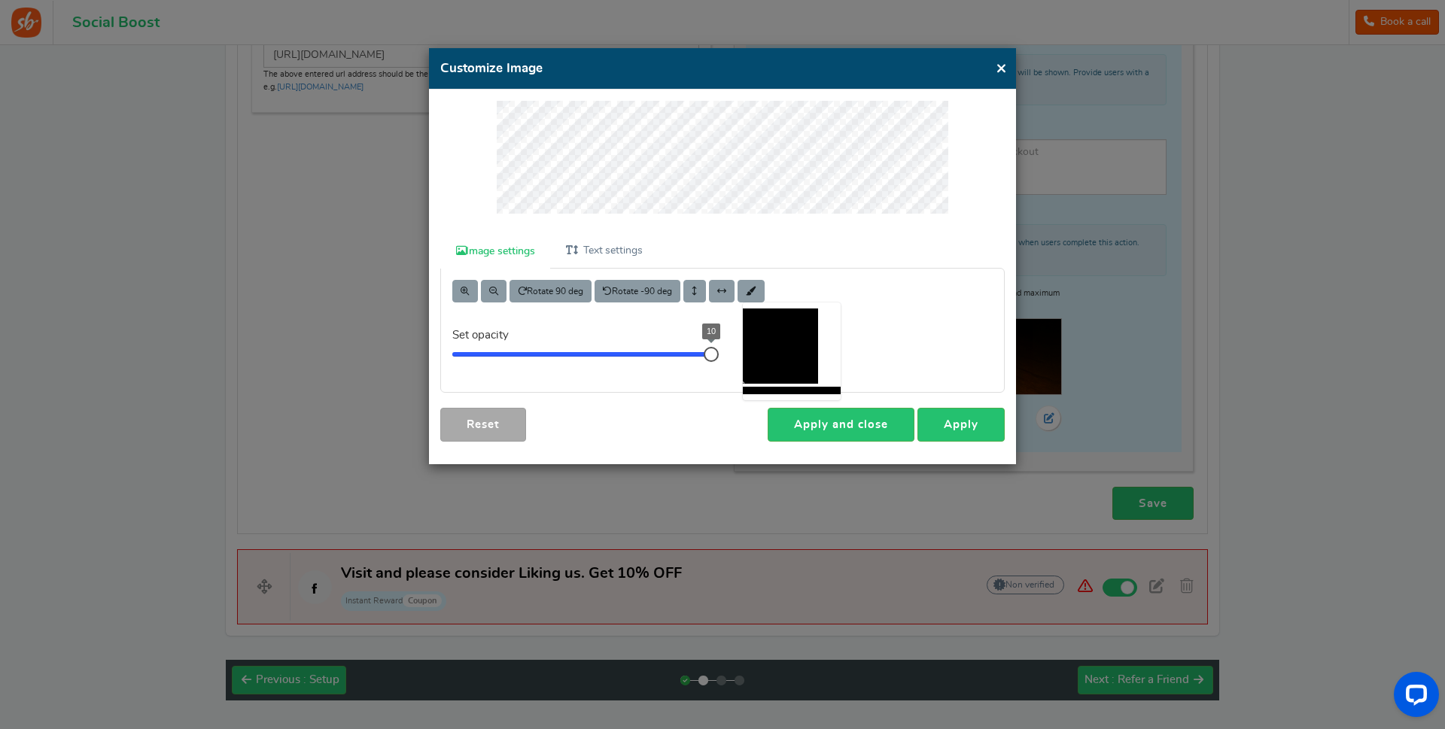
click at [829, 334] on div at bounding box center [826, 346] width 11 height 75
click at [808, 324] on div at bounding box center [780, 346] width 75 height 75
click at [806, 319] on div at bounding box center [780, 346] width 75 height 75
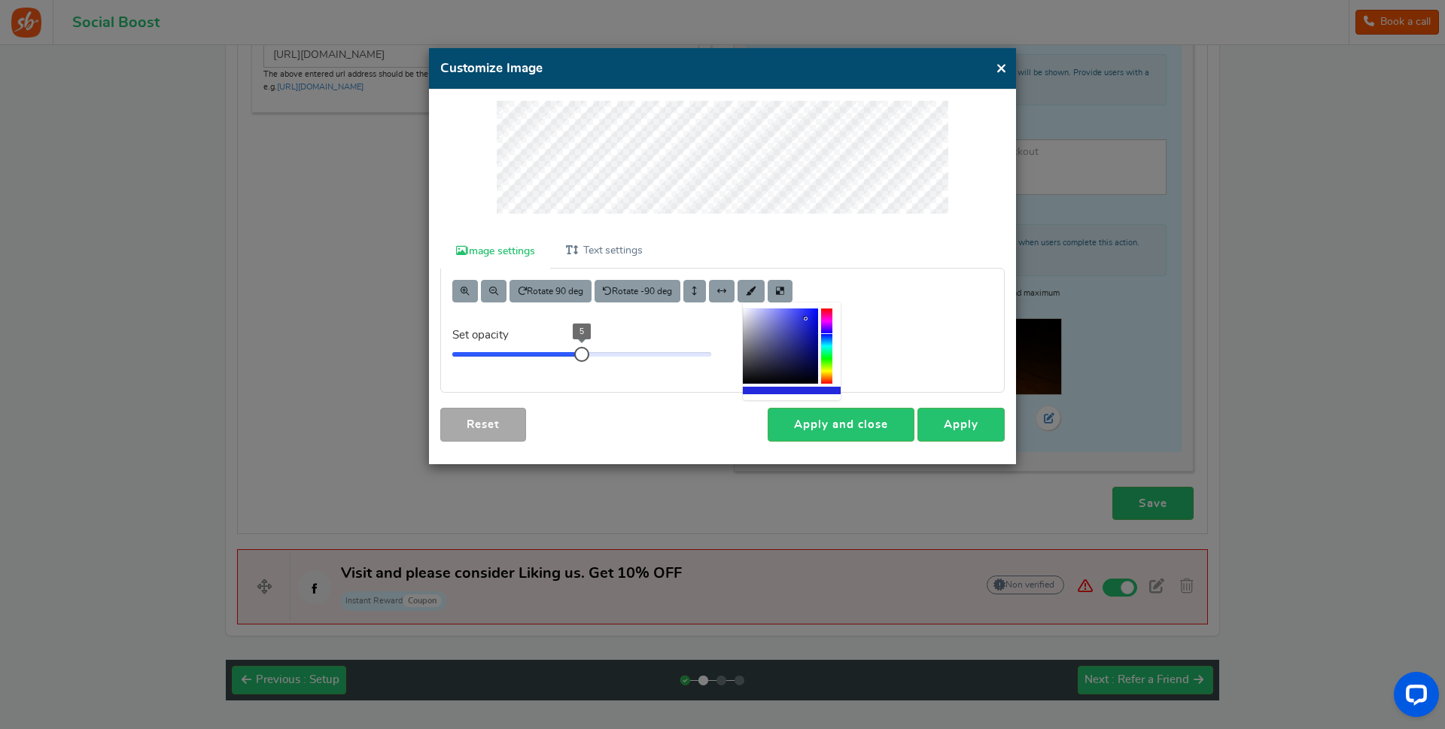
drag, startPoint x: 711, startPoint y: 355, endPoint x: 585, endPoint y: 351, distance: 125.7
click at [585, 351] on div at bounding box center [581, 354] width 15 height 15
drag, startPoint x: 585, startPoint y: 351, endPoint x: 725, endPoint y: 353, distance: 139.2
click at [725, 353] on div "Rotate 90 deg Rotate -90 deg Set opacity 10" at bounding box center [722, 330] width 585 height 123
click at [848, 427] on link "Apply and close" at bounding box center [841, 425] width 147 height 34
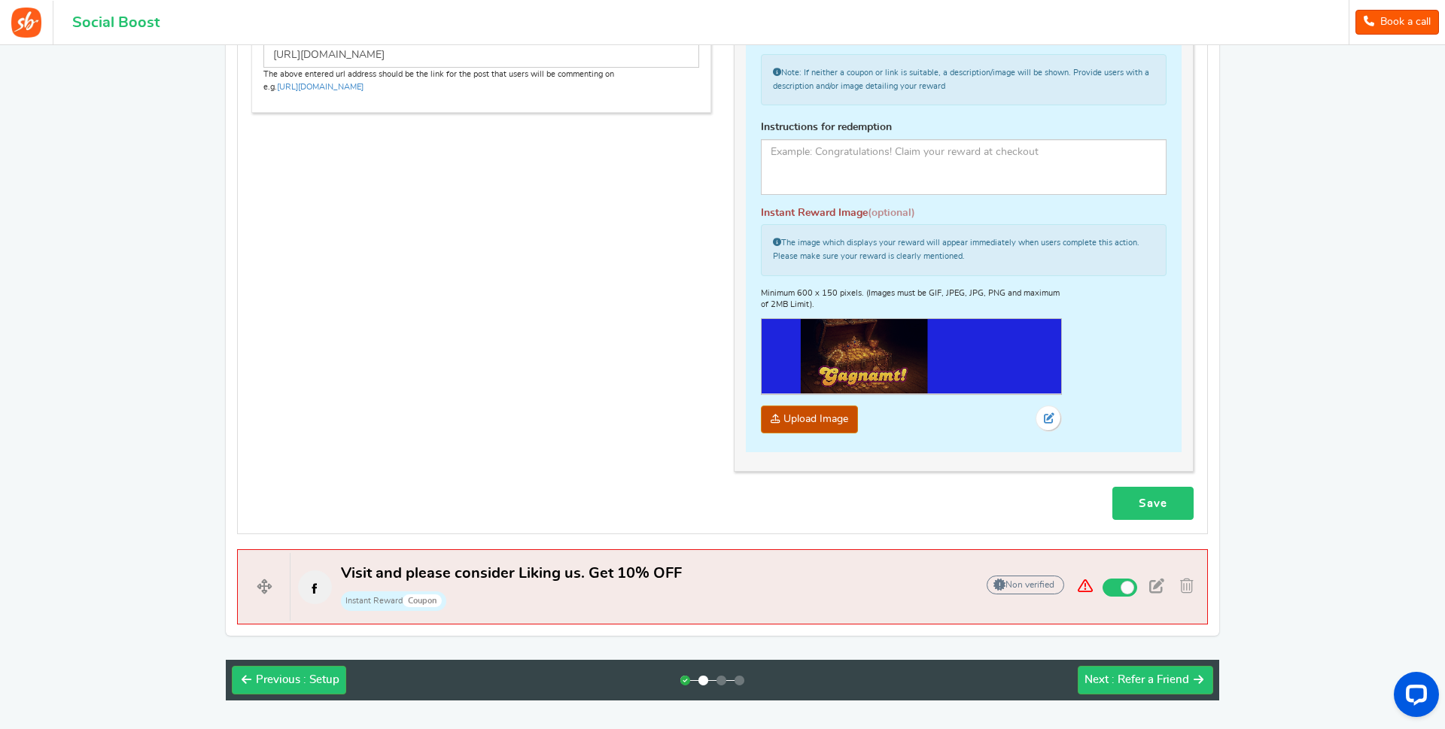
click at [1154, 506] on link "Save" at bounding box center [1152, 504] width 81 height 34
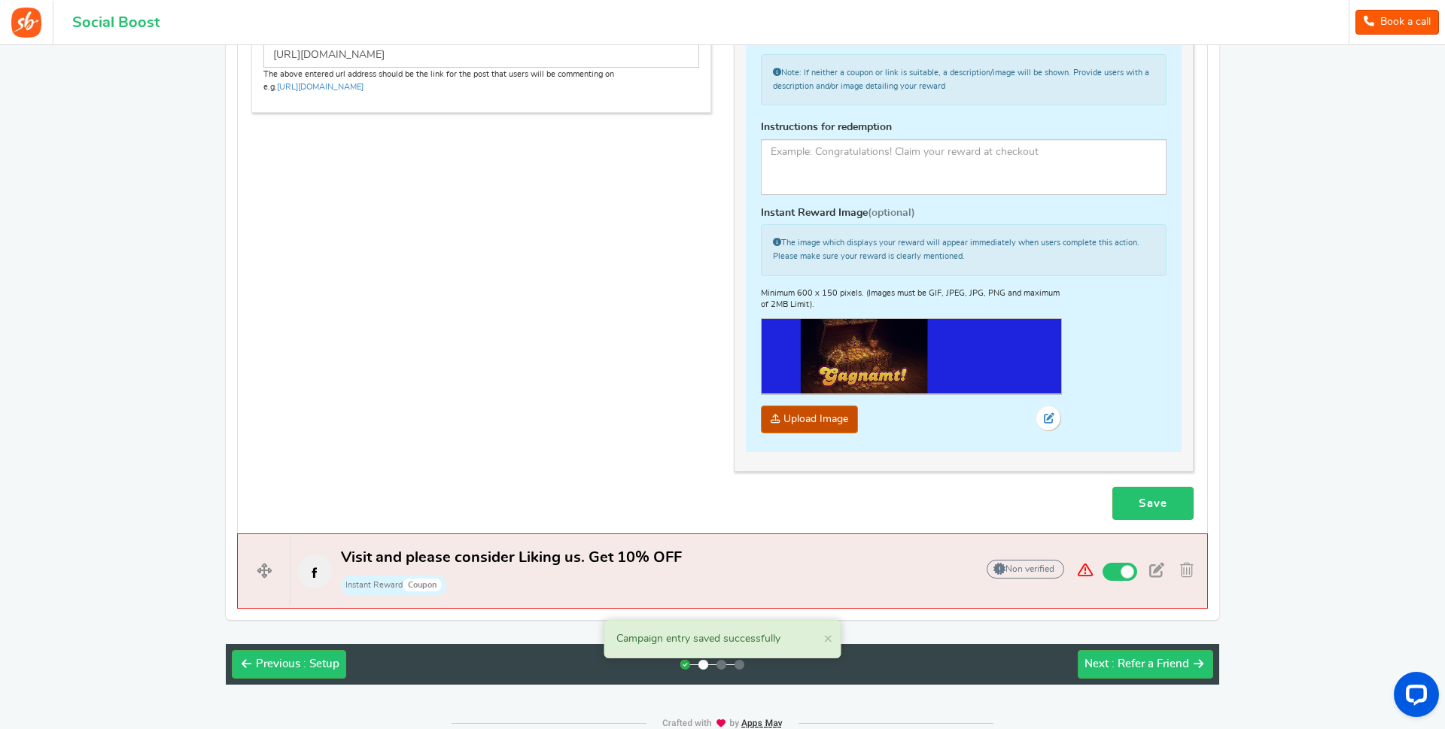
scroll to position [1590, 0]
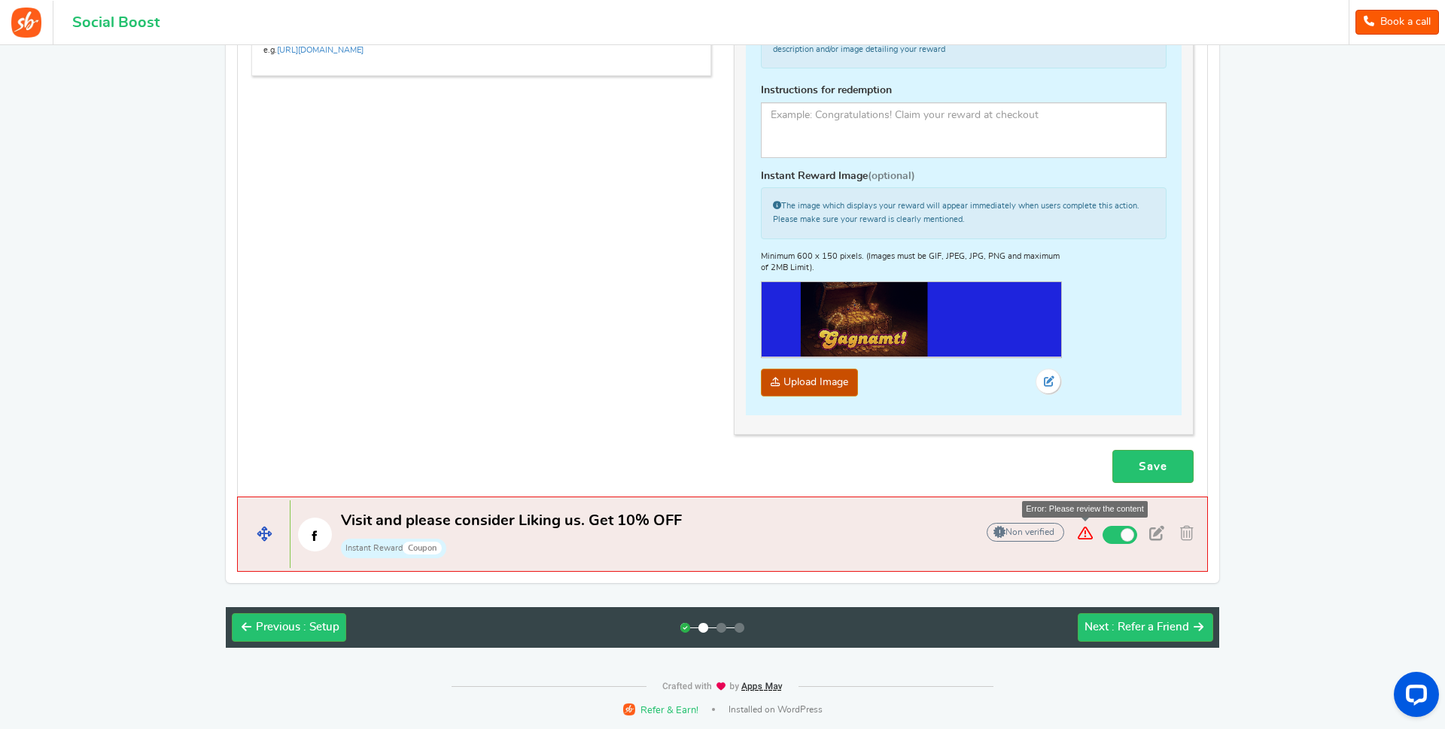
click at [1086, 534] on span at bounding box center [1085, 533] width 27 height 21
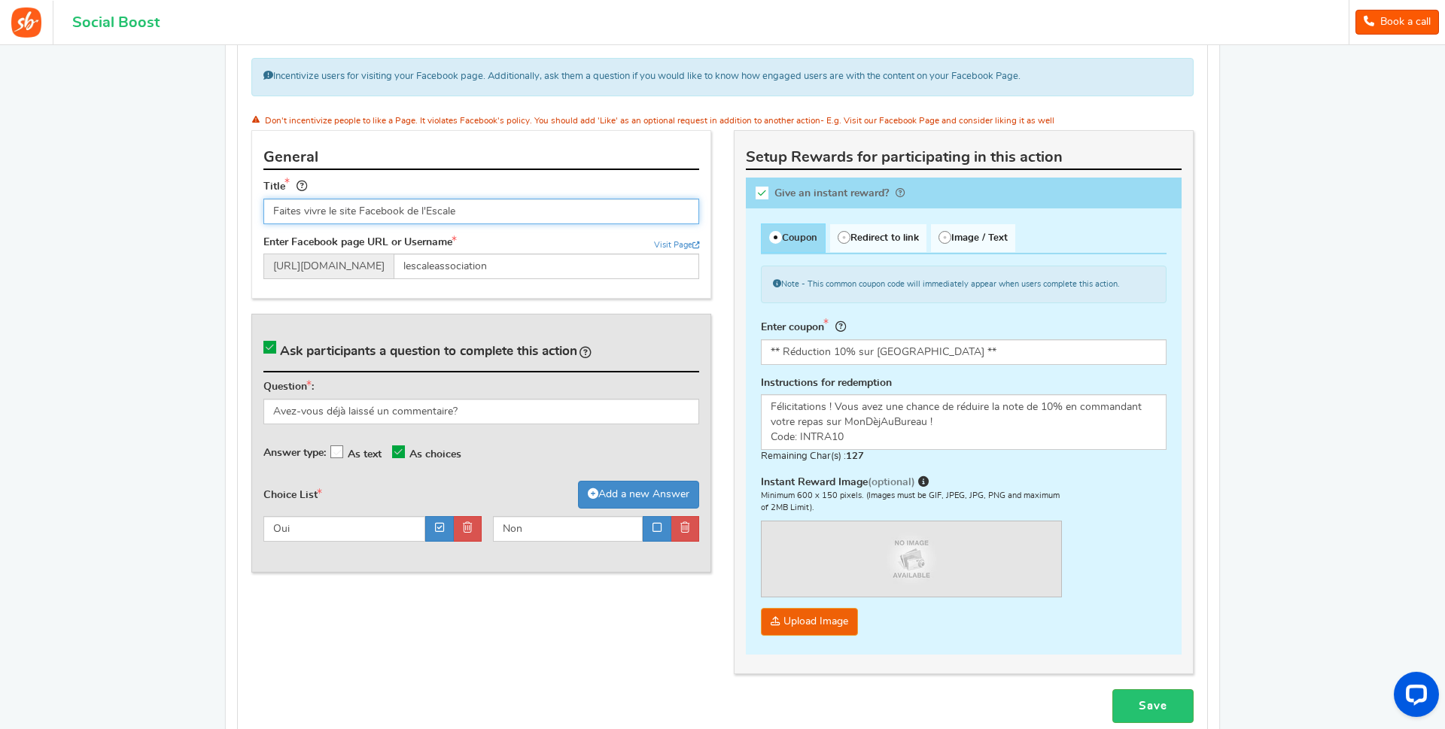
scroll to position [840, 0]
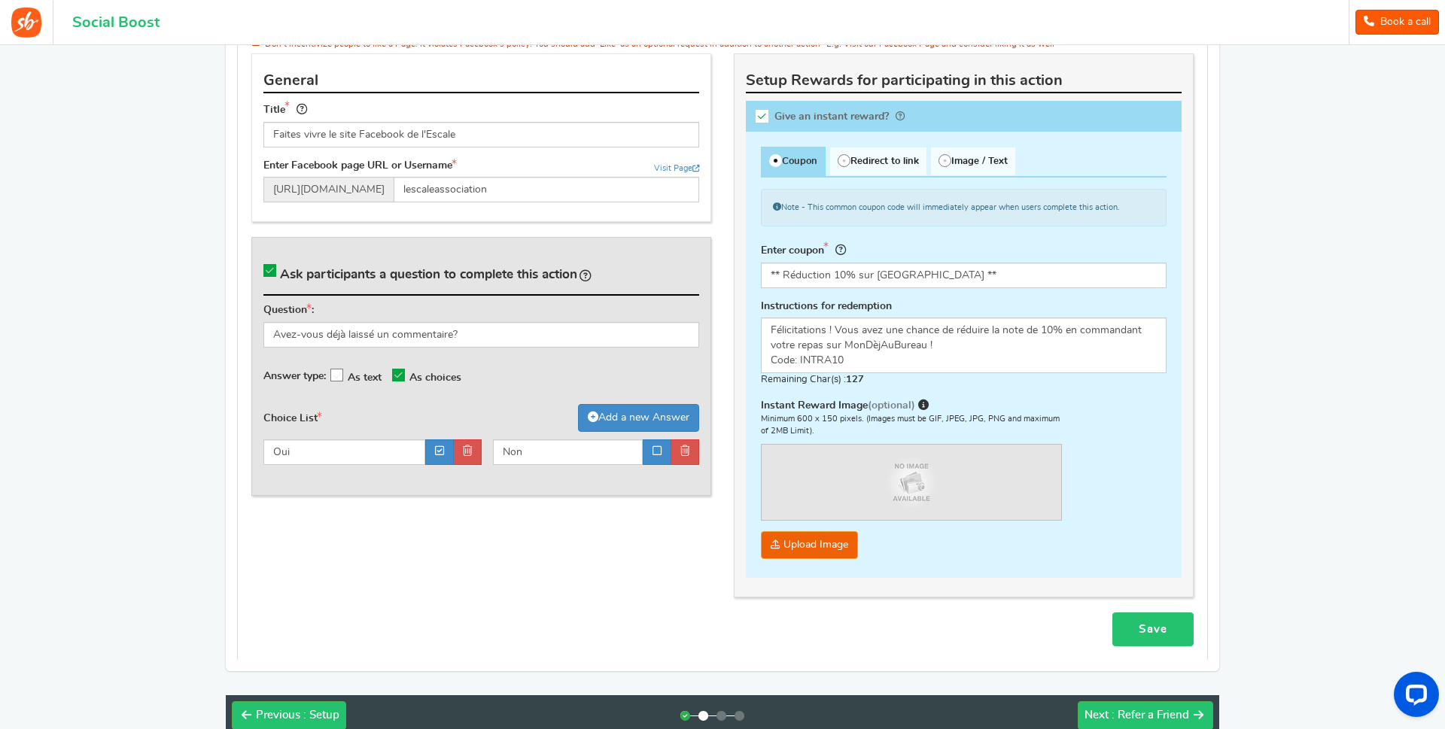
click at [1154, 628] on link "Save" at bounding box center [1152, 630] width 81 height 34
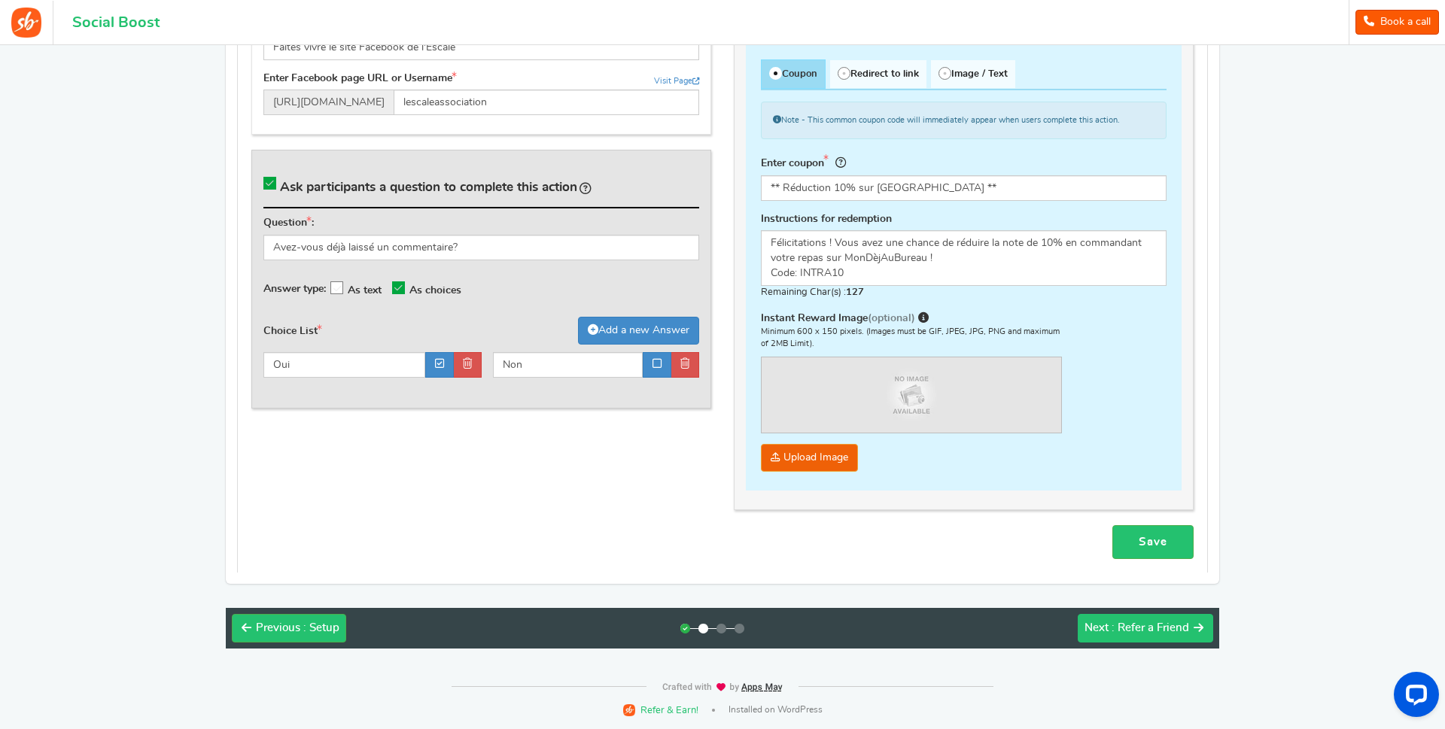
click at [1163, 630] on span ": Refer a Friend" at bounding box center [1151, 627] width 78 height 11
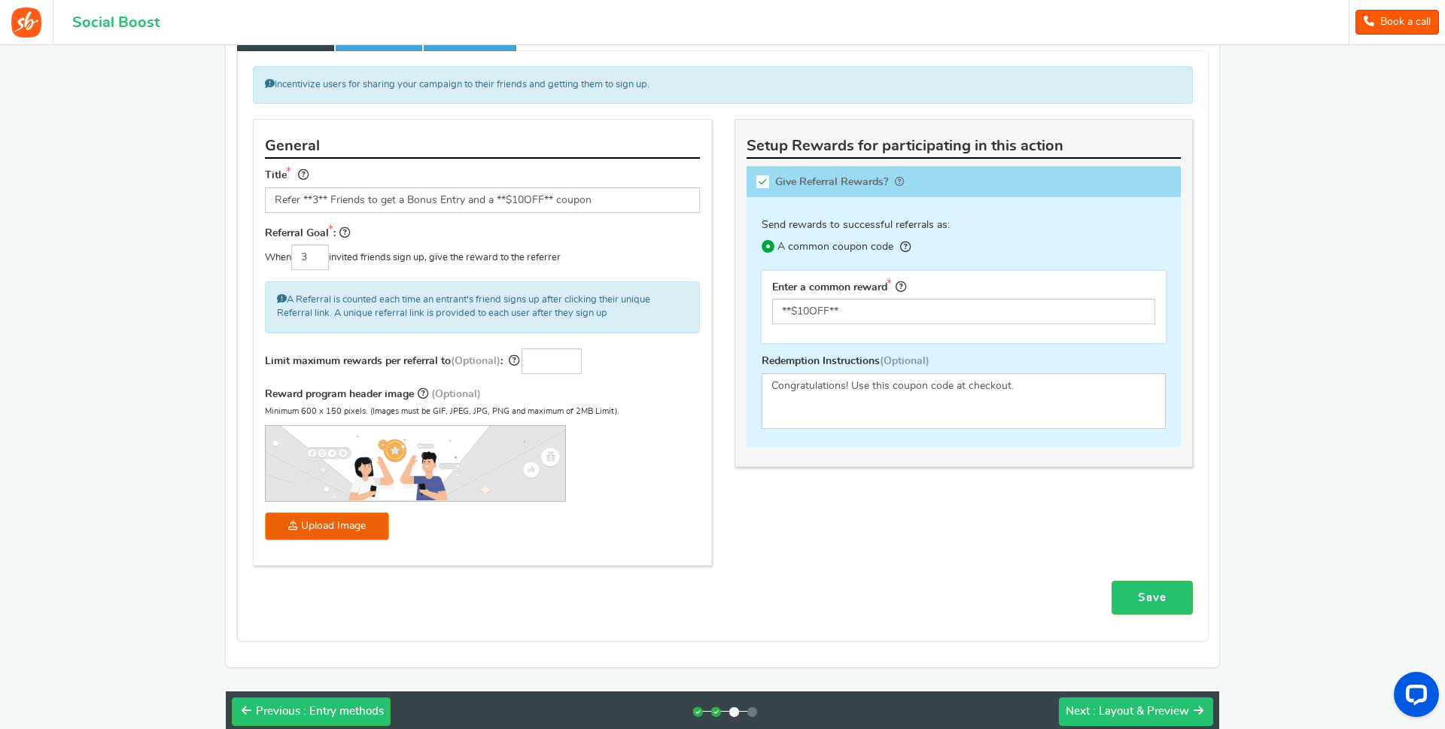
scroll to position [307, 0]
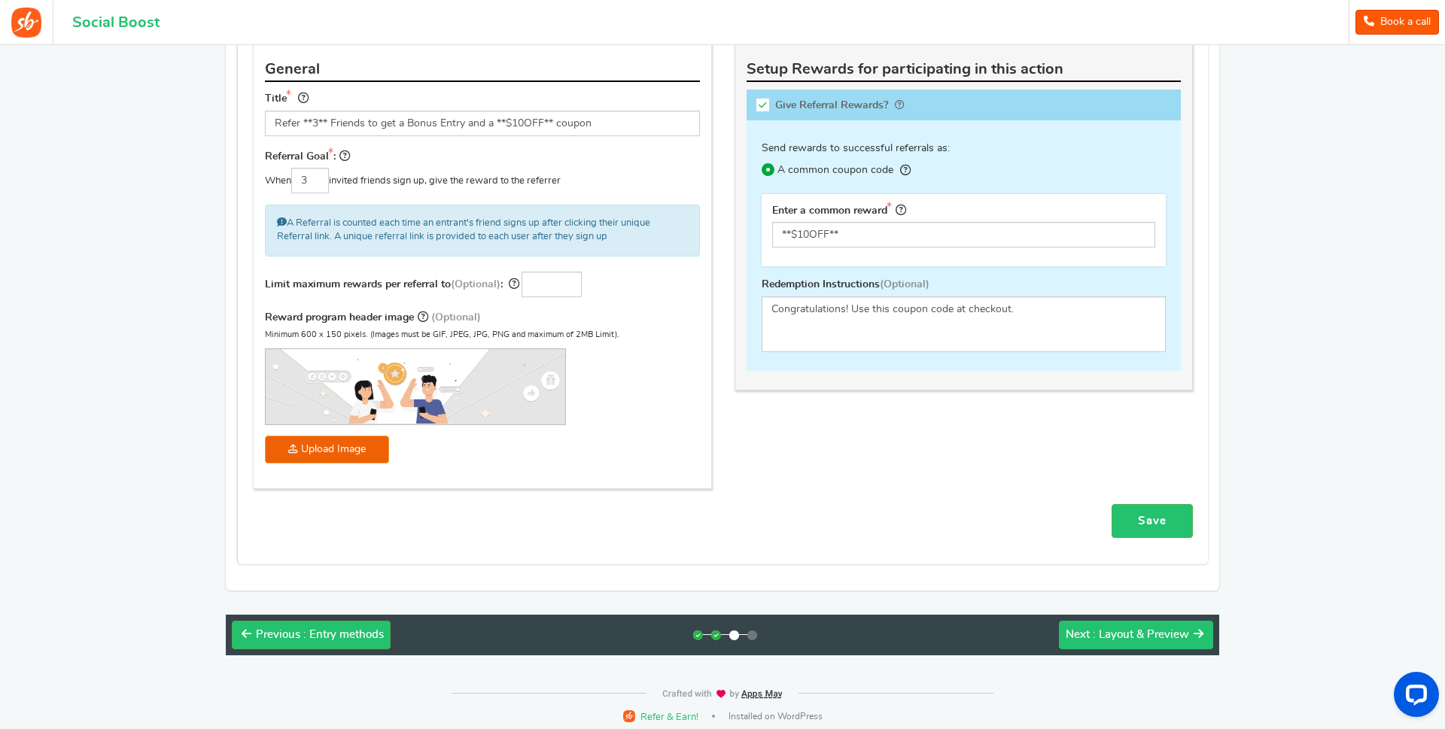
click at [1144, 637] on span ": Layout & Preview" at bounding box center [1141, 634] width 96 height 11
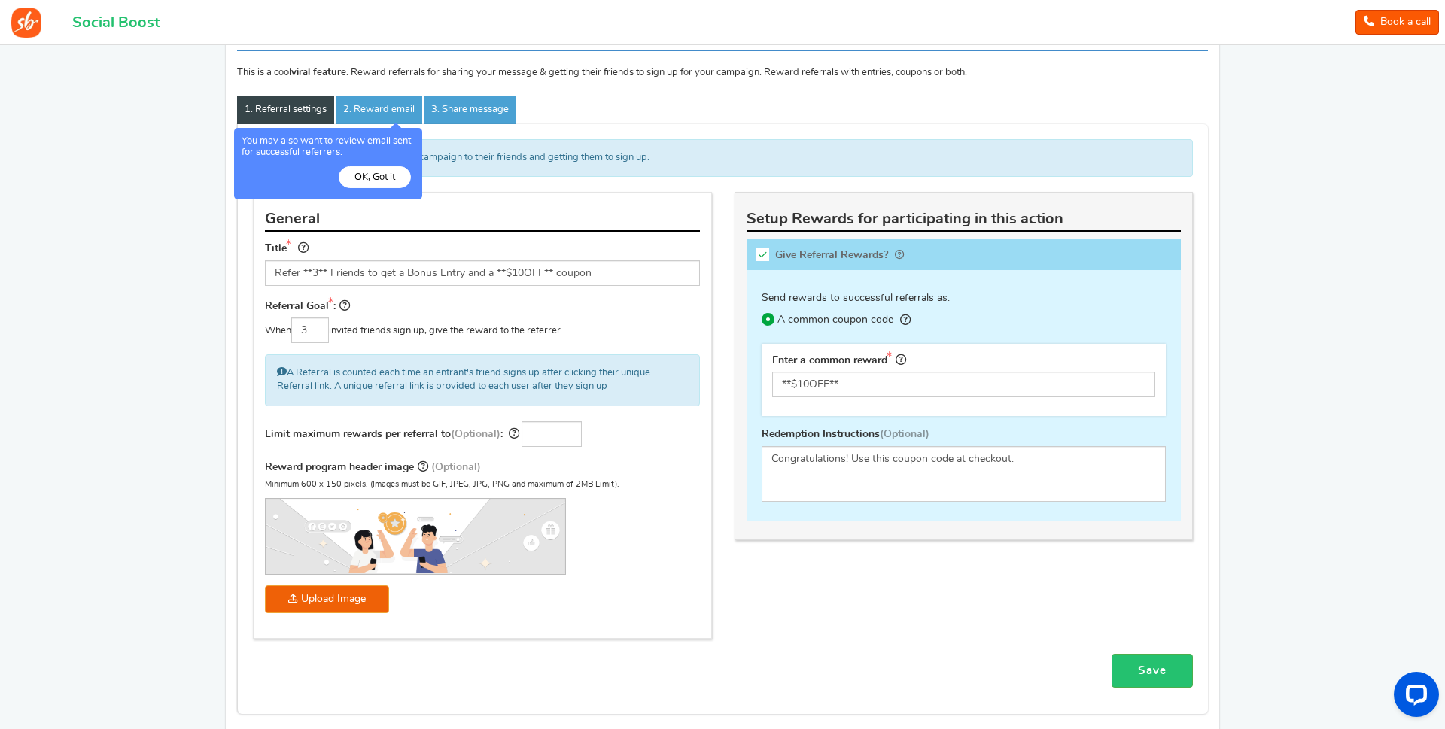
scroll to position [313, 0]
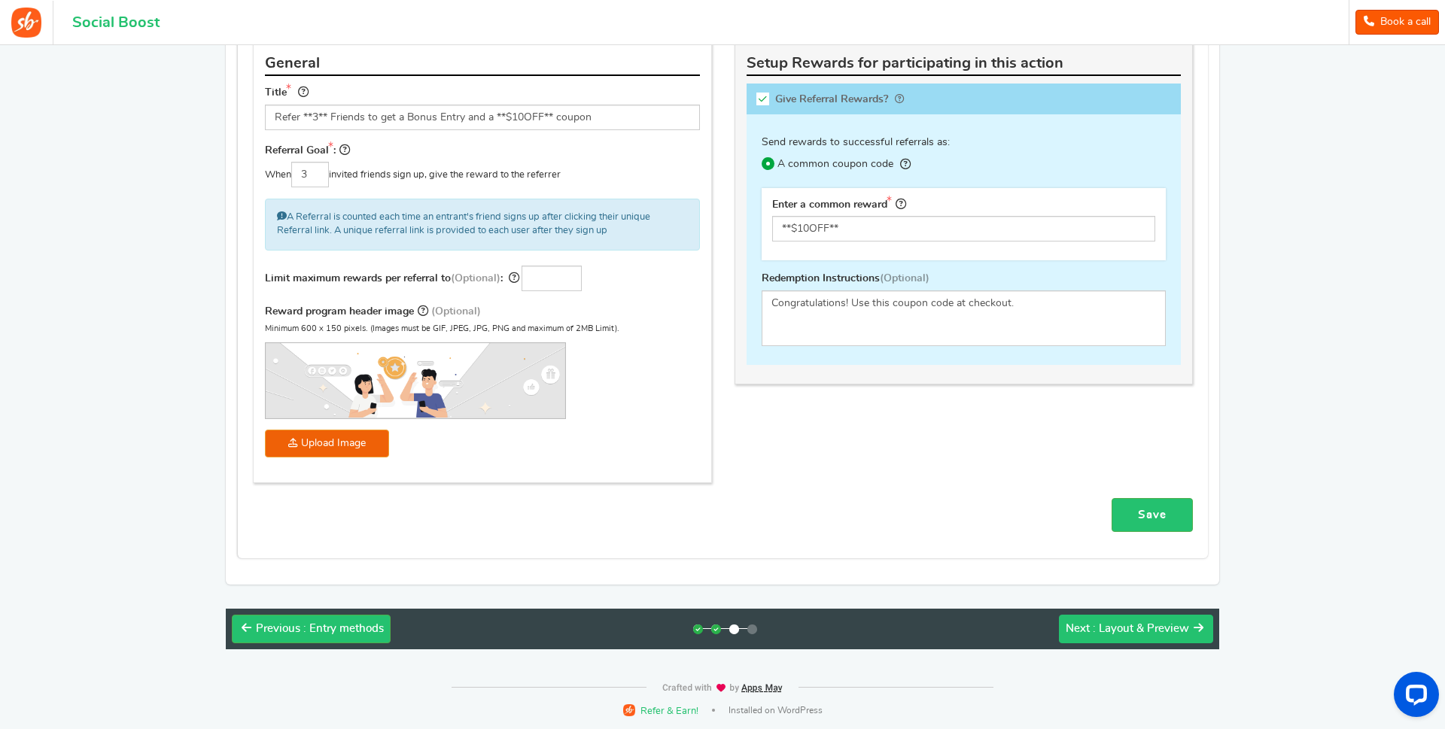
click at [1144, 628] on span ": Layout & Preview" at bounding box center [1141, 628] width 96 height 11
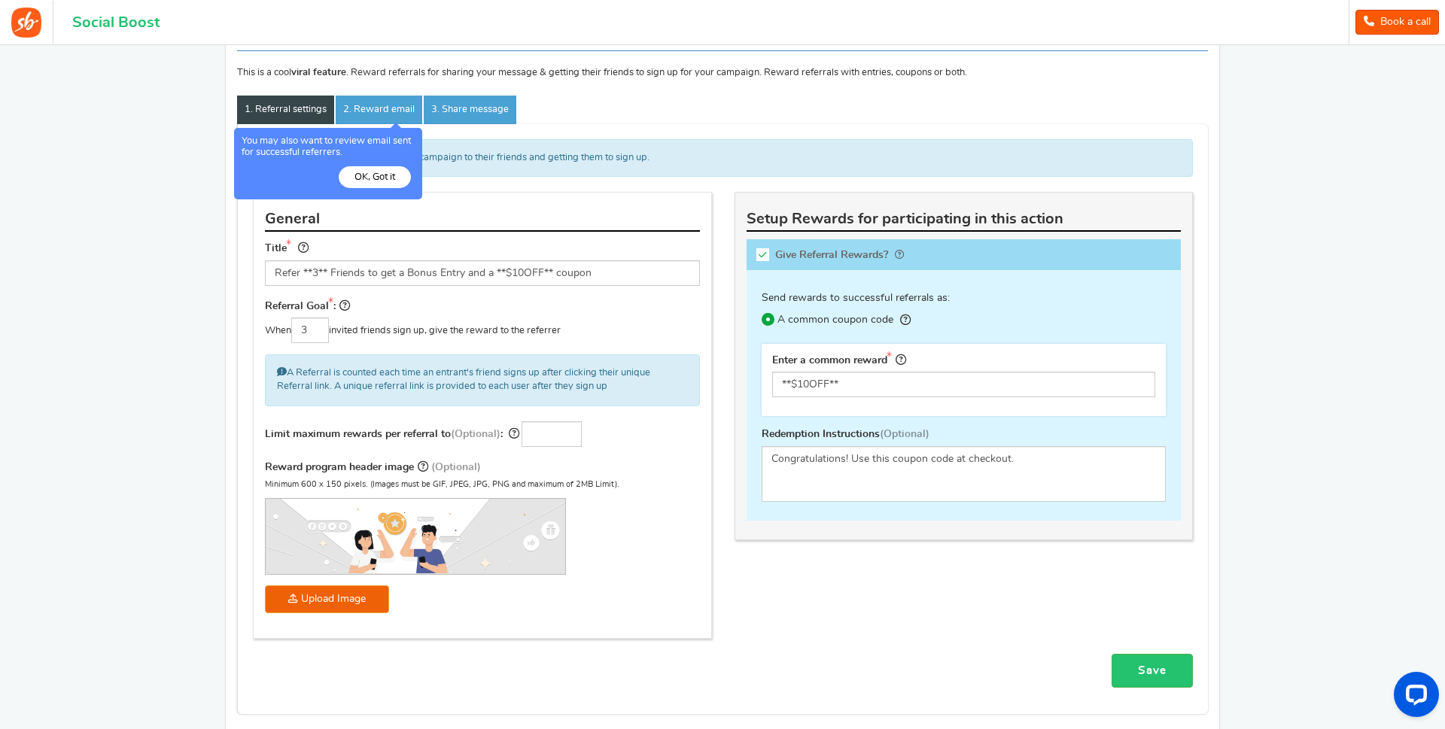
click at [369, 172] on button "OK, Got it" at bounding box center [375, 177] width 72 height 22
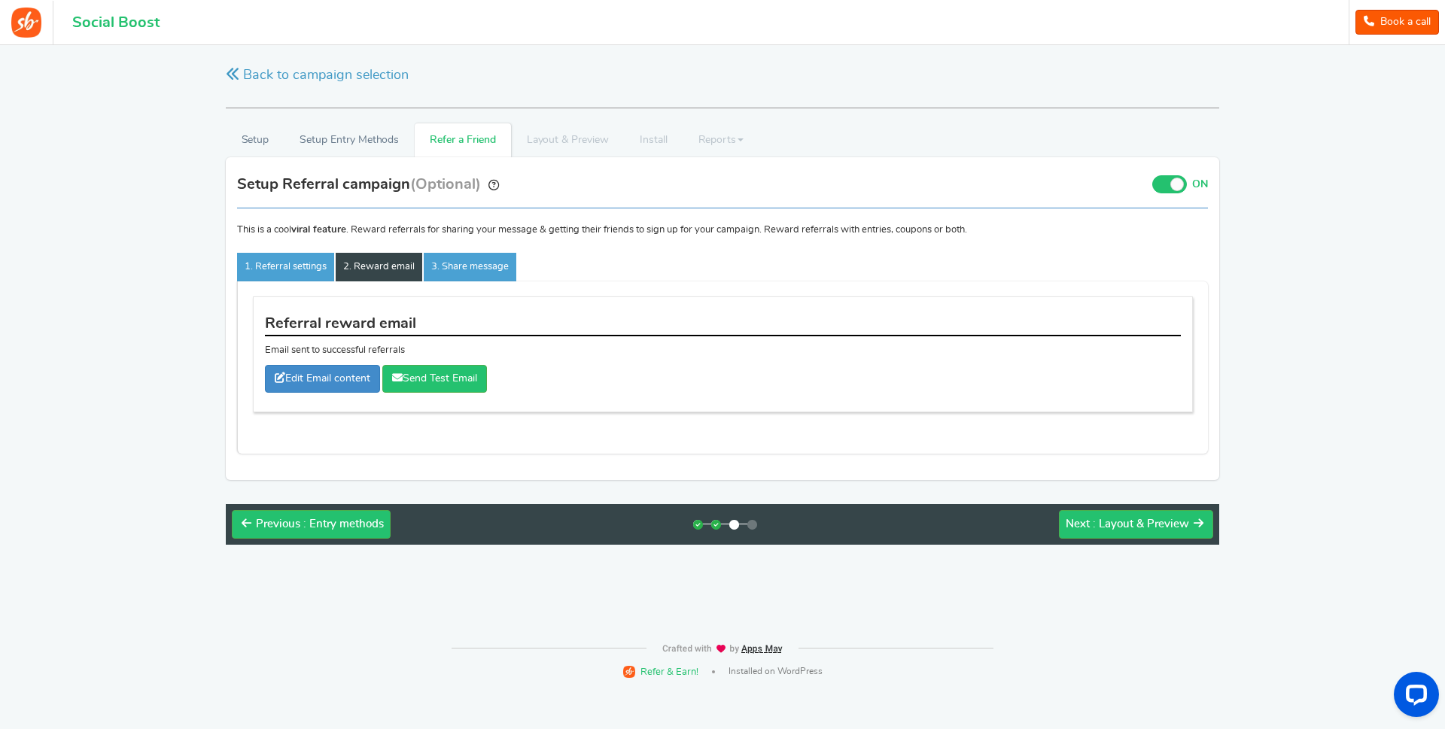
scroll to position [0, 0]
click at [1163, 524] on span ": Layout & Preview" at bounding box center [1141, 524] width 96 height 11
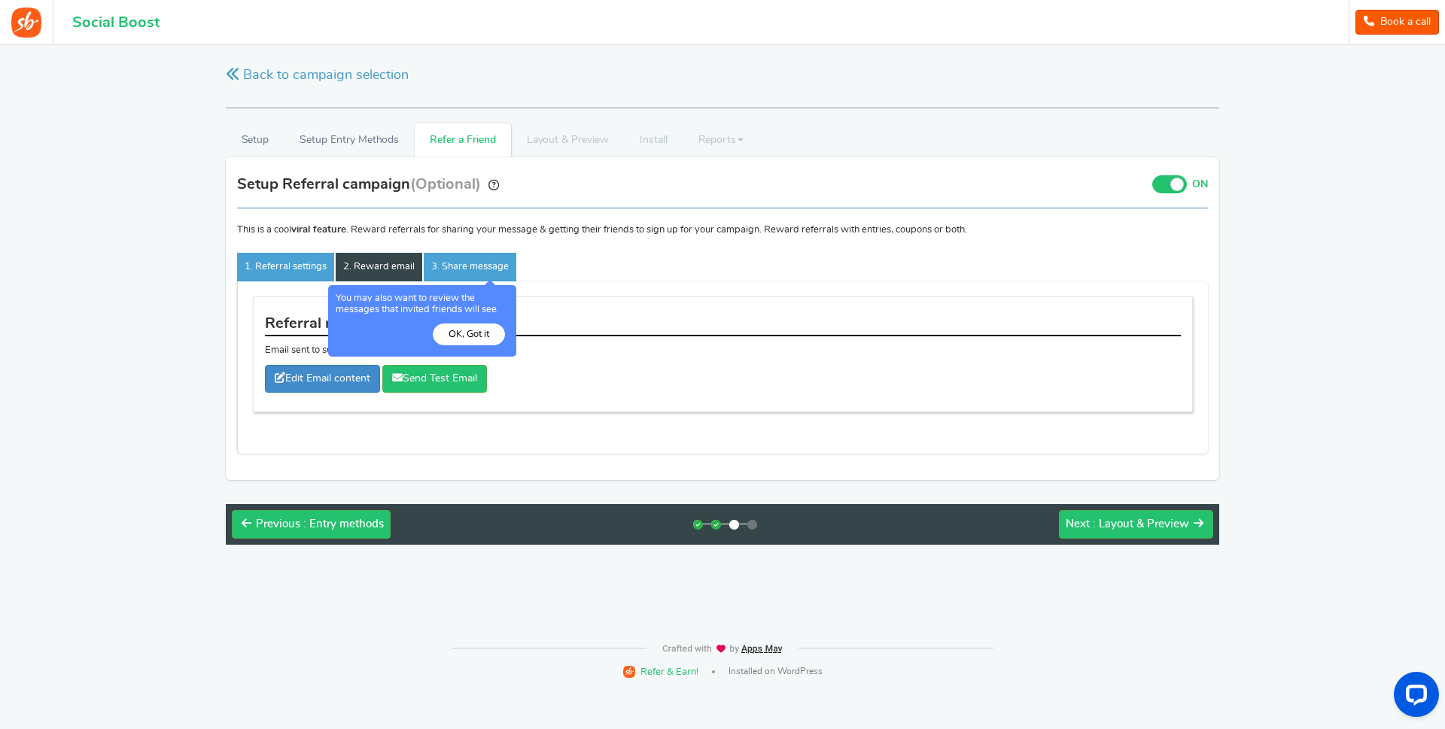
click at [478, 334] on button "OK, Got it" at bounding box center [469, 335] width 72 height 22
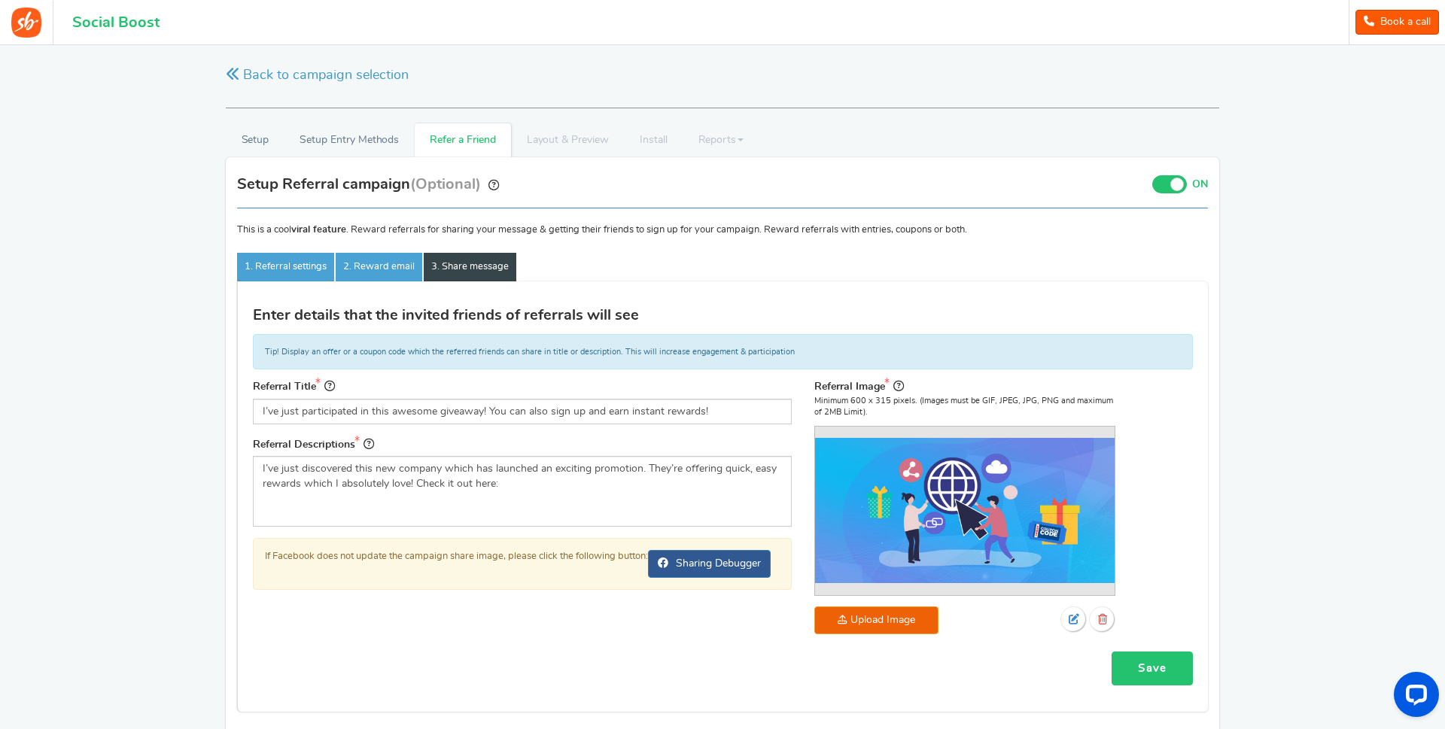
click at [1157, 670] on link "Save" at bounding box center [1152, 669] width 81 height 34
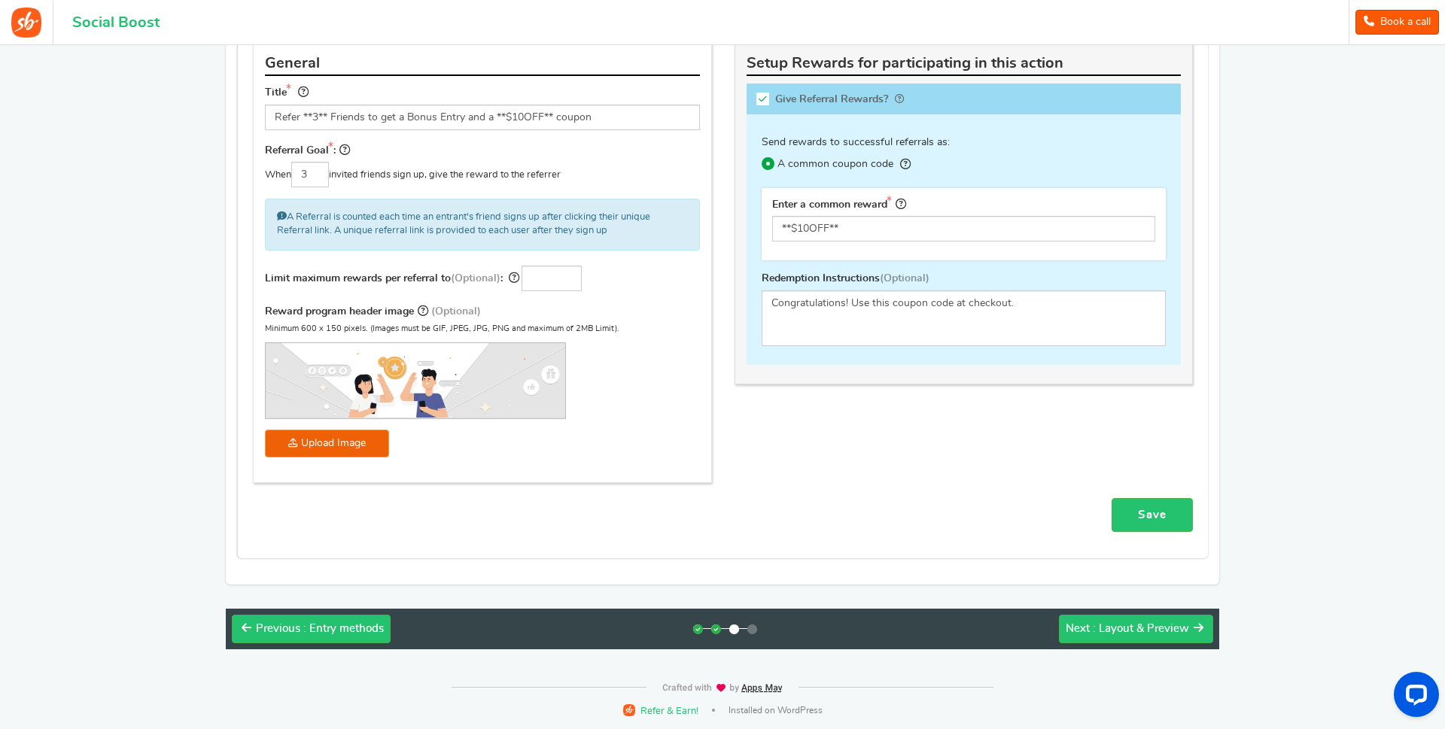
scroll to position [83, 0]
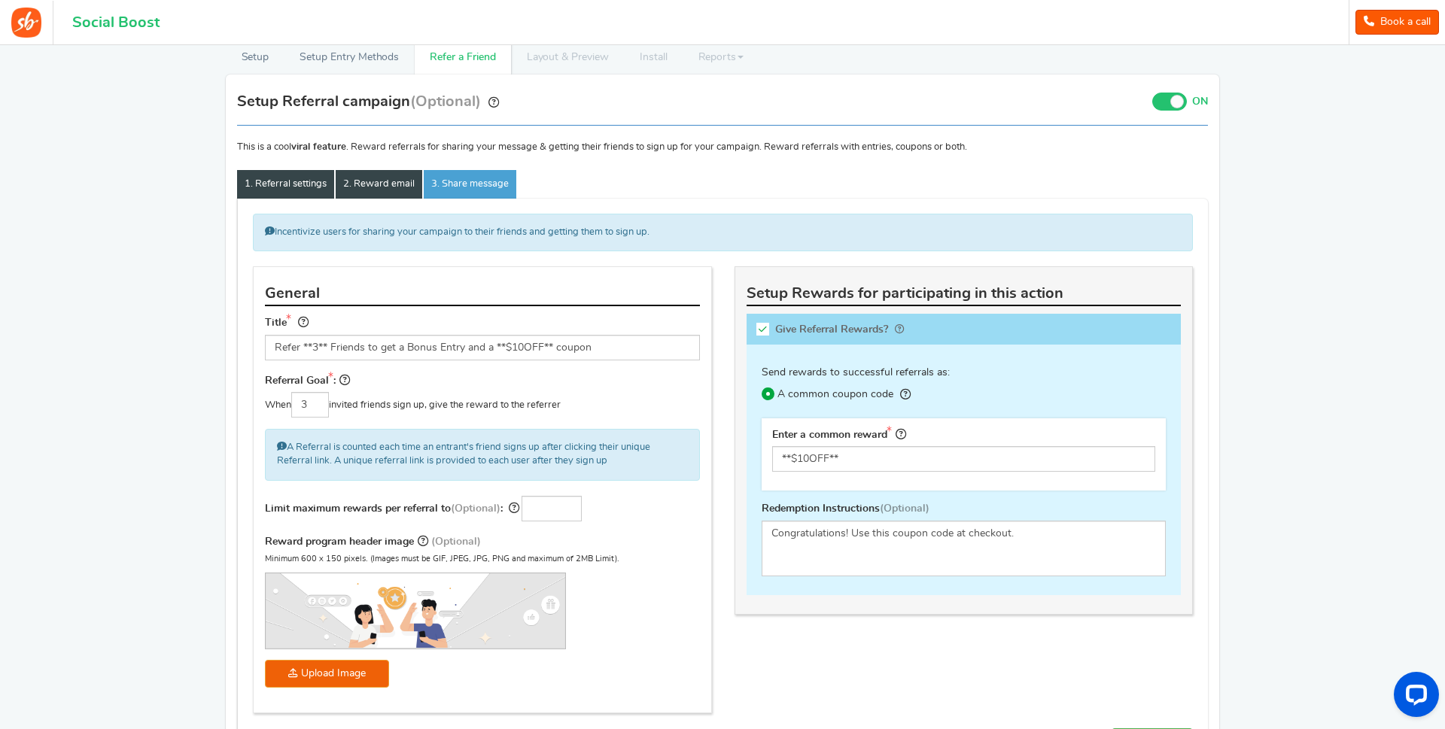
click at [389, 184] on link "2. Reward email" at bounding box center [379, 184] width 87 height 29
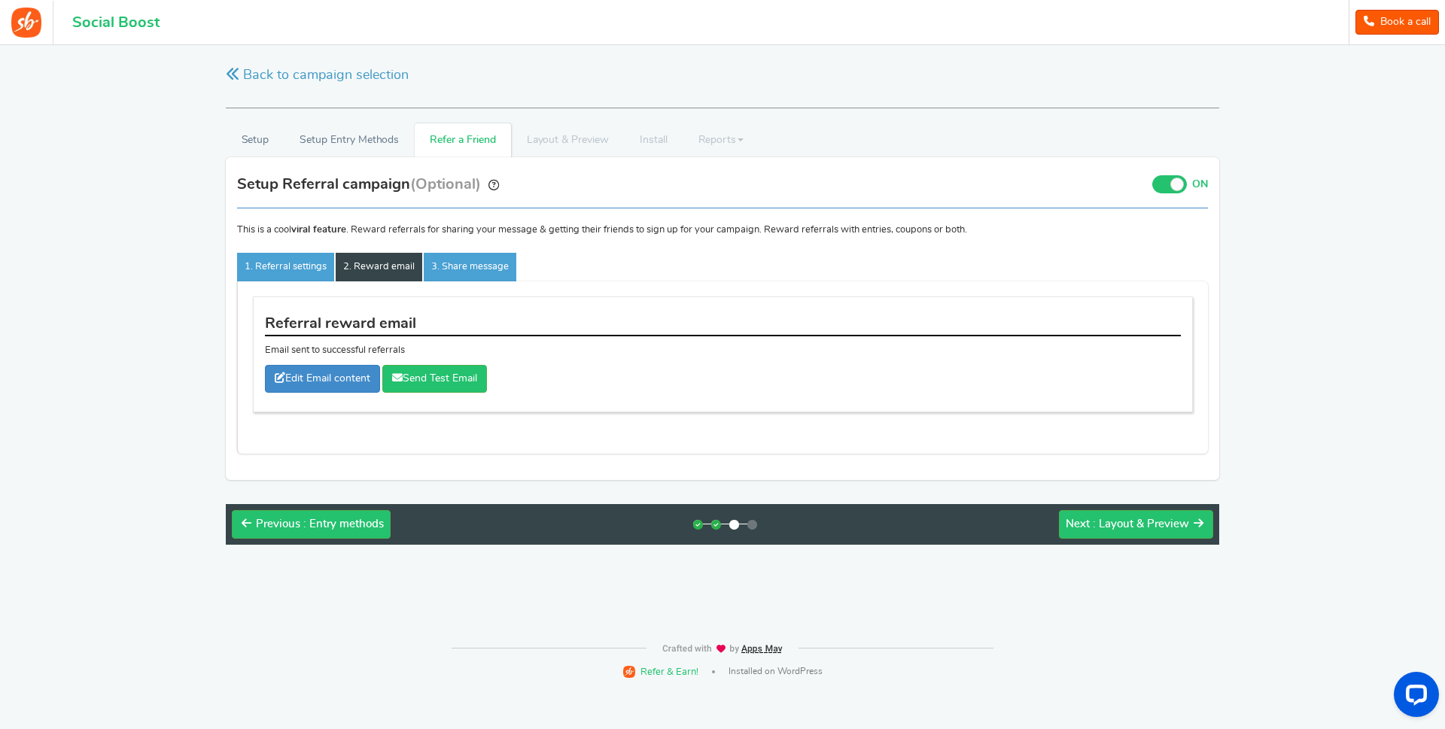
scroll to position [0, 0]
click at [1150, 528] on span ": Layout & Preview" at bounding box center [1141, 524] width 96 height 11
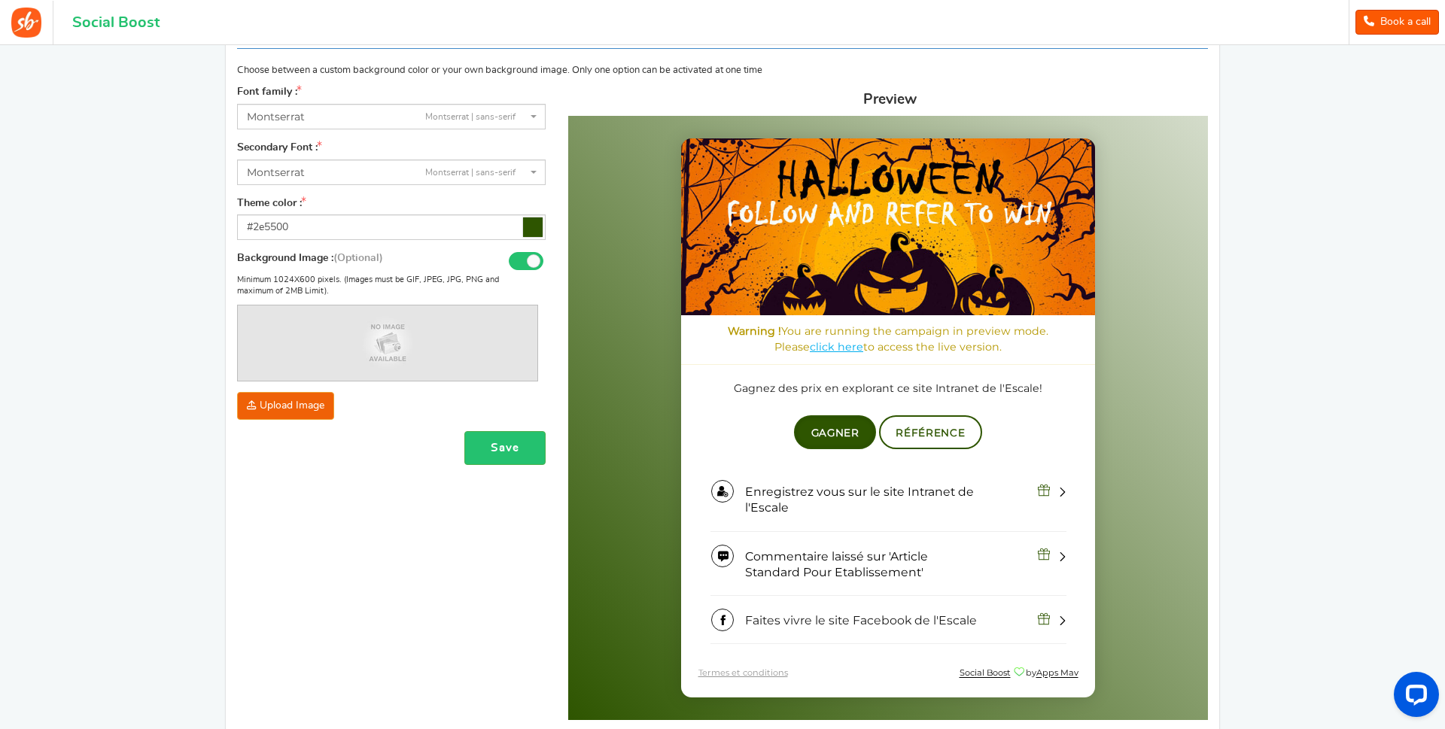
scroll to position [230, 0]
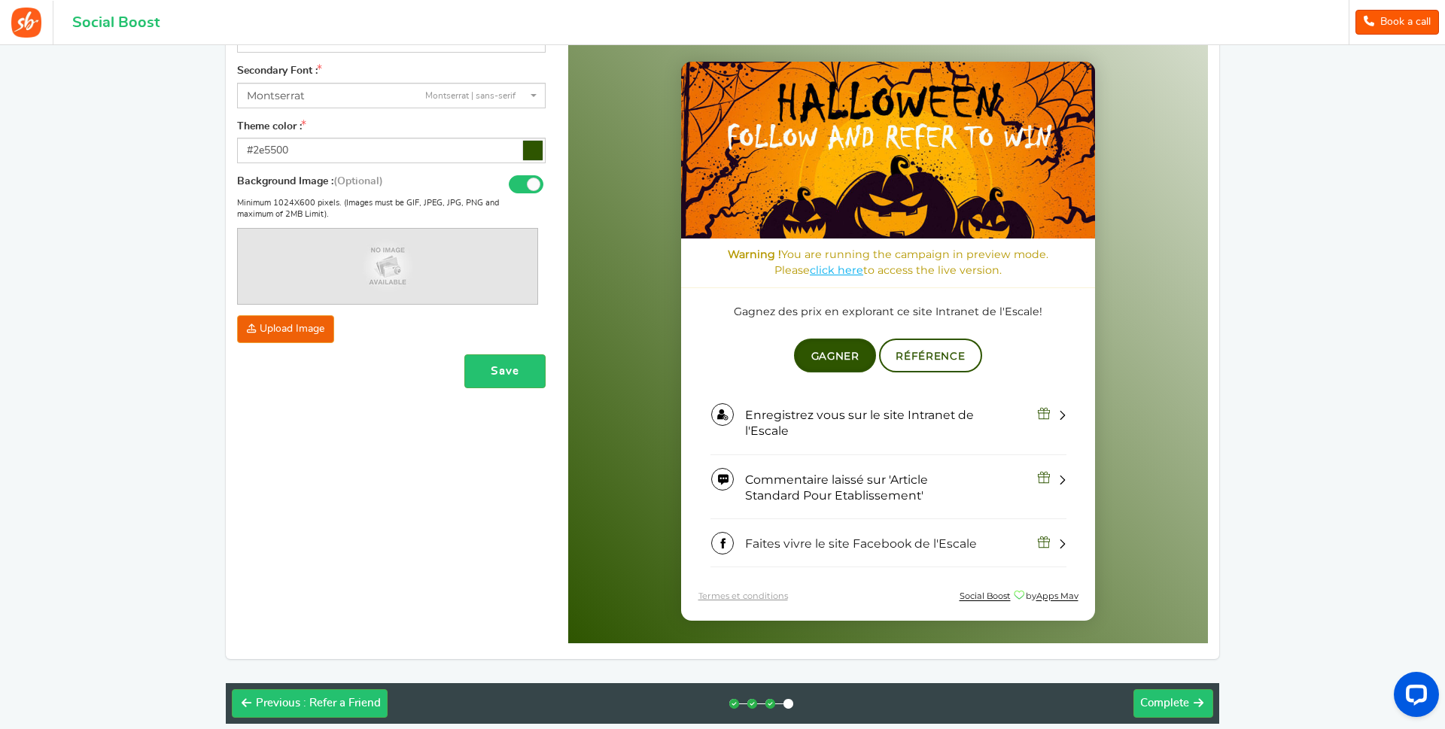
click at [1291, 459] on div "RECOMMENDED CAMPAIGNS FOR YOU New Preview and launch recommended holiday season…" at bounding box center [722, 274] width 1445 height 918
click at [1164, 699] on span "Complete" at bounding box center [1164, 703] width 49 height 11
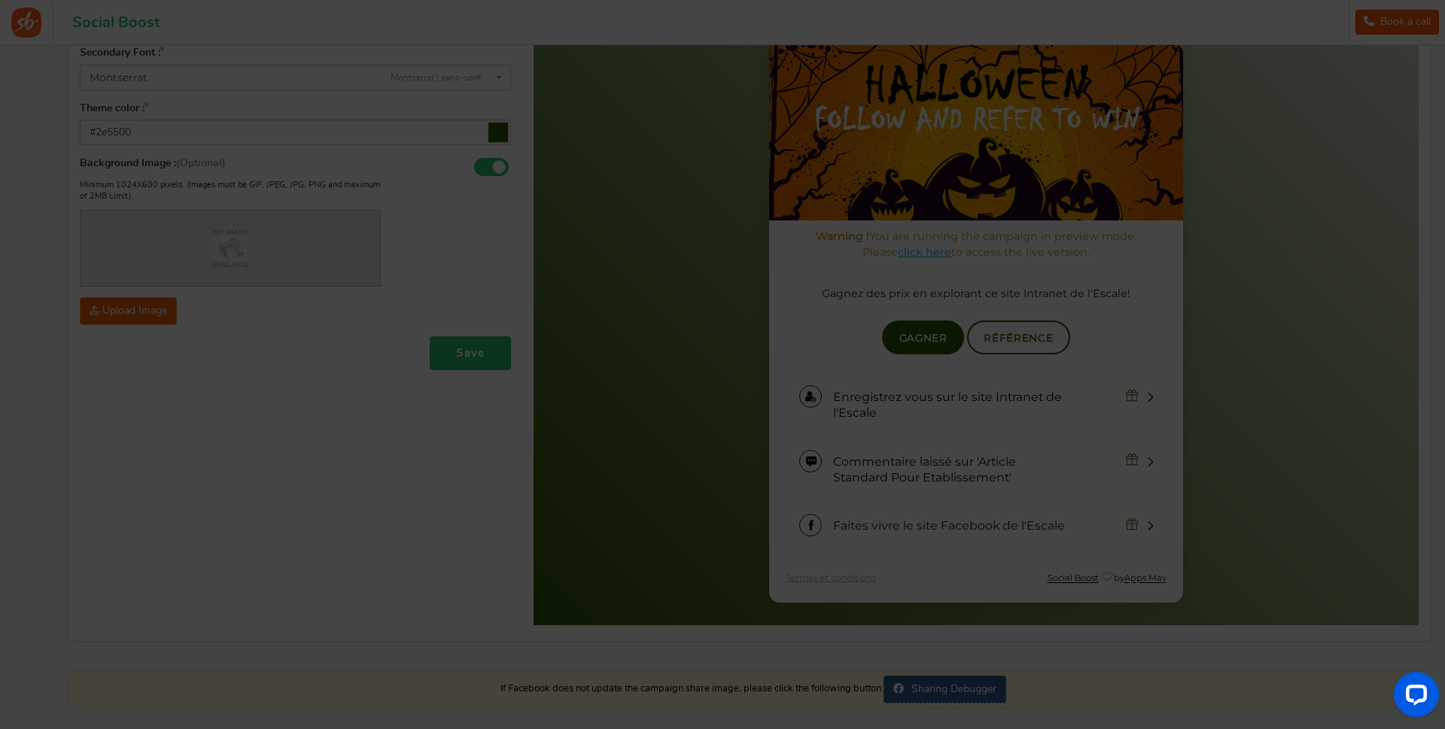
scroll to position [0, 0]
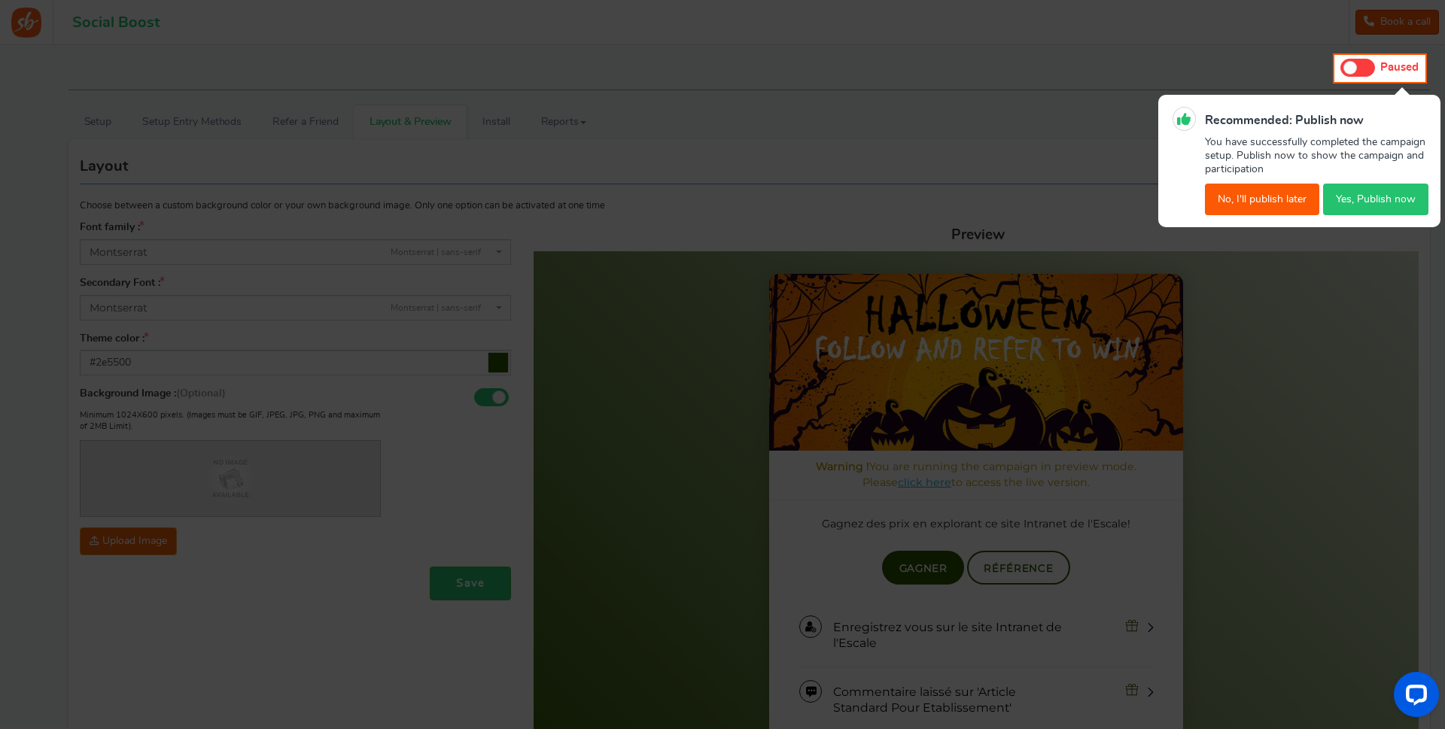
click at [1368, 195] on button "Yes, Publish now" at bounding box center [1375, 200] width 105 height 32
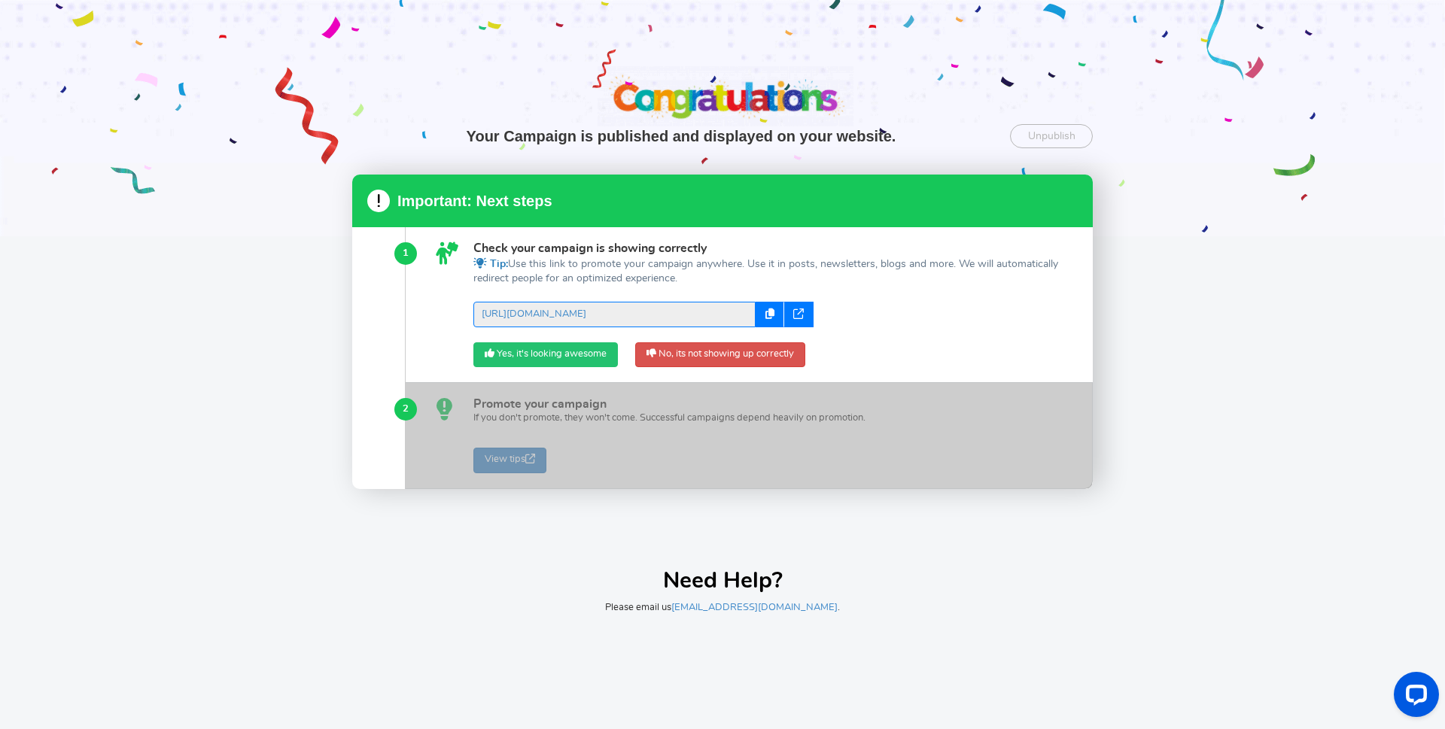
click at [564, 352] on link "Yes, it's looking awesome" at bounding box center [545, 355] width 144 height 26
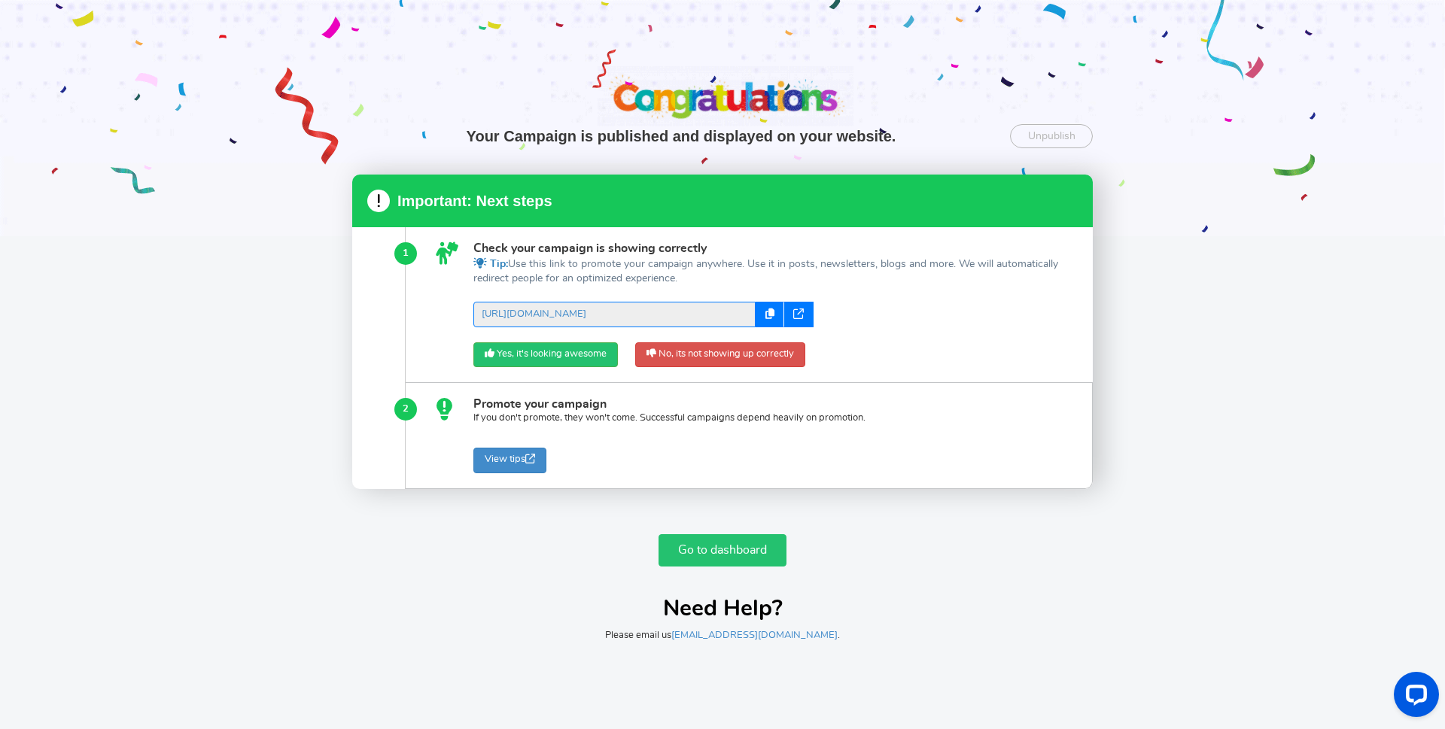
click at [720, 549] on link "Go to dashboard" at bounding box center [722, 550] width 128 height 32
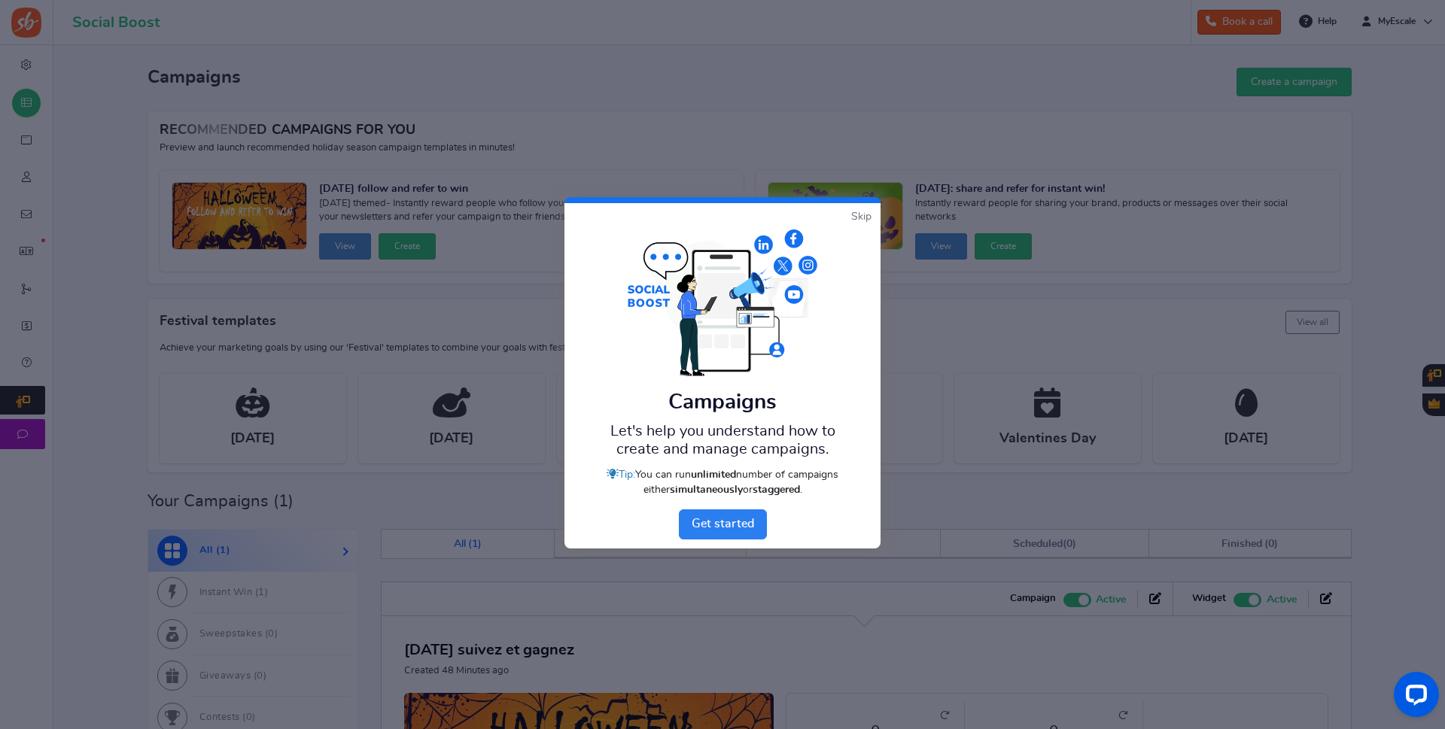
click at [727, 523] on link "Next" at bounding box center [723, 524] width 88 height 30
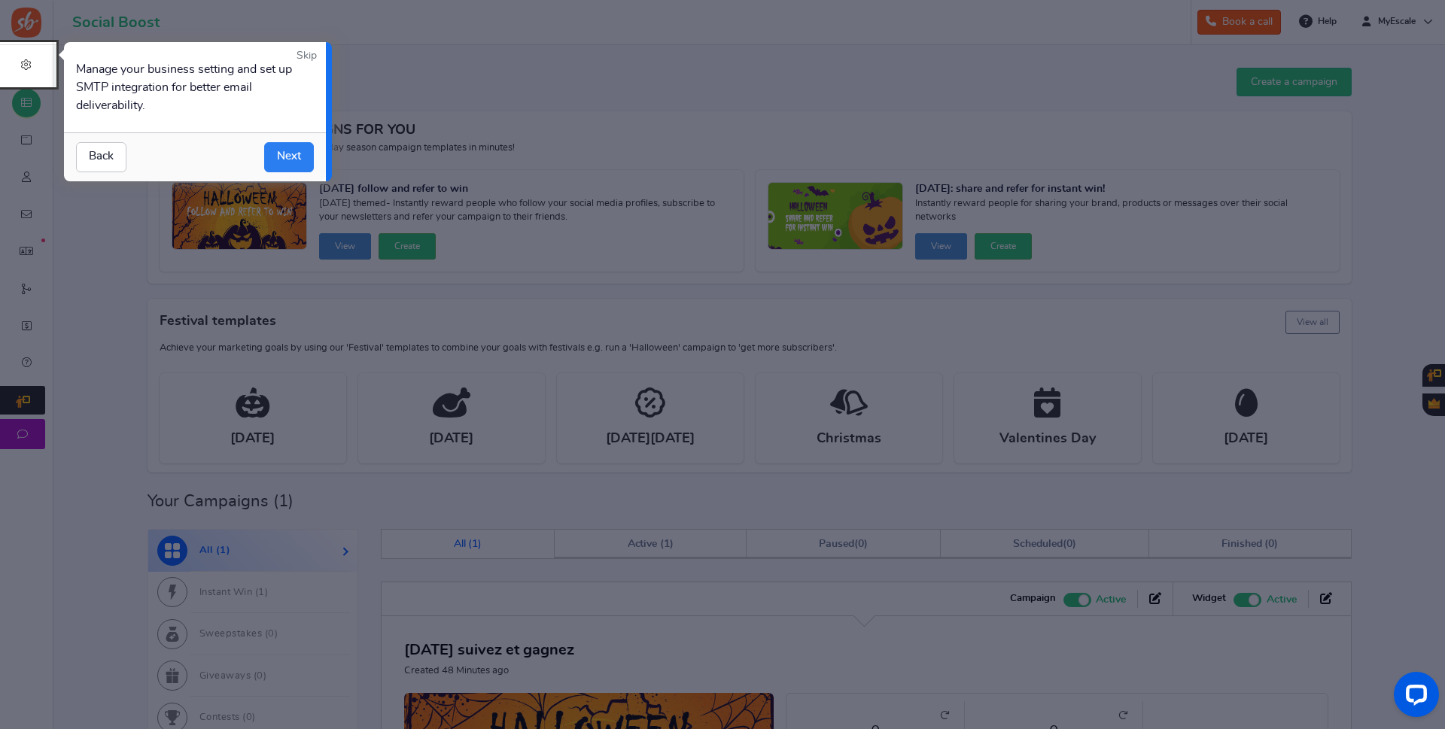
click at [284, 157] on link "Next" at bounding box center [289, 157] width 50 height 30
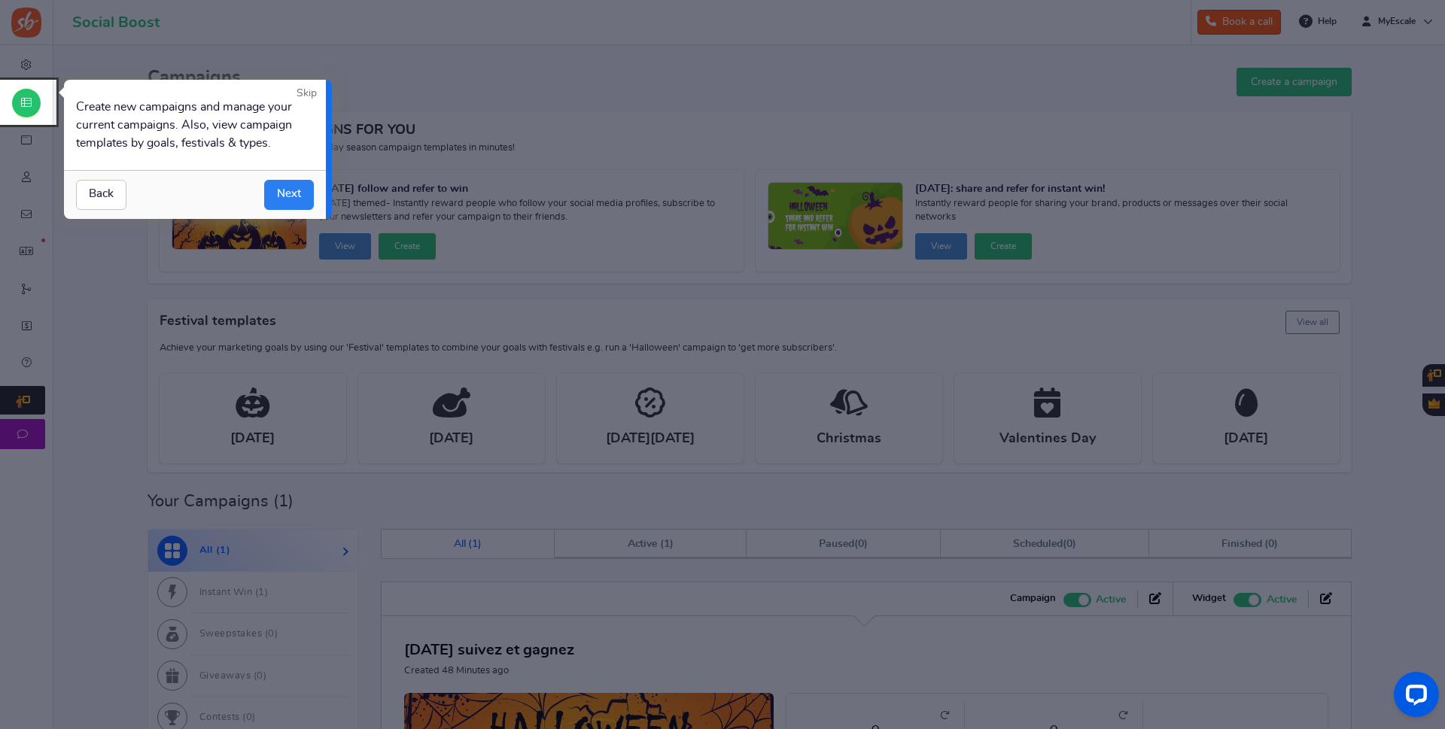
click at [290, 191] on link "Next" at bounding box center [289, 195] width 50 height 30
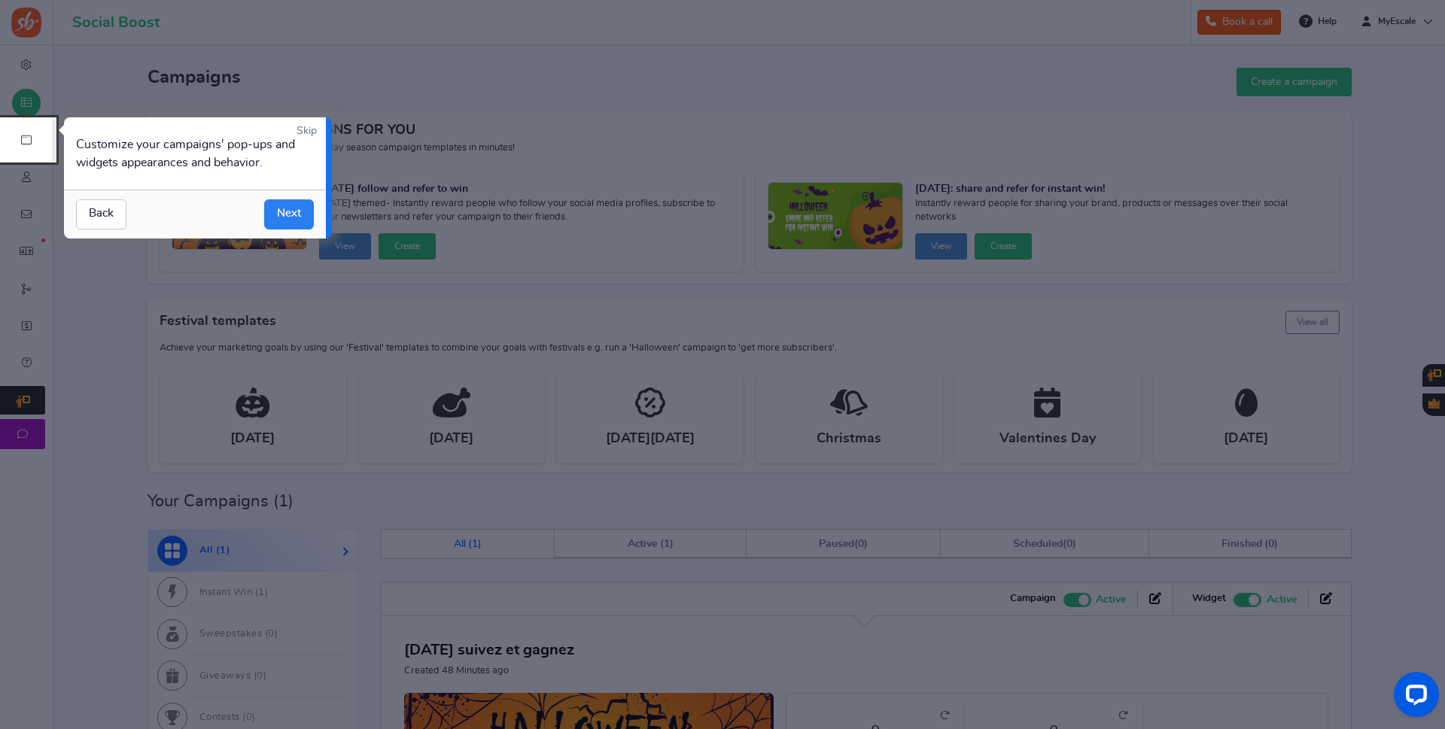
click at [287, 217] on link "Next" at bounding box center [289, 214] width 50 height 30
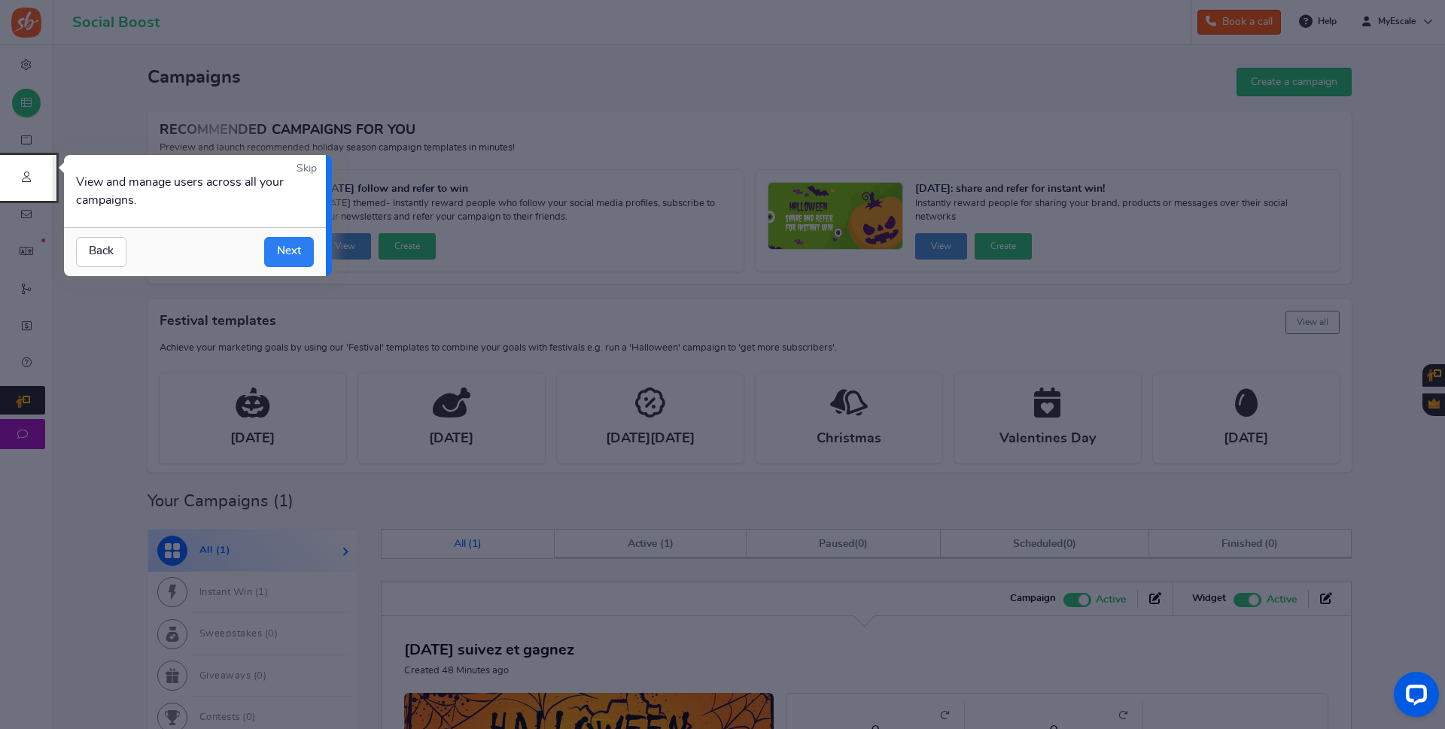
click at [290, 254] on link "Next" at bounding box center [289, 252] width 50 height 30
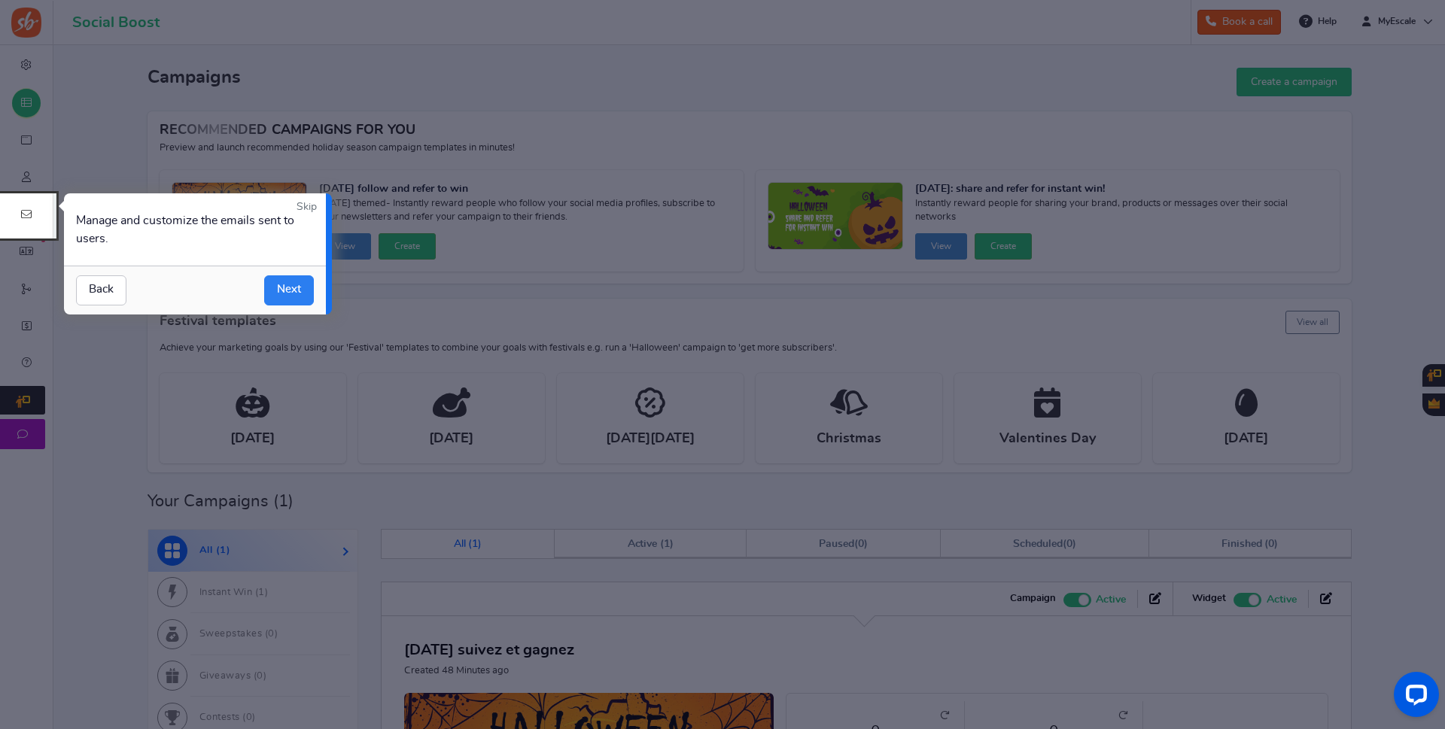
click at [290, 292] on link "Next" at bounding box center [289, 290] width 50 height 30
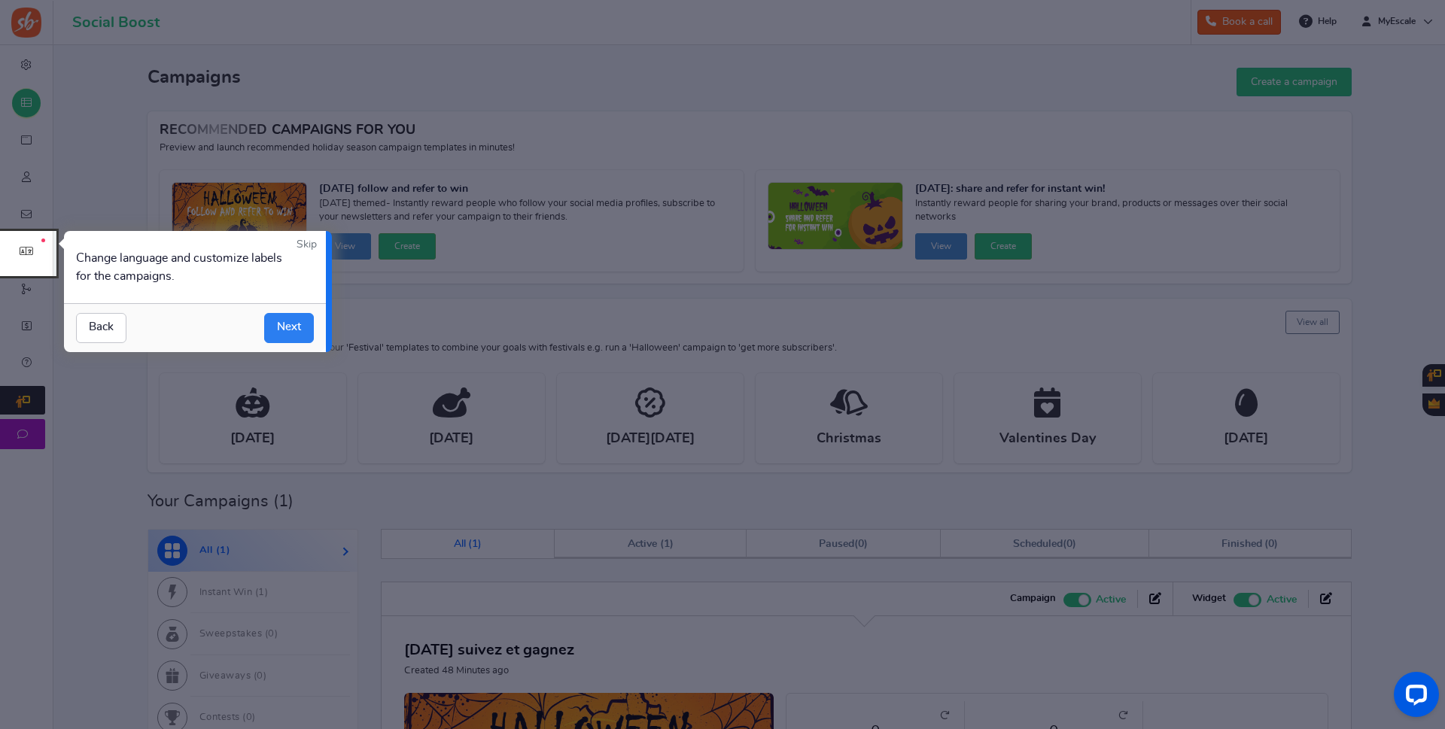
click at [285, 327] on link "Next" at bounding box center [289, 328] width 50 height 30
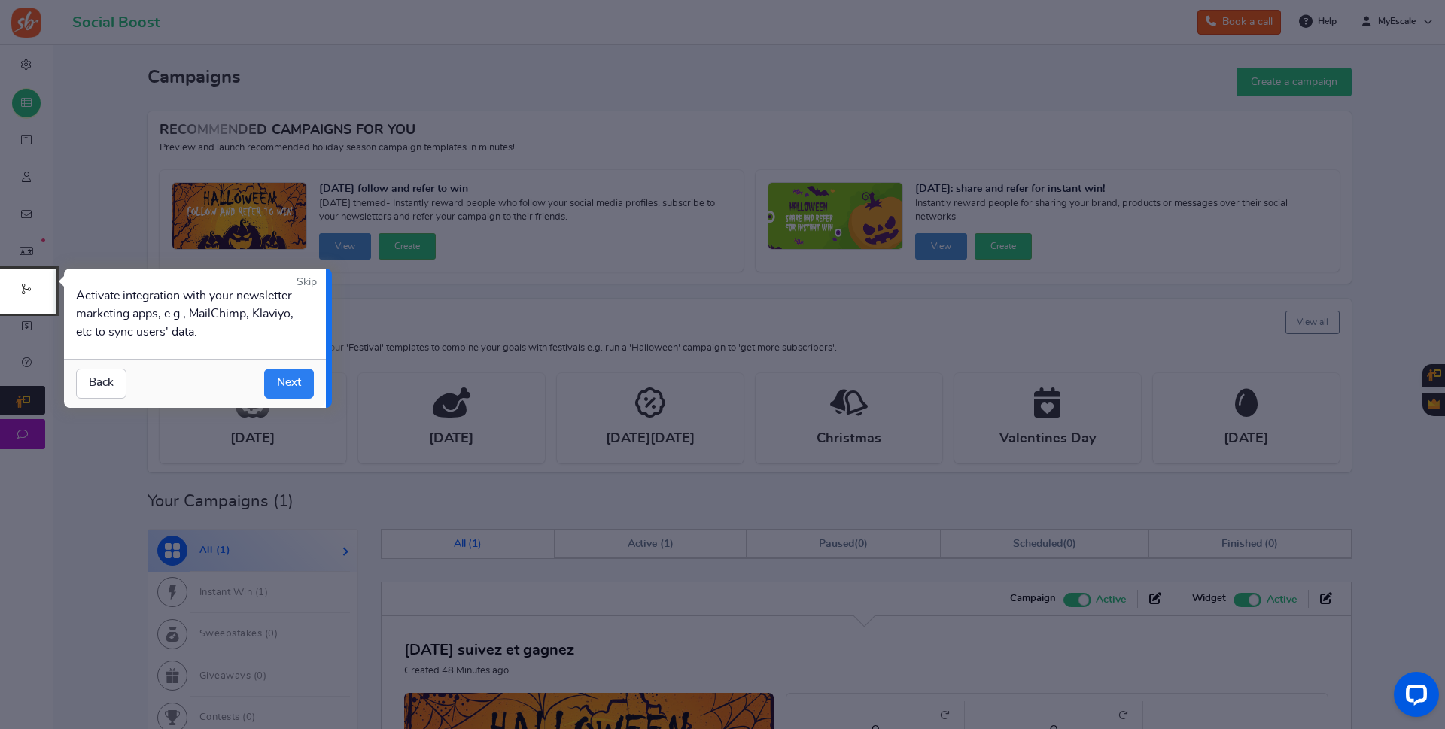
click at [292, 378] on link "Next" at bounding box center [289, 384] width 50 height 30
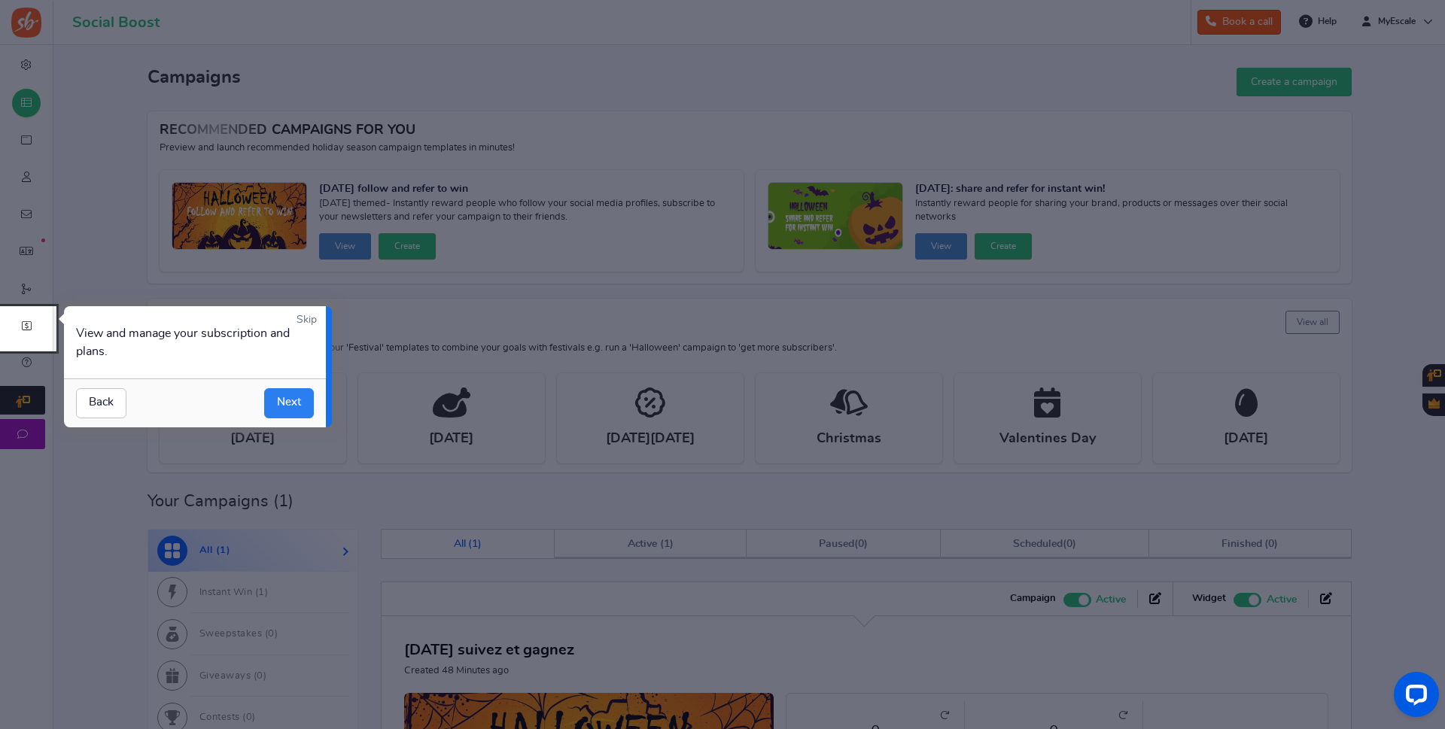
click at [294, 400] on link "Next" at bounding box center [289, 403] width 50 height 30
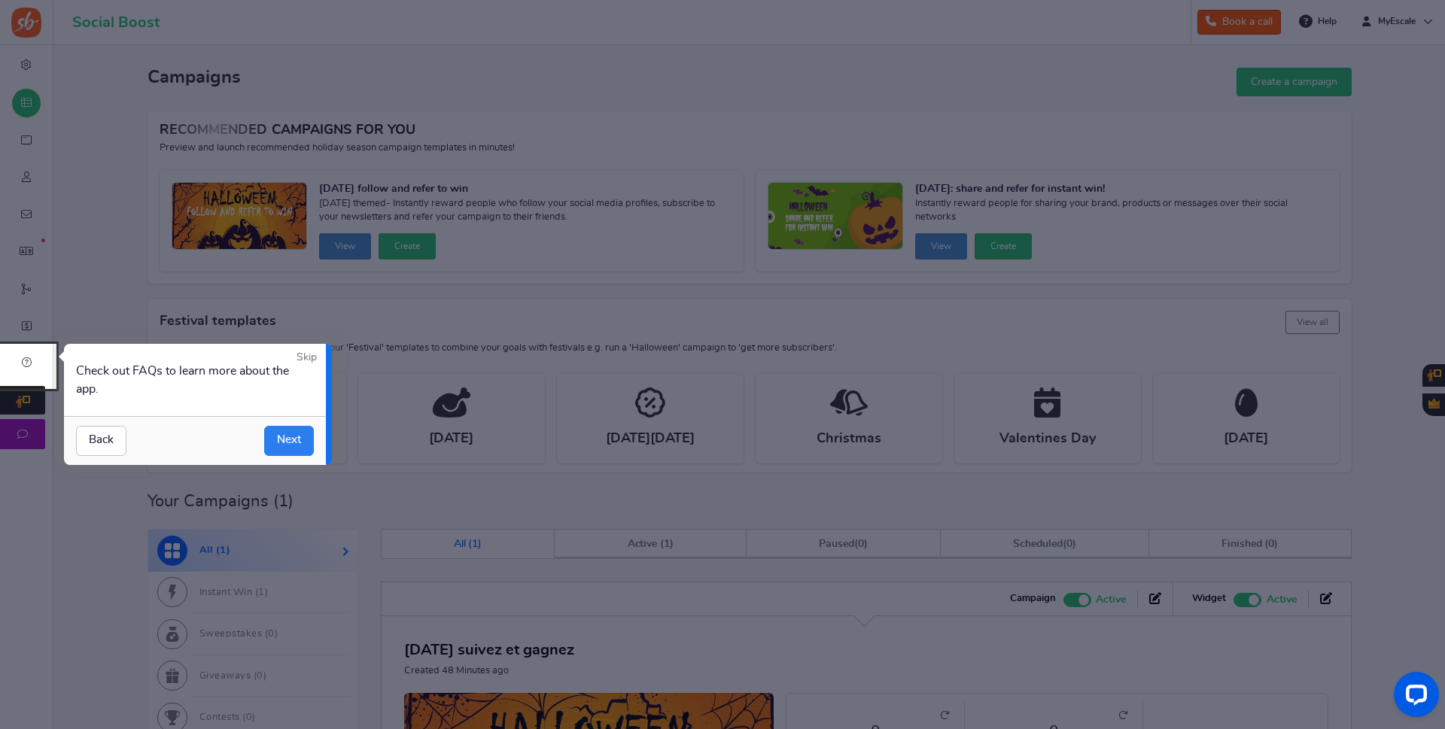
click at [294, 439] on link "Next" at bounding box center [289, 441] width 50 height 30
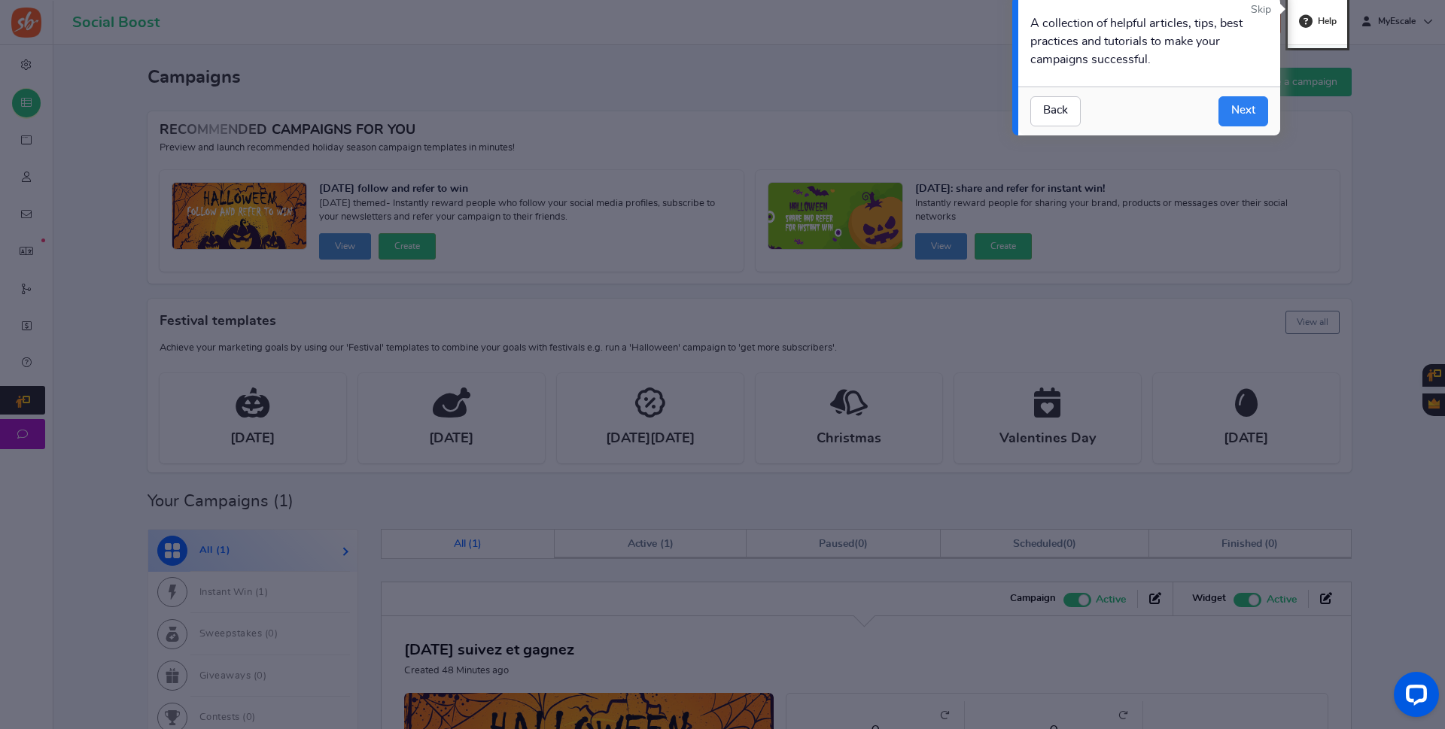
click at [1260, 104] on link "Next" at bounding box center [1243, 111] width 50 height 30
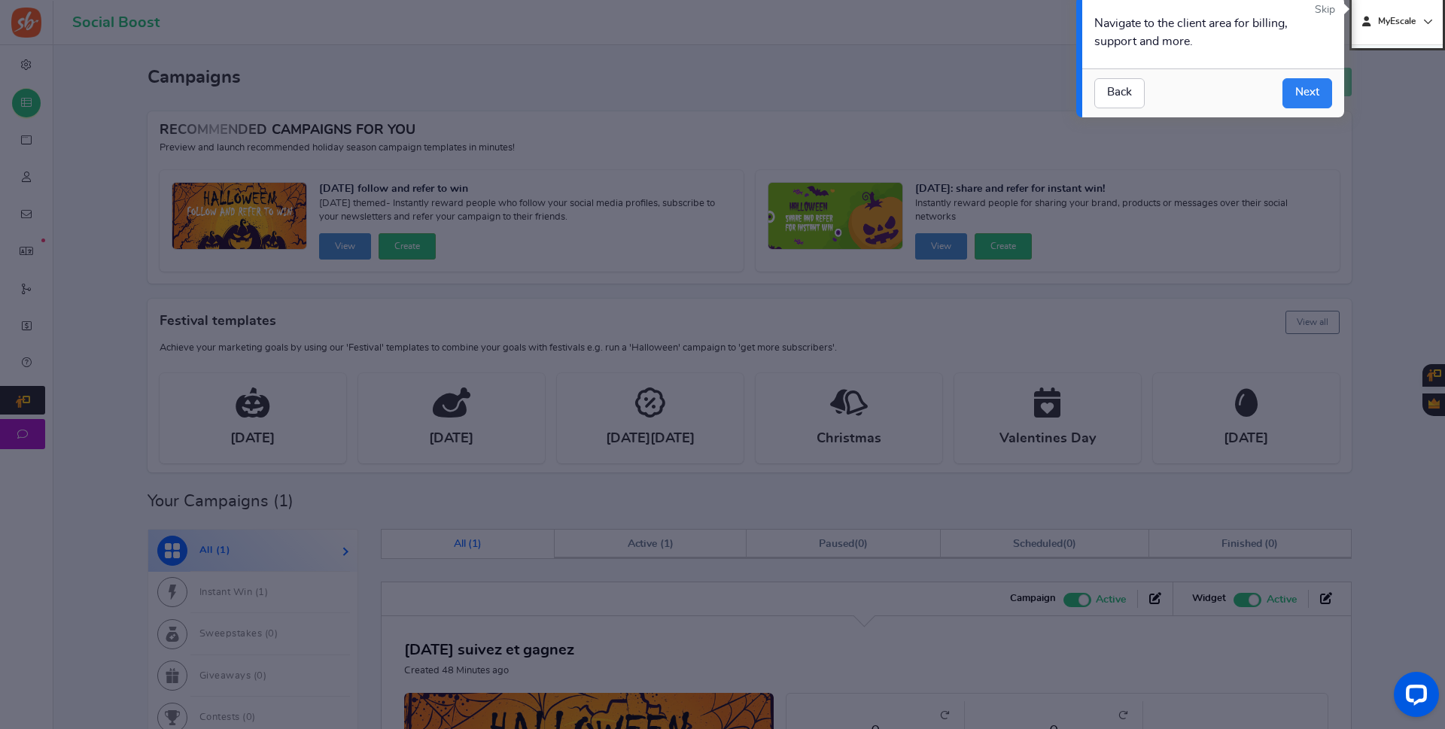
click at [1314, 89] on link "Next" at bounding box center [1307, 93] width 50 height 30
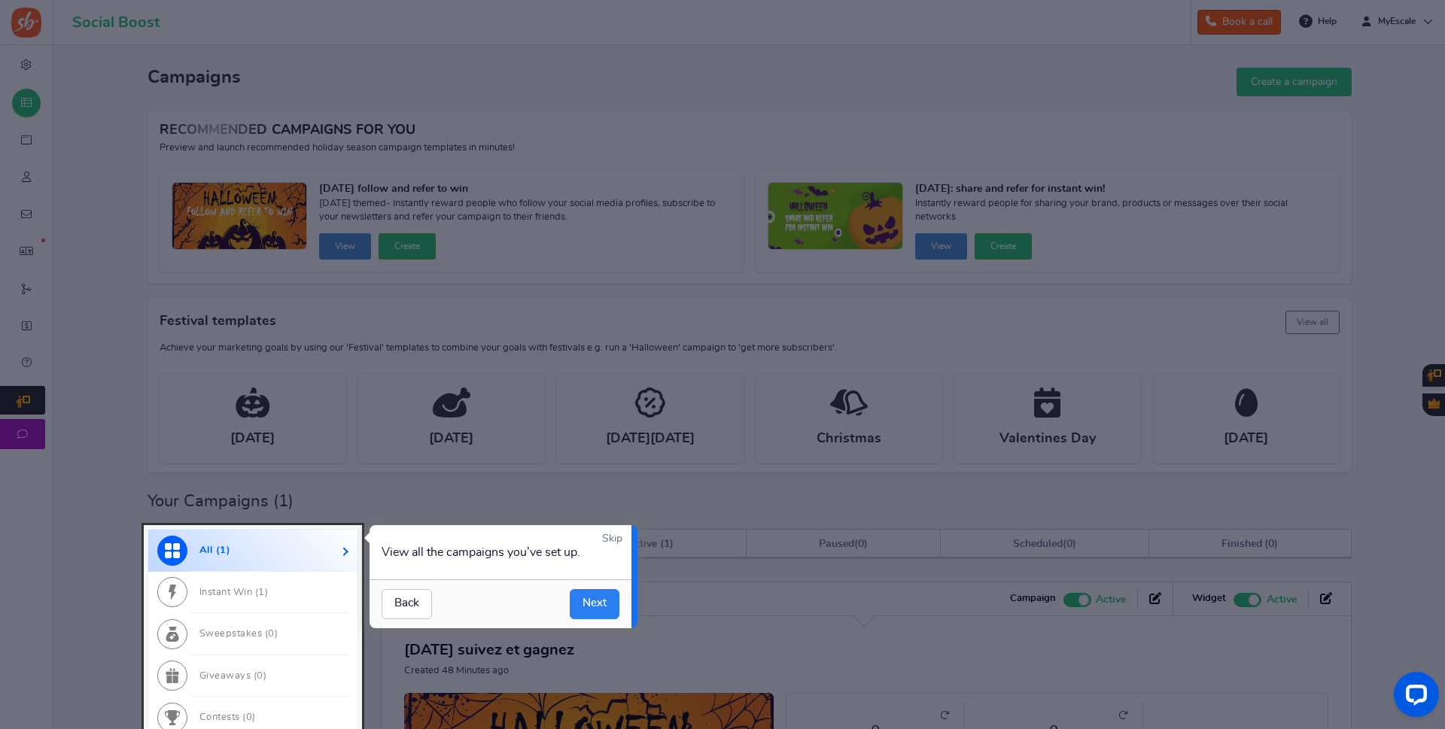
scroll to position [228, 0]
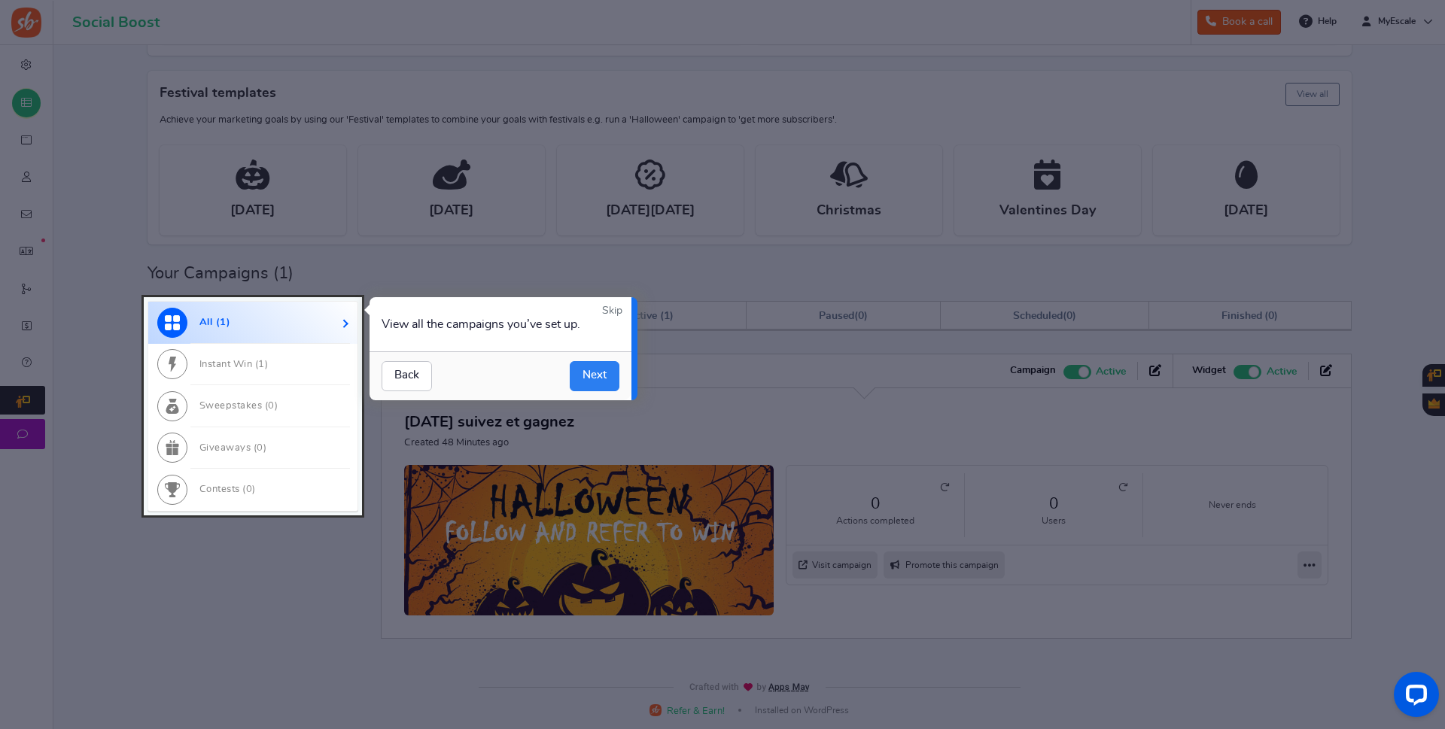
click at [598, 380] on link "Next" at bounding box center [595, 376] width 50 height 30
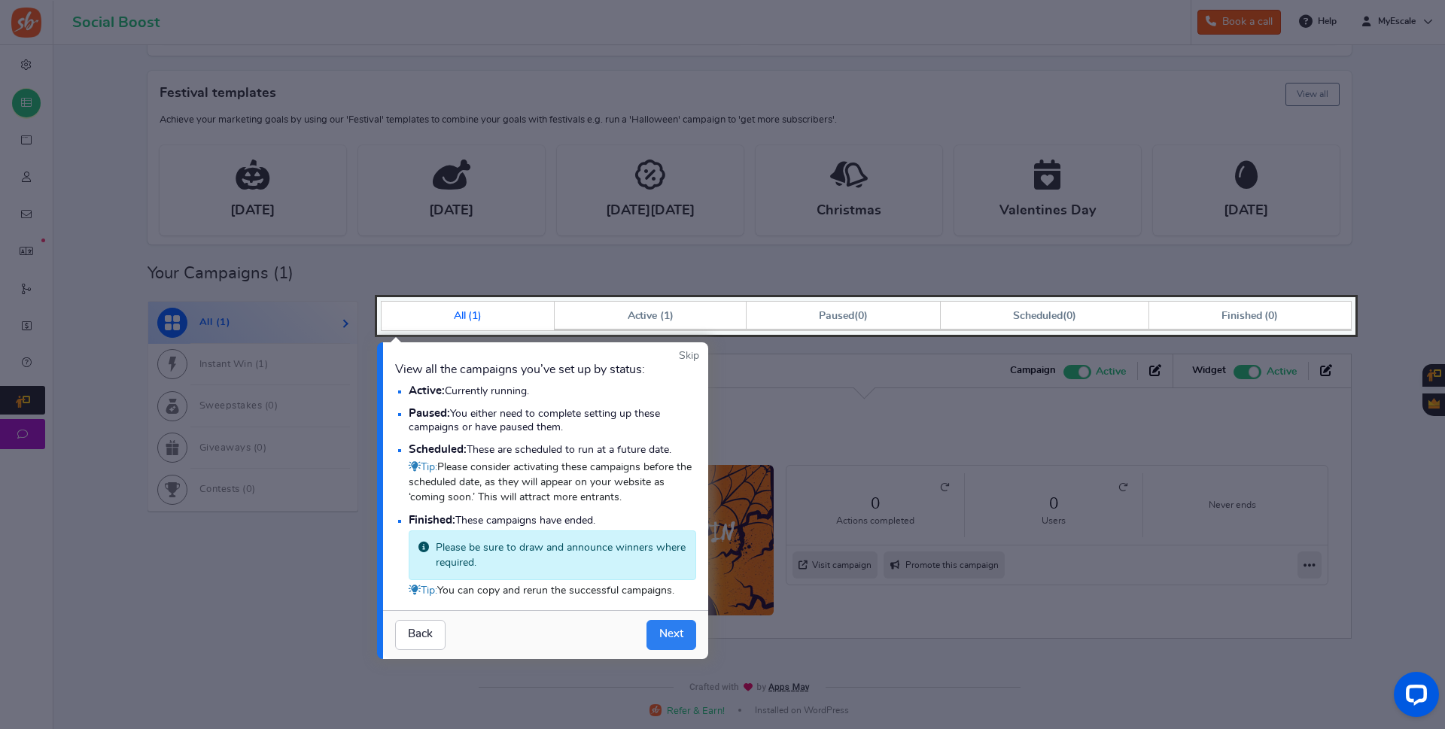
click at [679, 634] on link "Next" at bounding box center [671, 635] width 50 height 30
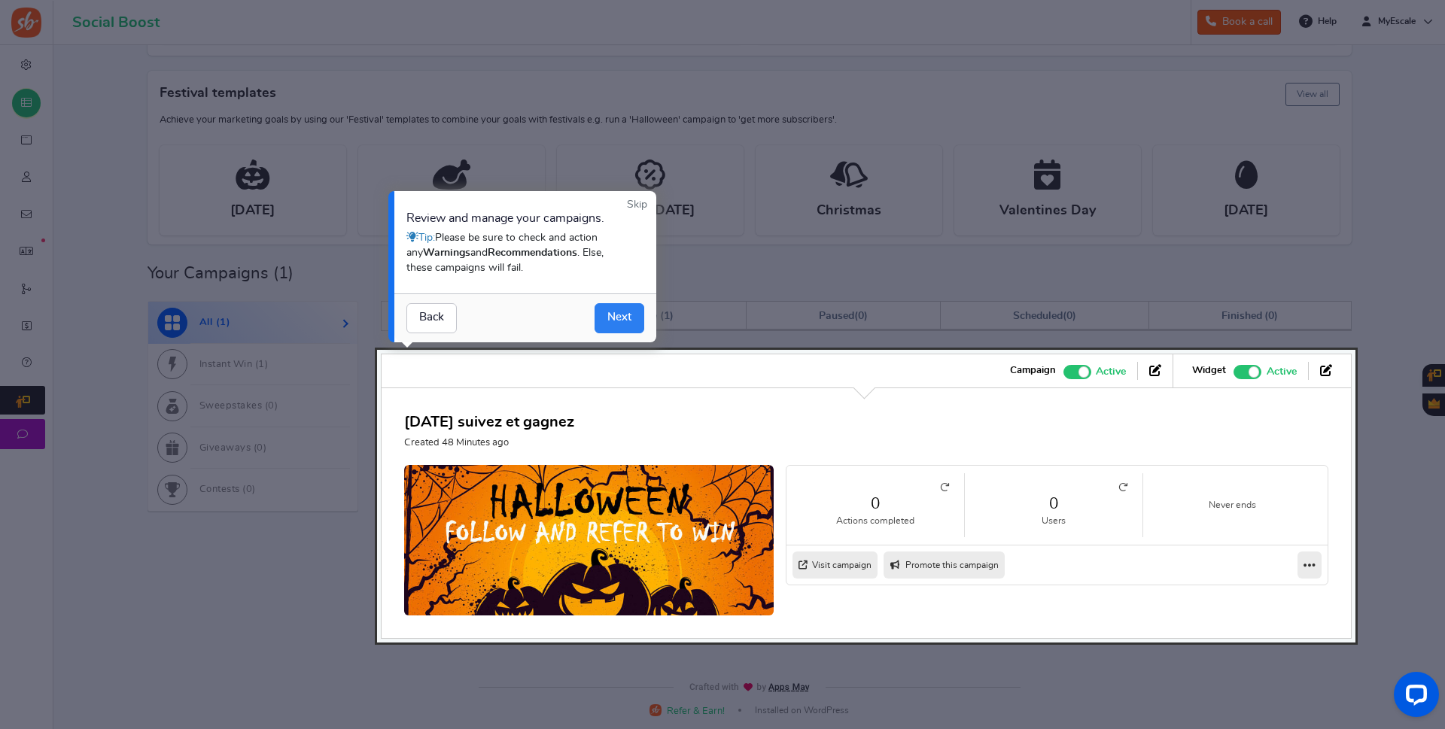
click at [626, 316] on link "Next" at bounding box center [620, 318] width 50 height 30
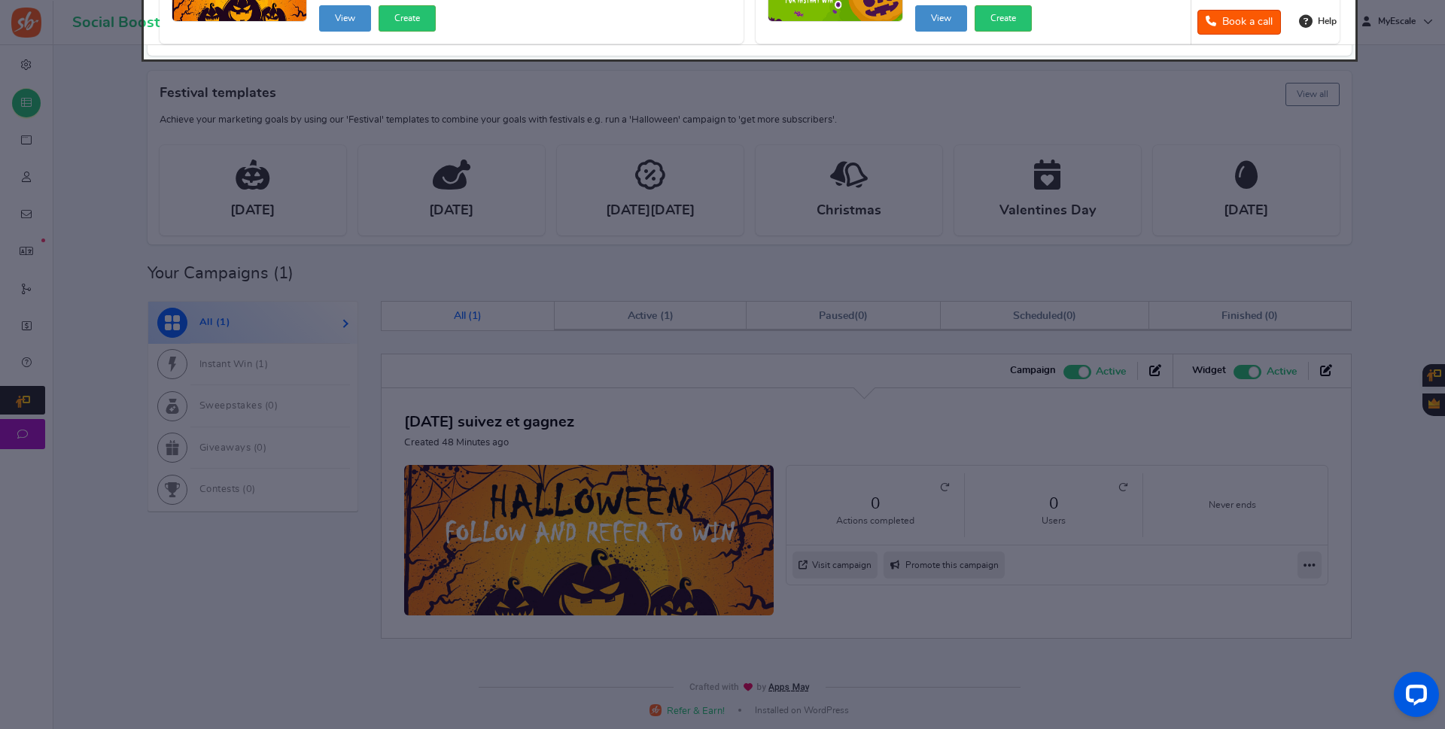
scroll to position [0, 0]
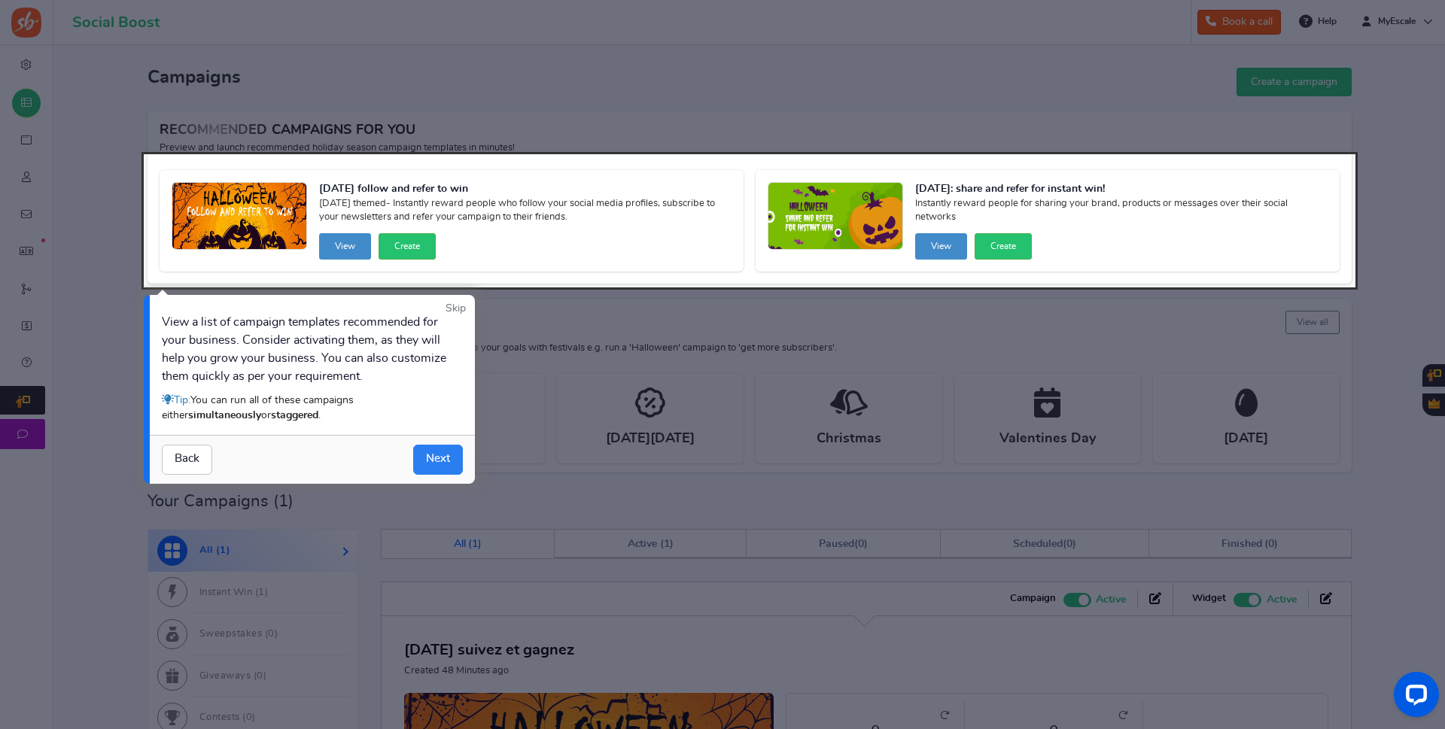
click at [443, 463] on link "Next" at bounding box center [438, 460] width 50 height 30
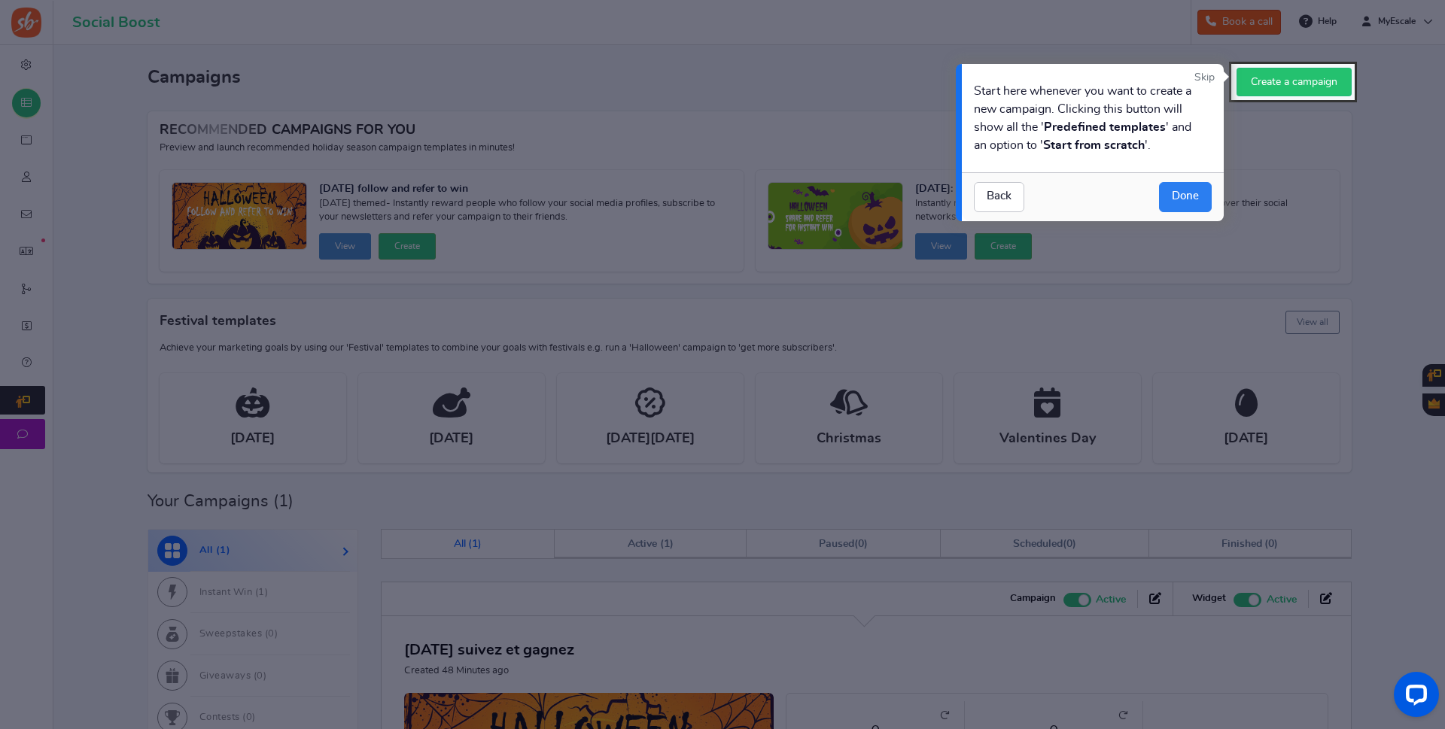
click at [1189, 196] on link "Done" at bounding box center [1185, 197] width 53 height 30
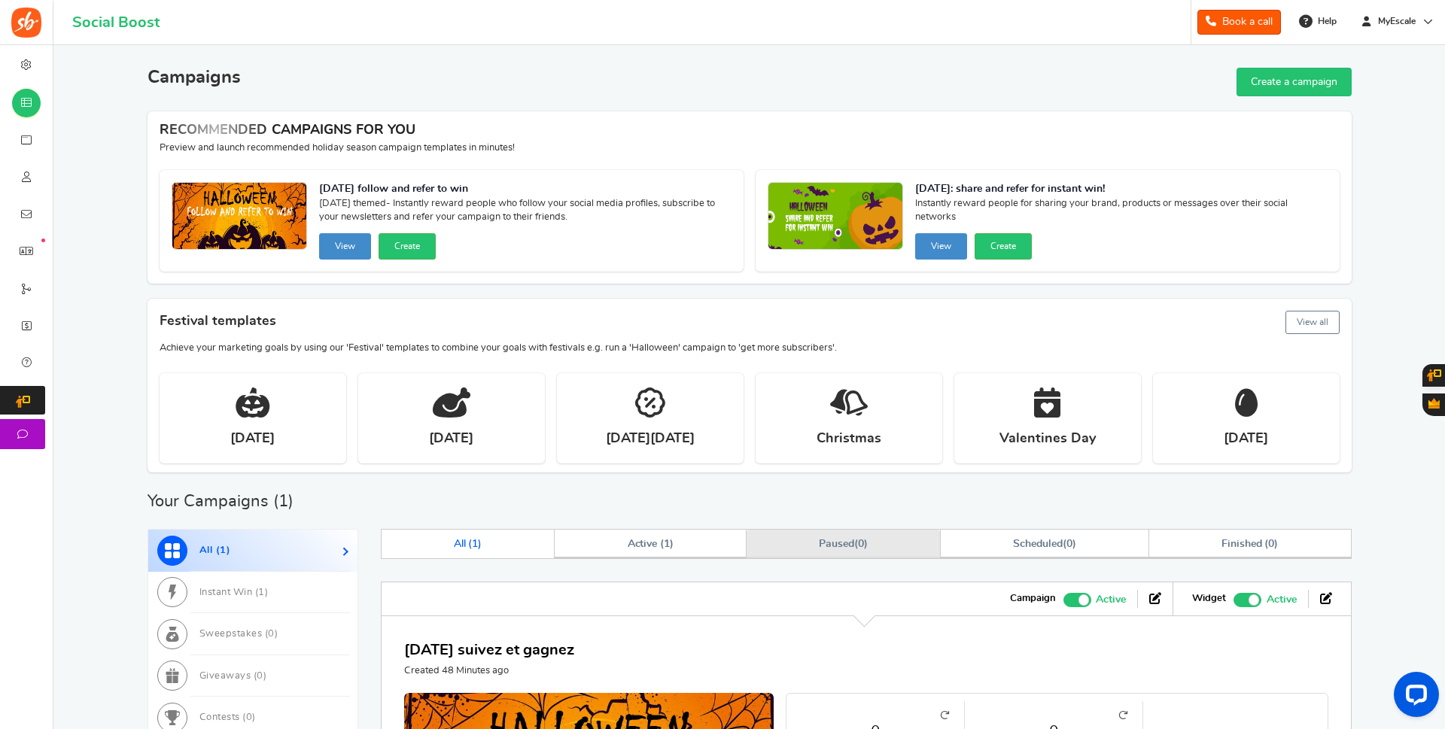
scroll to position [228, 0]
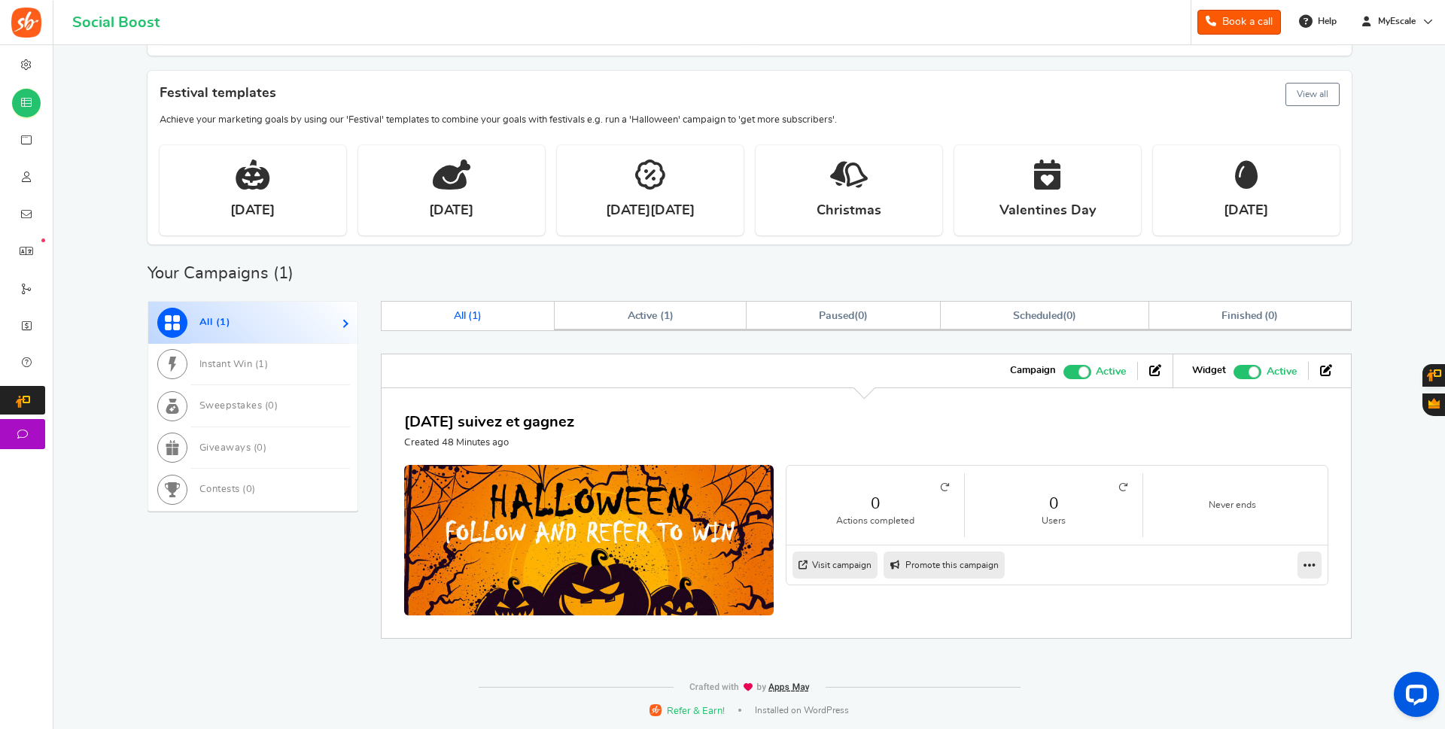
click at [853, 566] on link "Visit campaign" at bounding box center [834, 565] width 85 height 27
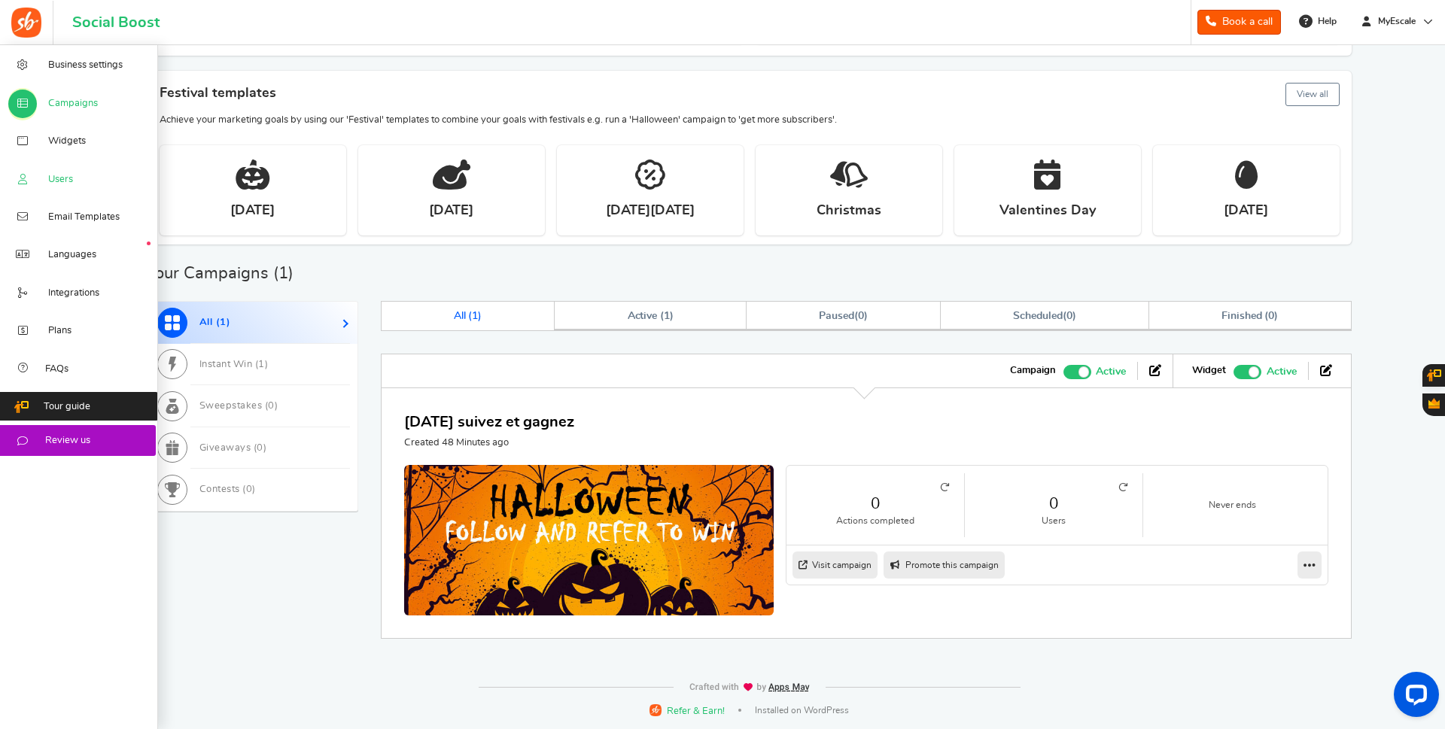
click at [37, 181] on link "Users" at bounding box center [79, 179] width 158 height 38
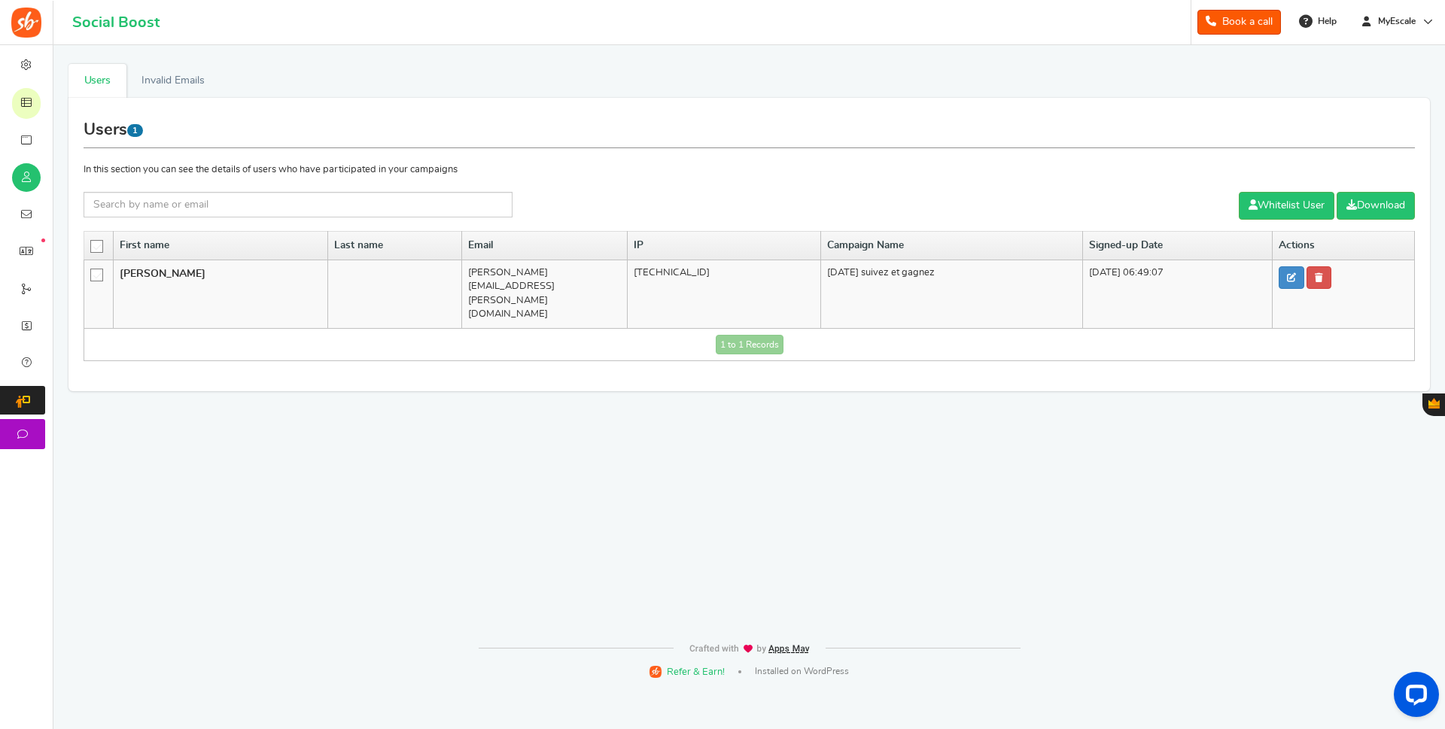
click at [300, 47] on div "Users Invalid Emails Users 1 In this section you can see the details of users w…" at bounding box center [749, 339] width 1369 height 589
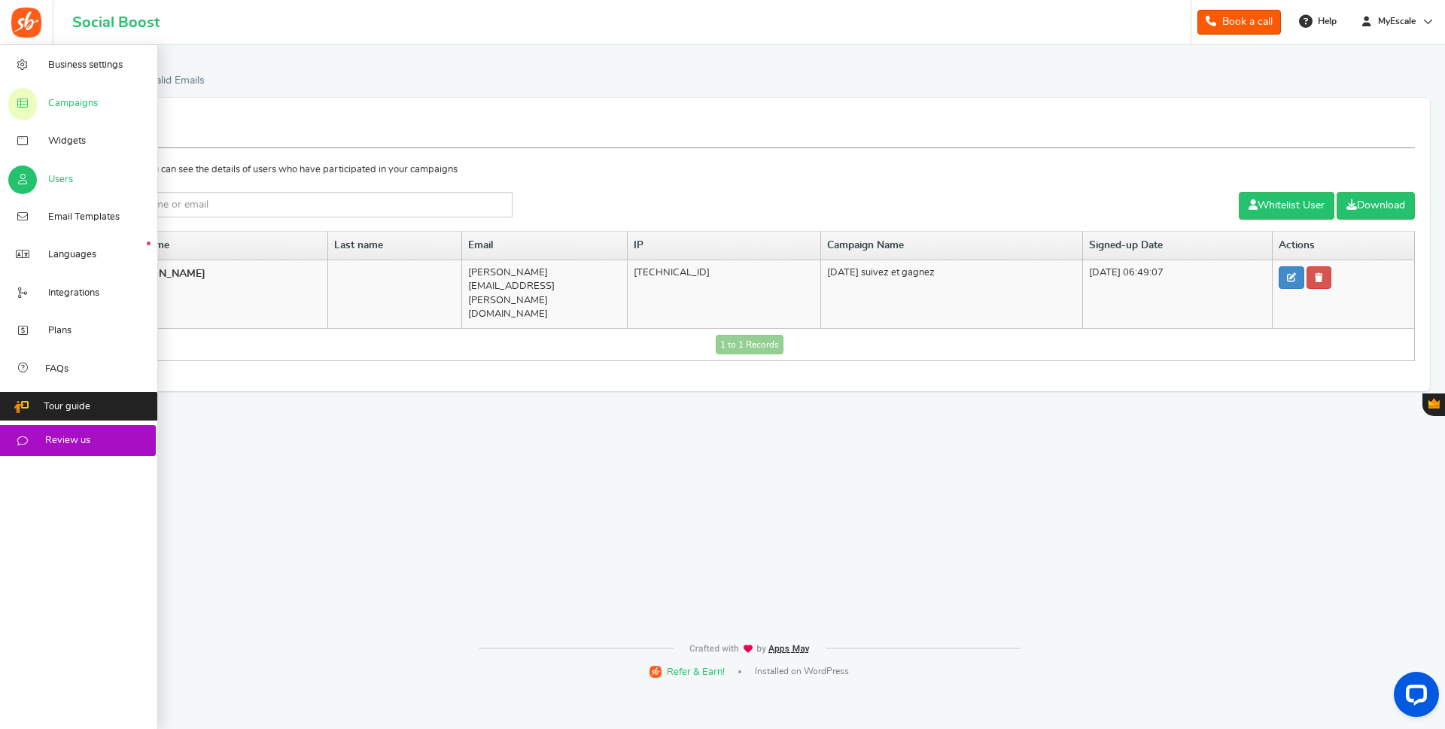
click at [44, 102] on link "Campaigns" at bounding box center [79, 103] width 158 height 38
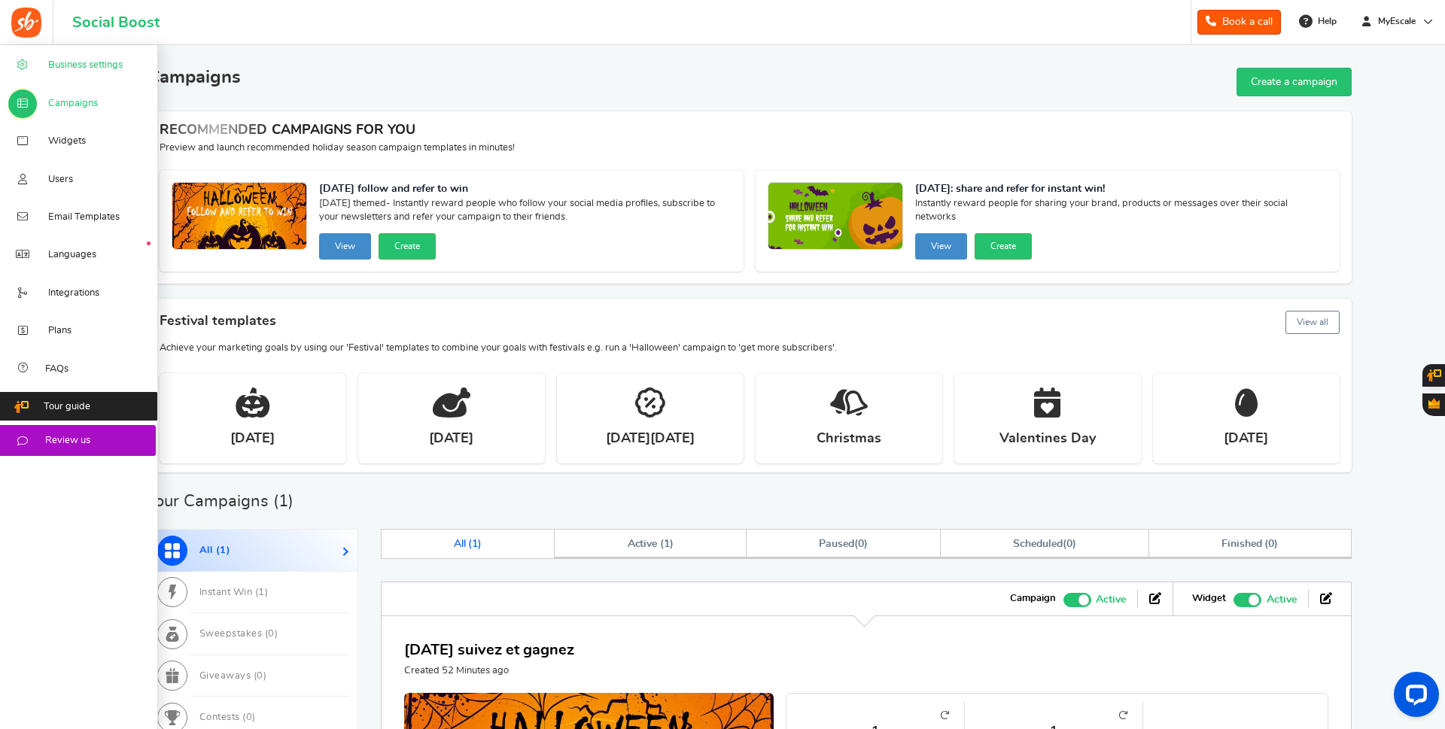
click at [84, 65] on span "Business settings" at bounding box center [85, 66] width 75 height 14
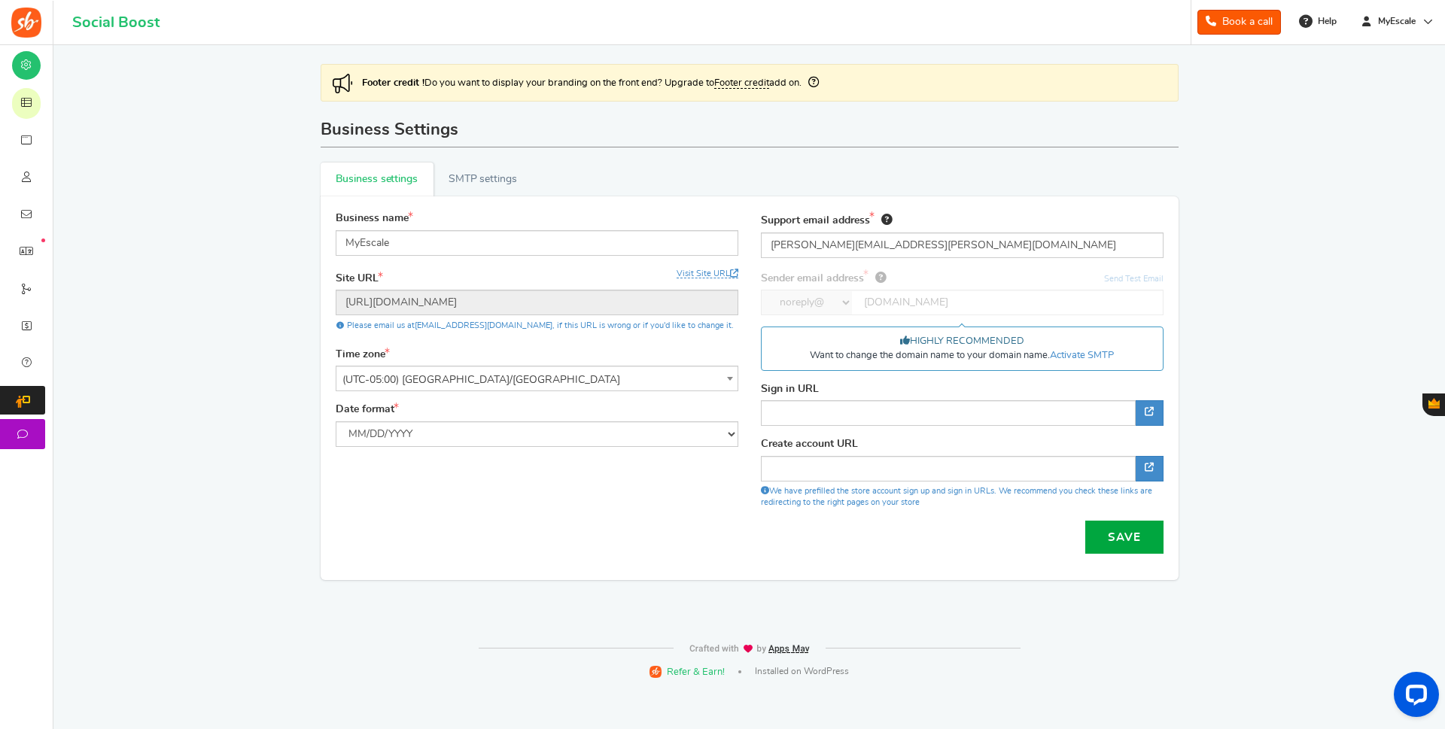
click at [747, 85] on link "Footer credit" at bounding box center [741, 83] width 55 height 11
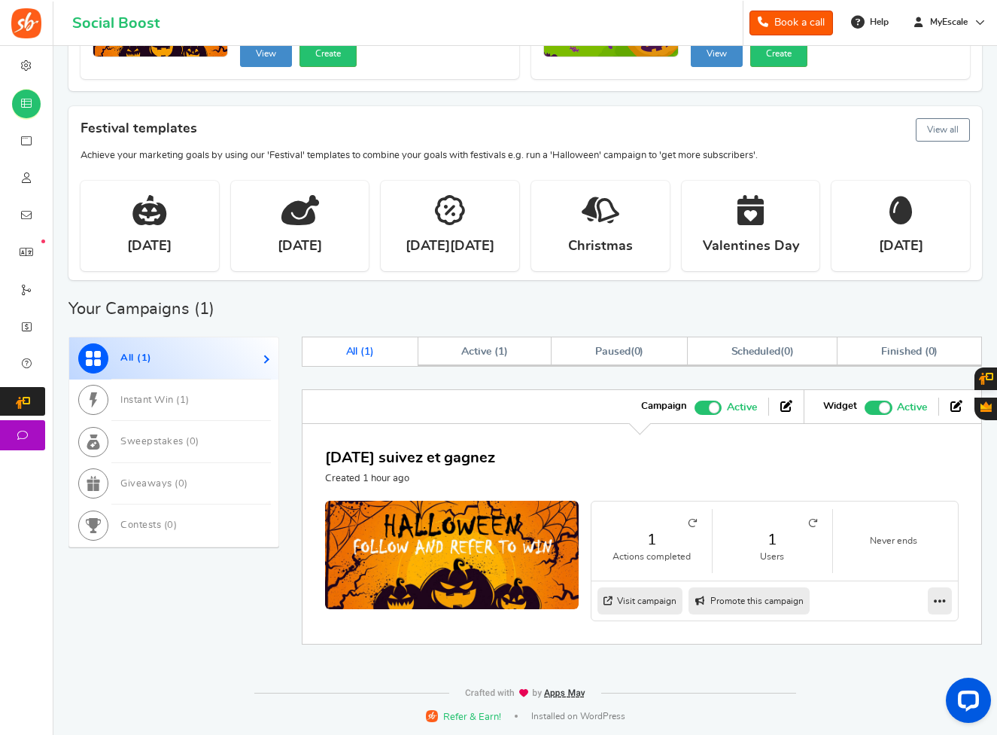
scroll to position [193, 0]
